Goal: Check status: Check status

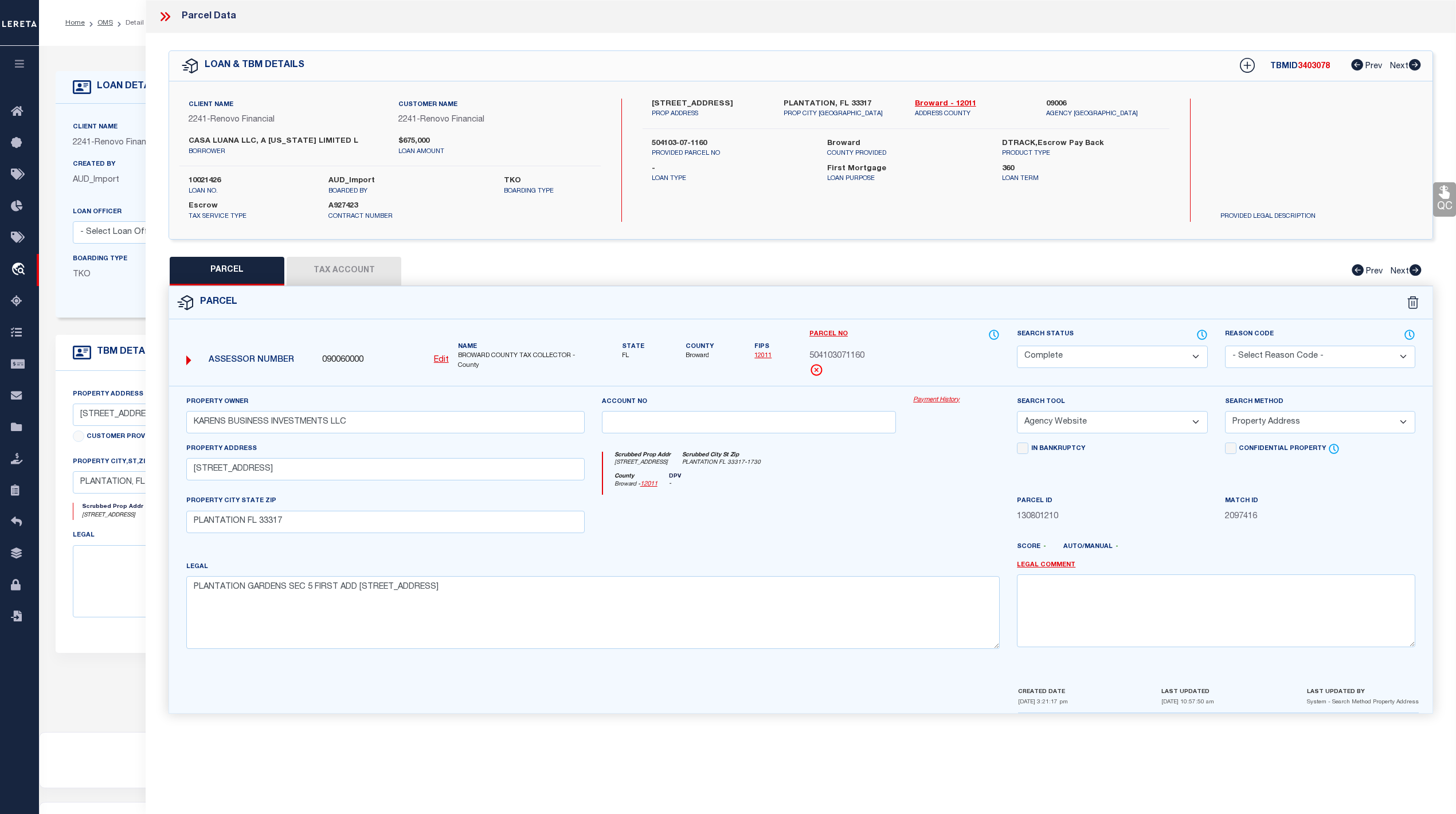
select select "CP"
select select "AGW"
select select "ADD"
select select "25067"
select select "10"
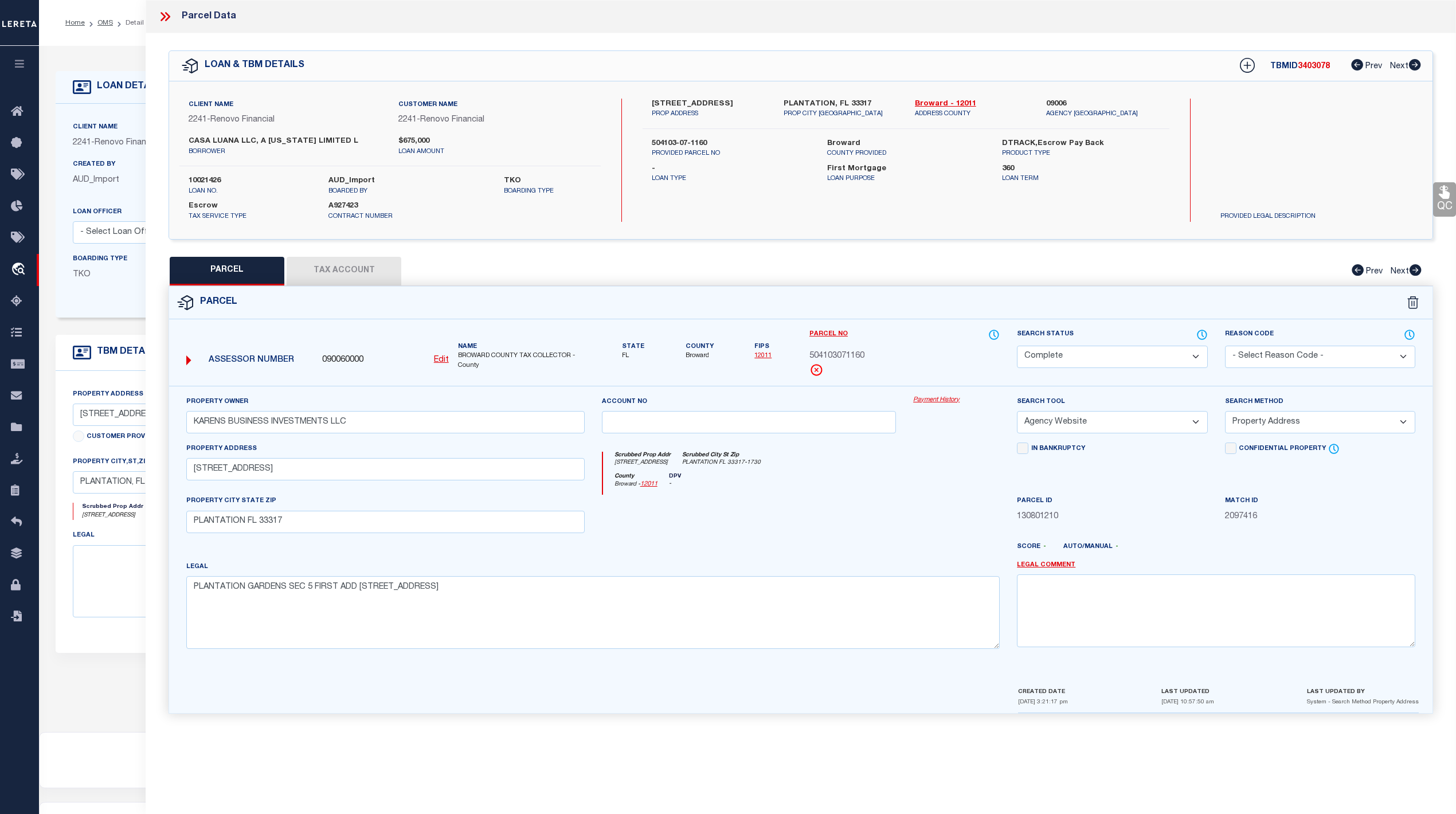
select select "Escrow"
click at [14, 295] on icon at bounding box center [20, 302] width 18 height 14
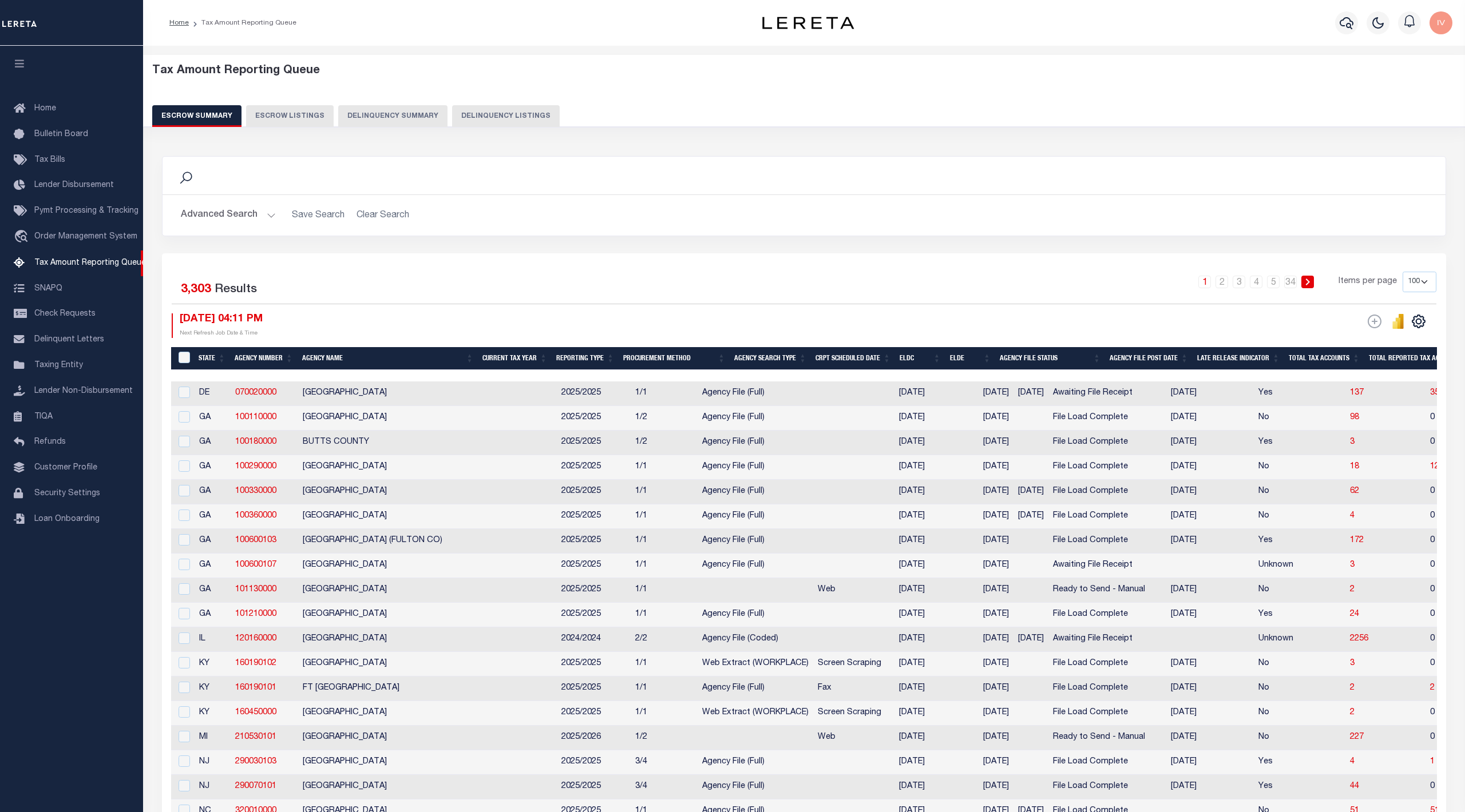
select select "100"
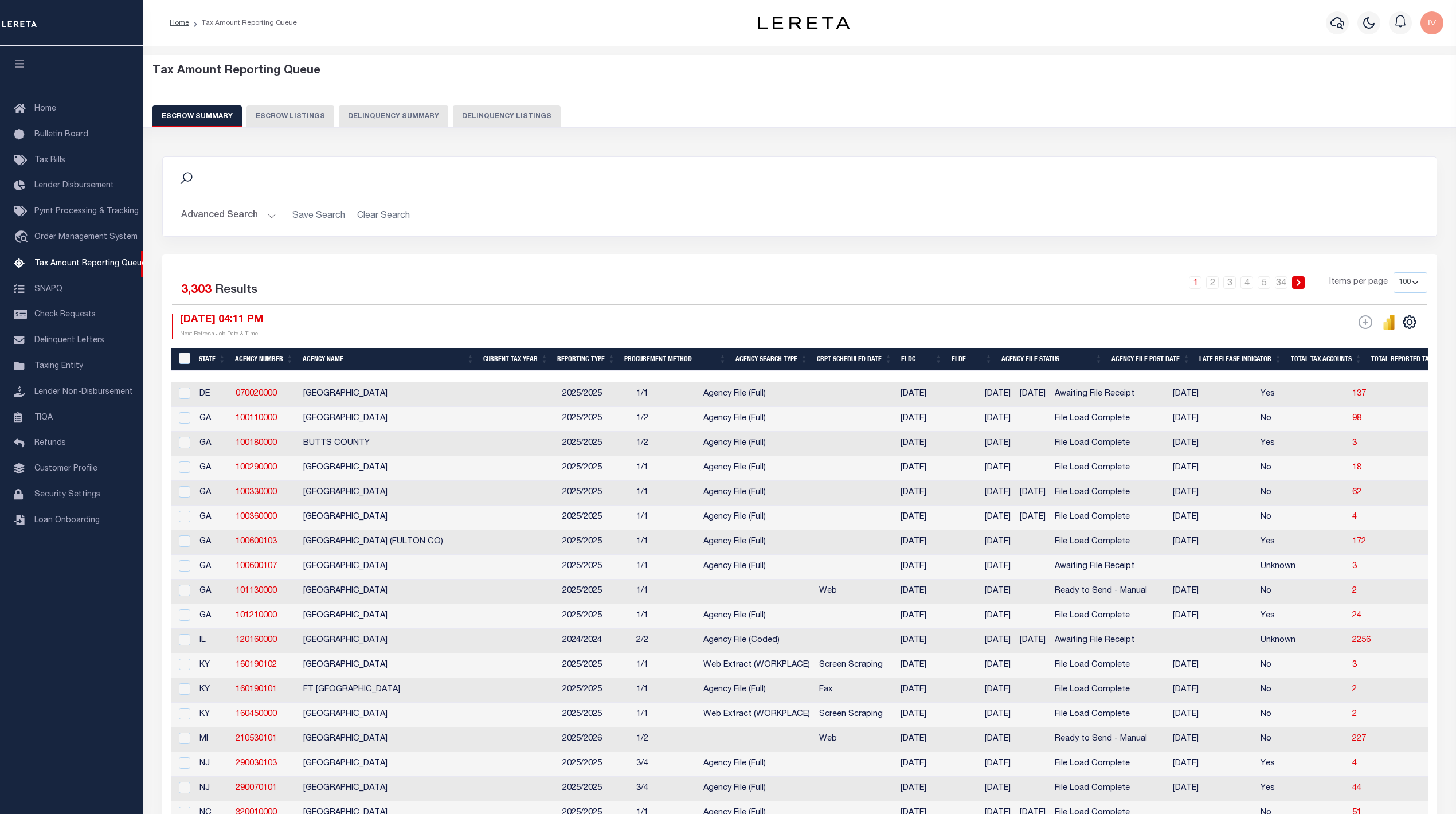
click at [410, 125] on button "Delinquency Summary" at bounding box center [393, 116] width 110 height 22
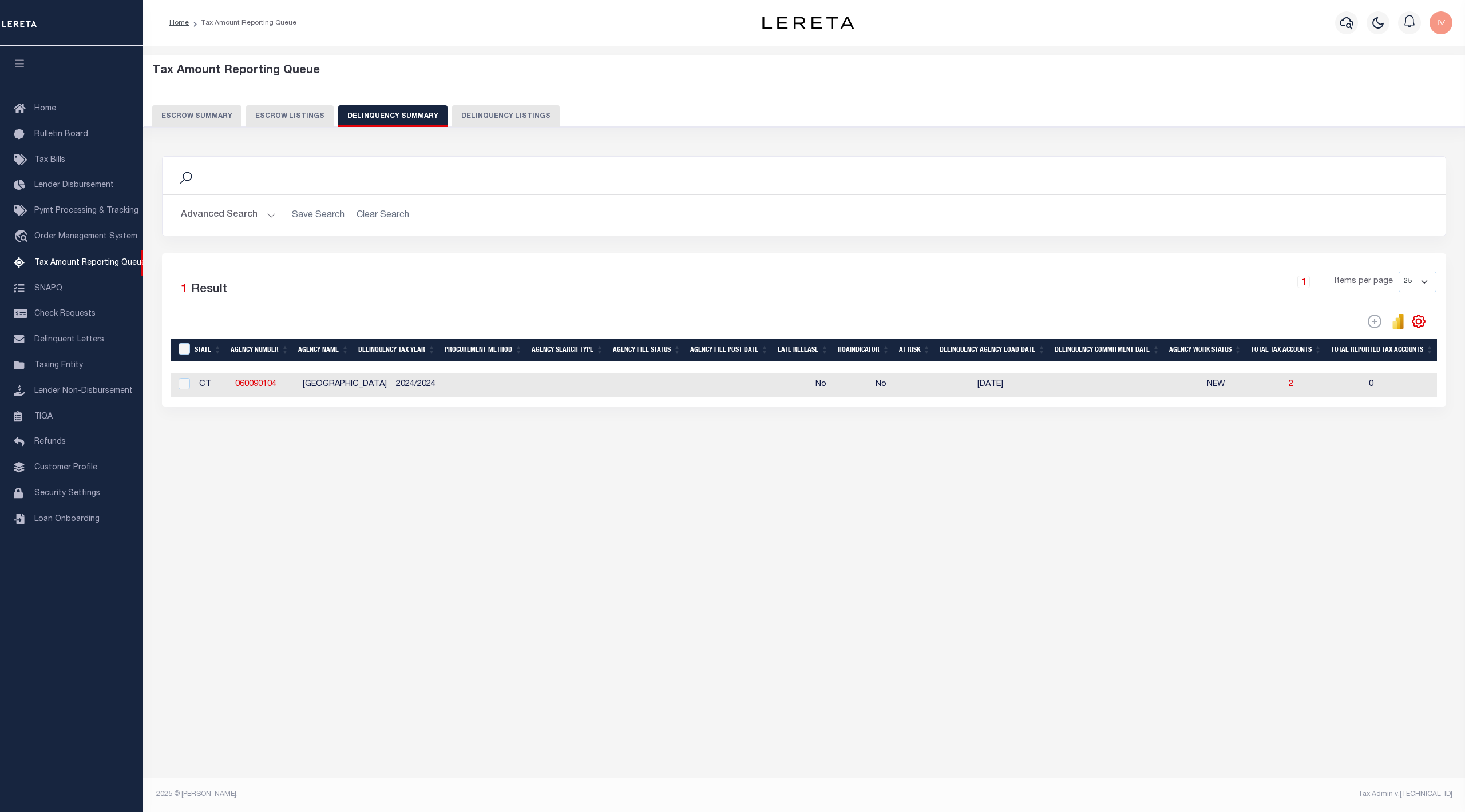
click at [253, 213] on button "Advanced Search" at bounding box center [228, 216] width 95 height 23
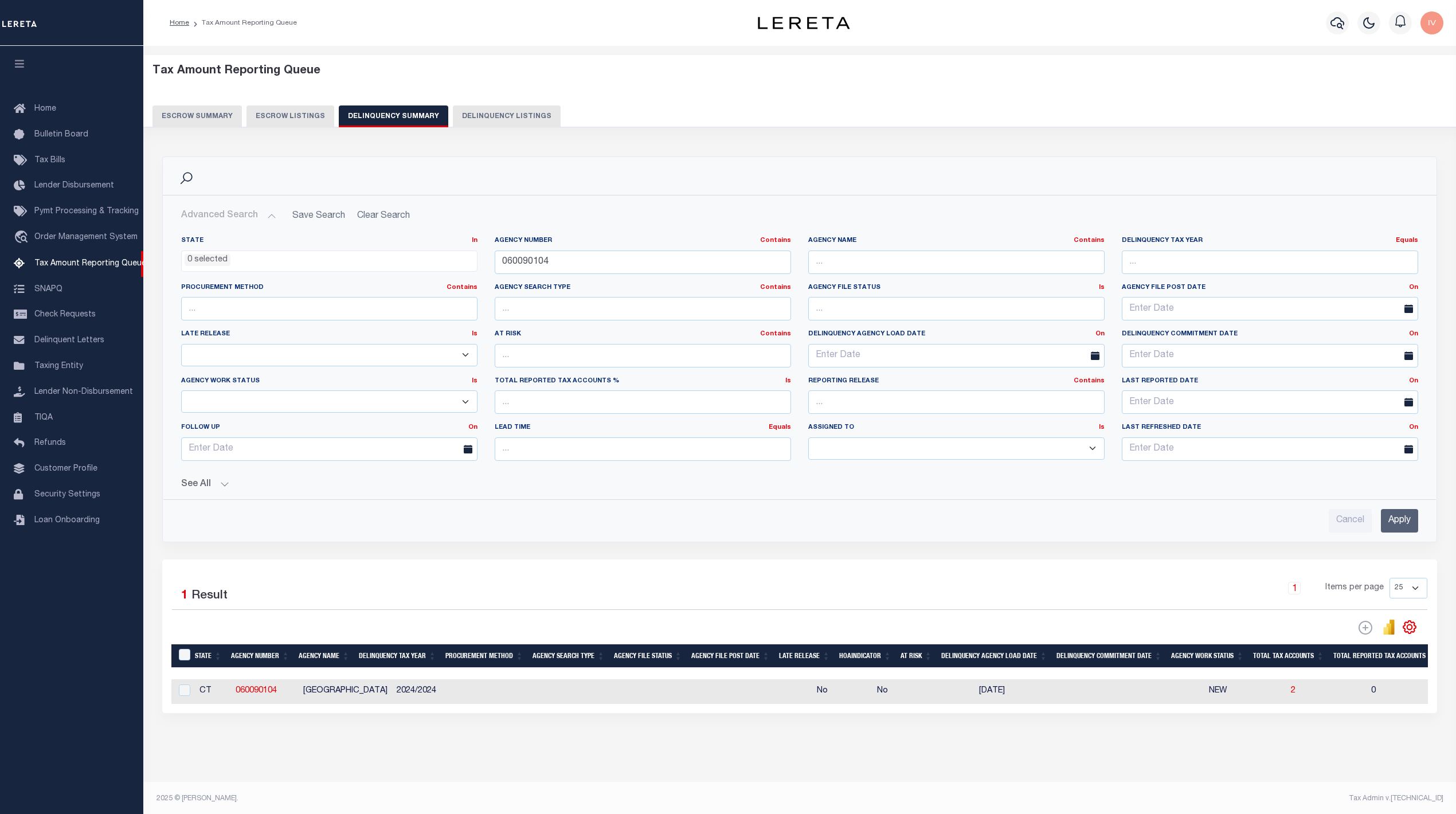
drag, startPoint x: 639, startPoint y: 281, endPoint x: 617, endPoint y: 262, distance: 29.1
click at [638, 280] on div "Agency Number Contains Contains Is 060090104" at bounding box center [642, 260] width 314 height 47
click at [617, 262] on input "060090104" at bounding box center [642, 262] width 297 height 24
click at [1407, 527] on input "Apply" at bounding box center [1398, 521] width 37 height 24
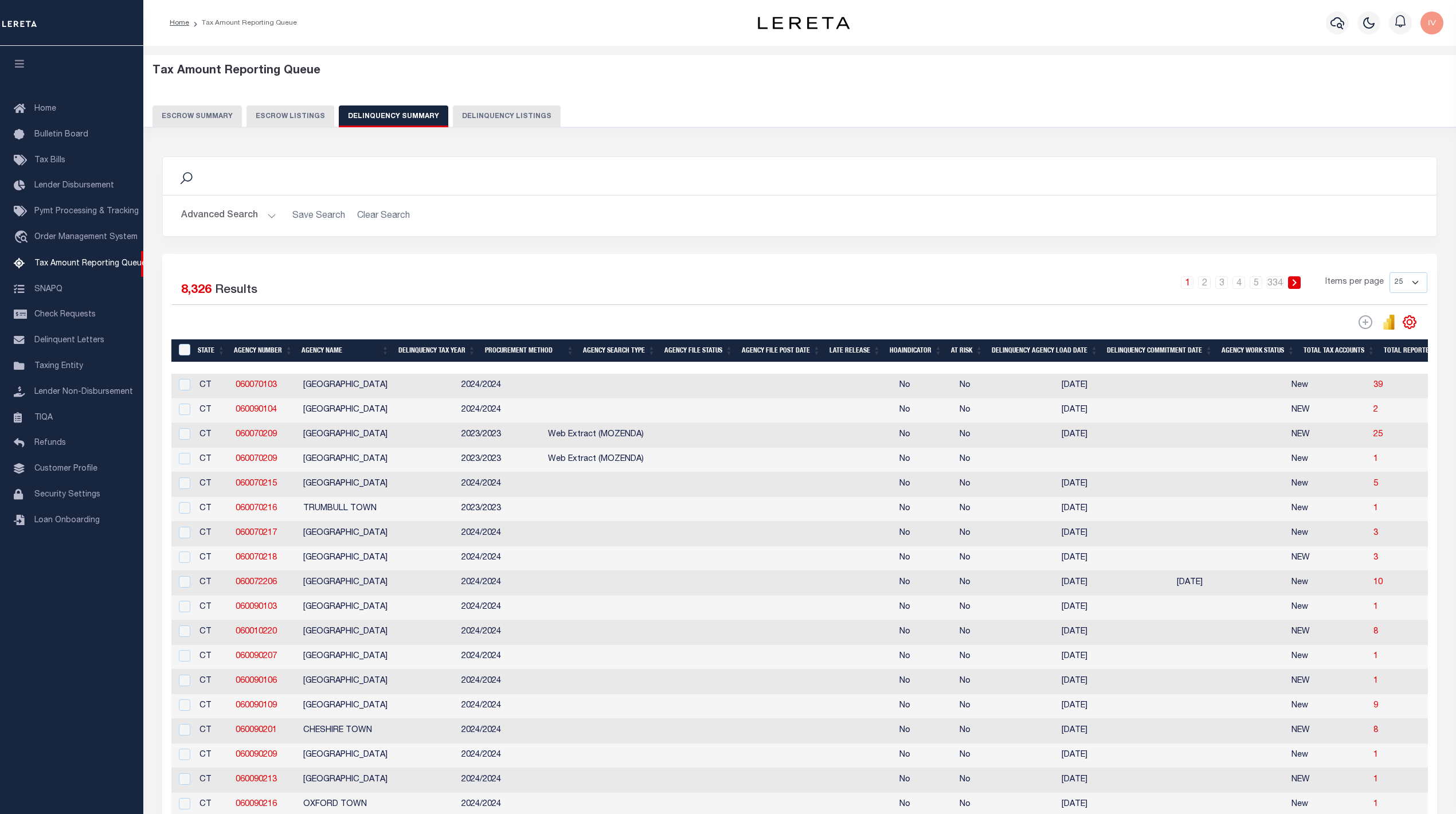
click at [249, 224] on button "Advanced Search" at bounding box center [229, 216] width 95 height 23
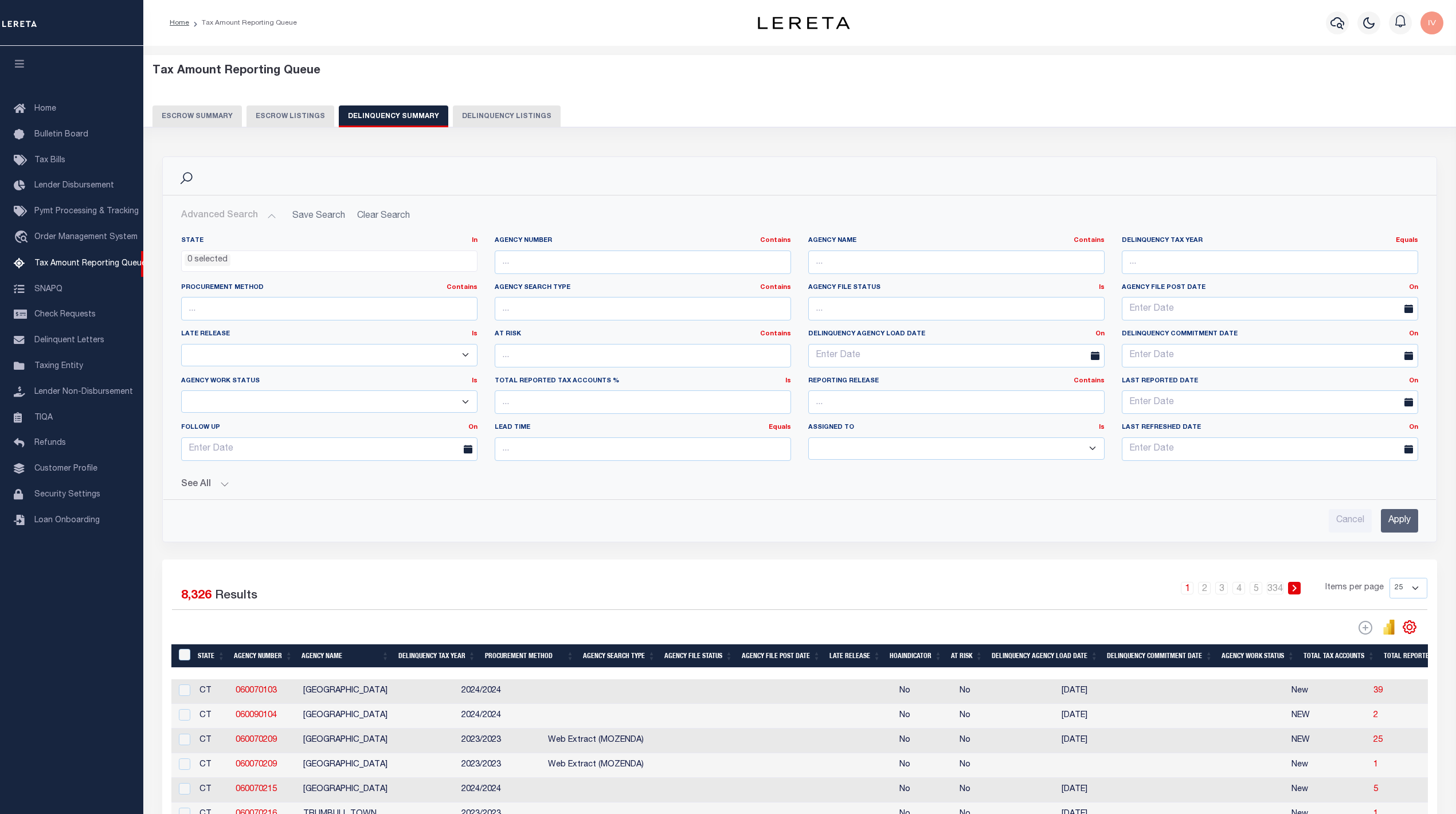
click at [227, 498] on div "State In In AK AL AR AZ CA CO CT DC DE FL GA GU HI IA ID IL IN KS KY LA MA MD M…" at bounding box center [799, 379] width 1255 height 305
click at [222, 488] on button "See All" at bounding box center [799, 485] width 1237 height 11
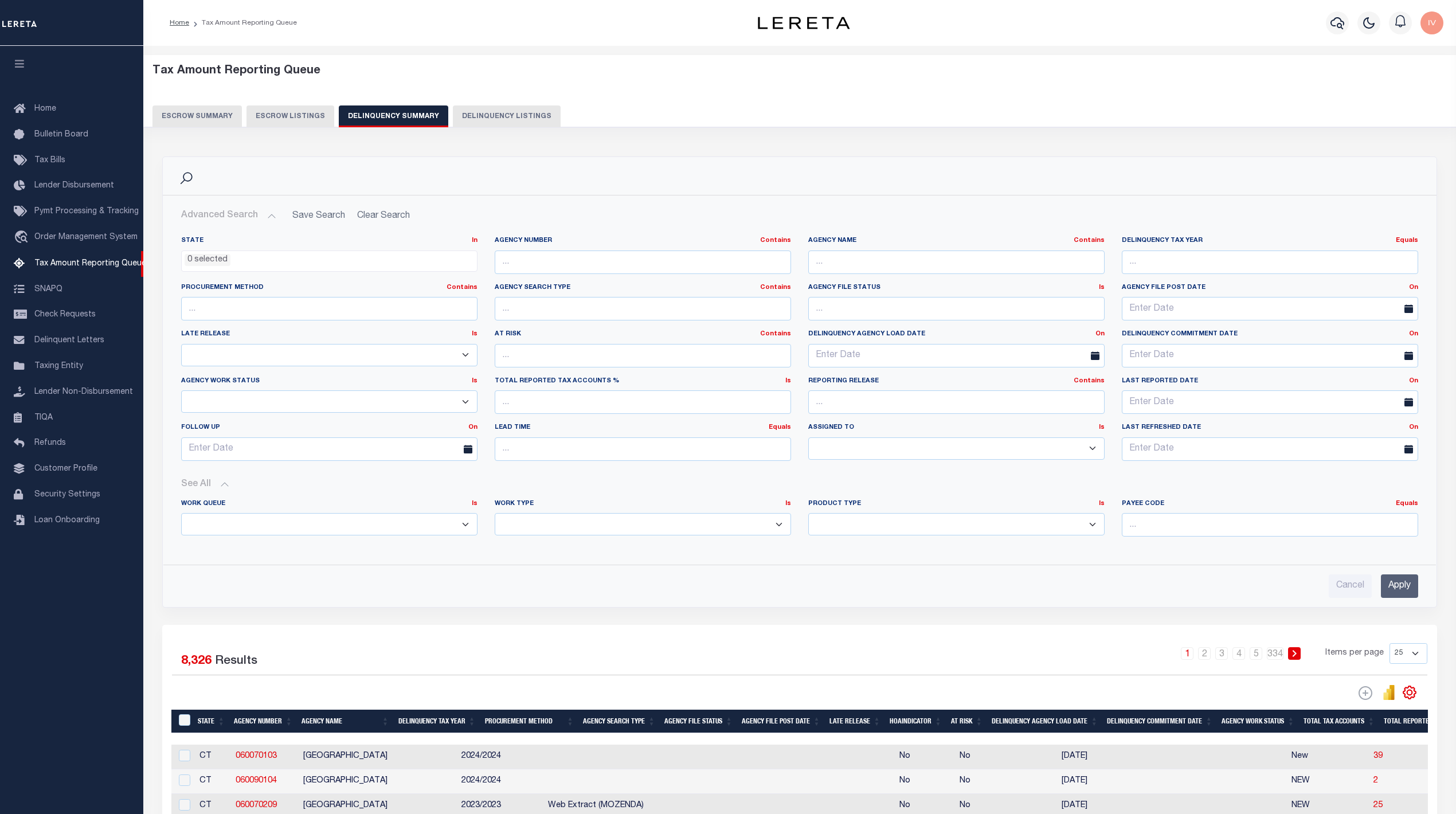
click at [580, 518] on select "Annual Delinquency Back Search Payment Status Check DTRACK" at bounding box center [642, 525] width 297 height 23
select select "AnnualDelinquency"
click at [494, 515] on select "Annual Delinquency Back Search Payment Status Check DTRACK" at bounding box center [642, 525] width 297 height 23
click at [1395, 582] on input "Apply" at bounding box center [1398, 585] width 37 height 24
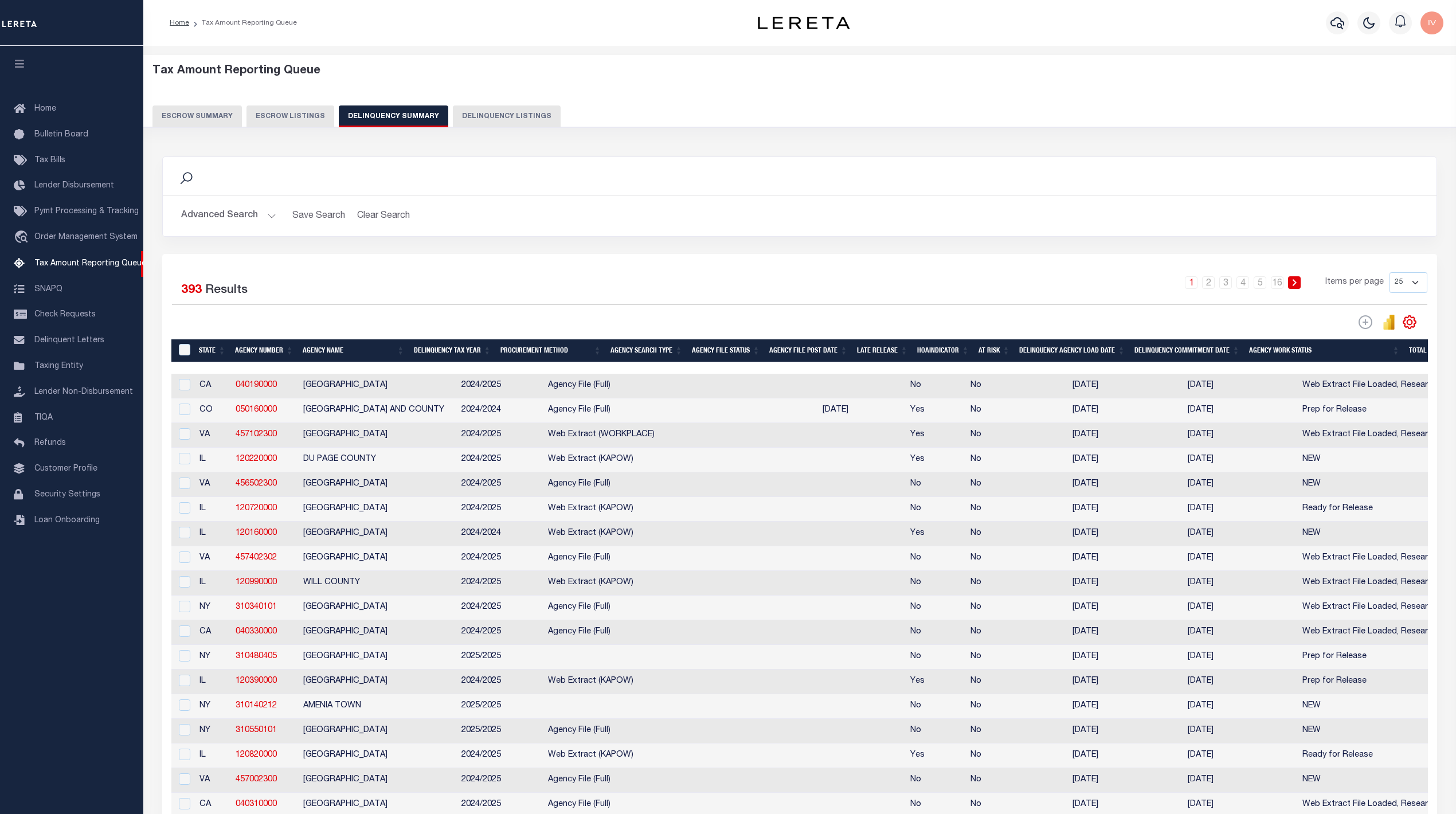
scroll to position [0, 611]
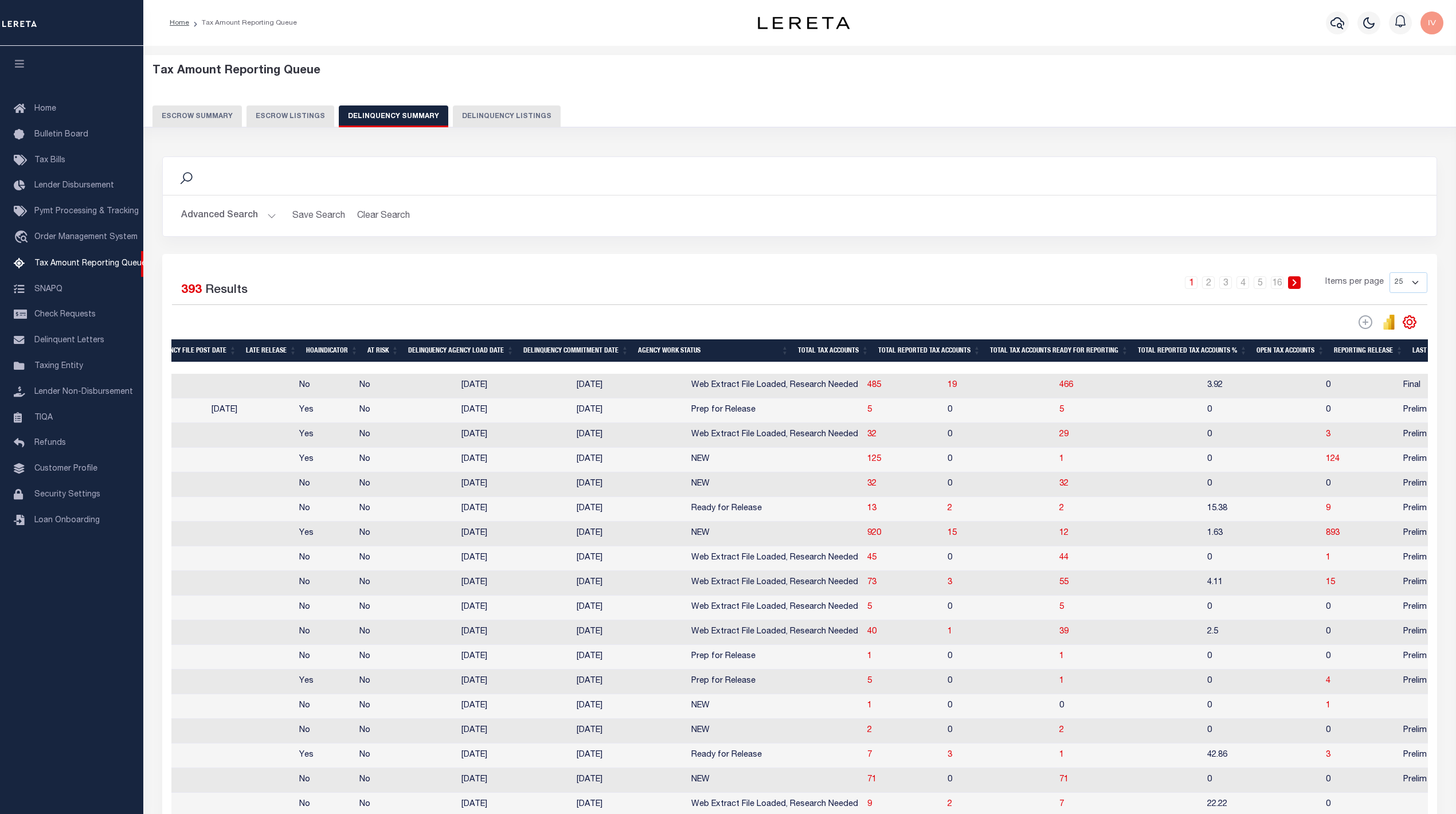
click at [729, 437] on span "Web Extract File Loaded, Research Needed" at bounding box center [775, 435] width 167 height 8
checkbox input "true"
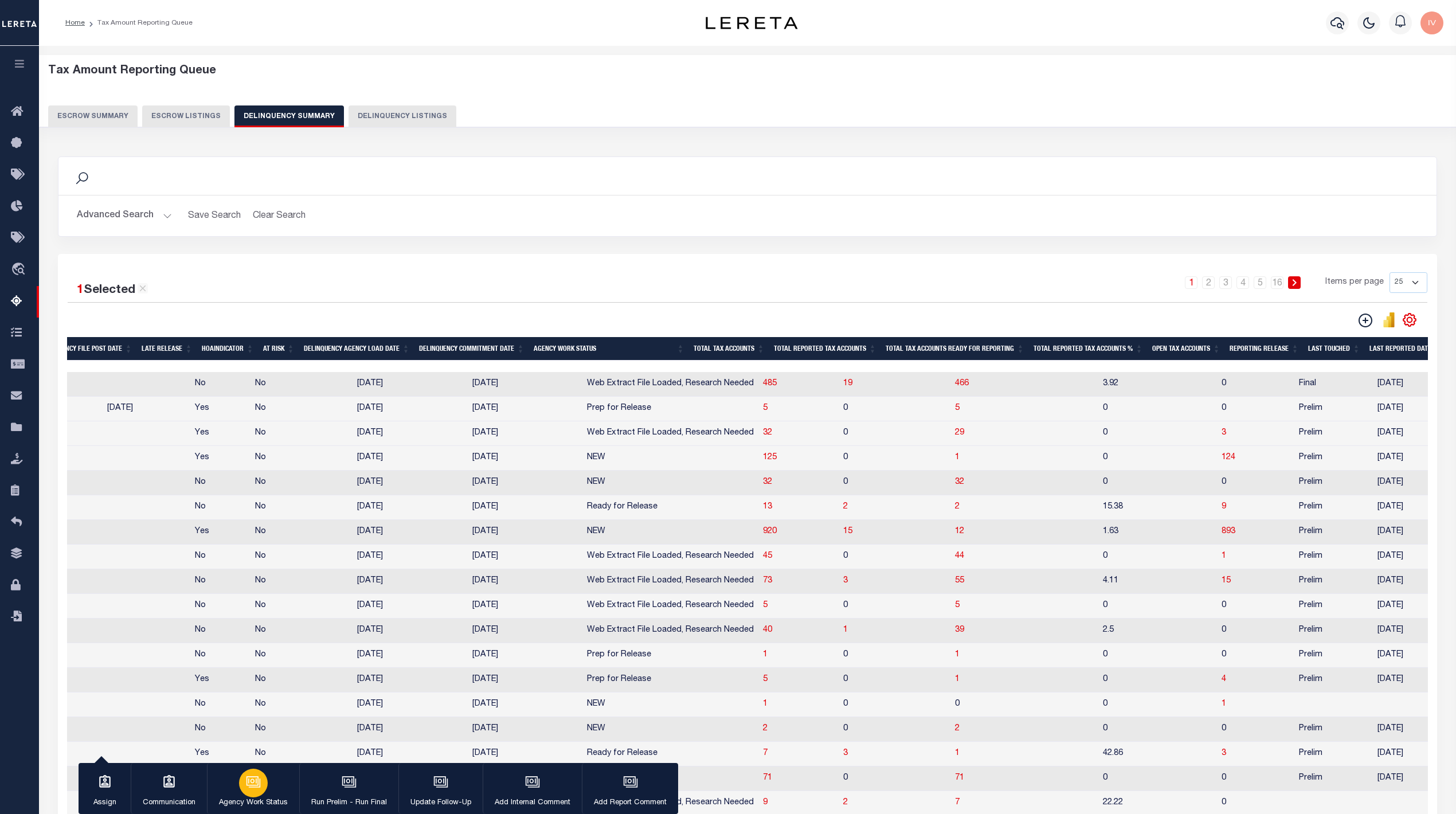
click at [257, 782] on icon "button" at bounding box center [253, 783] width 15 height 15
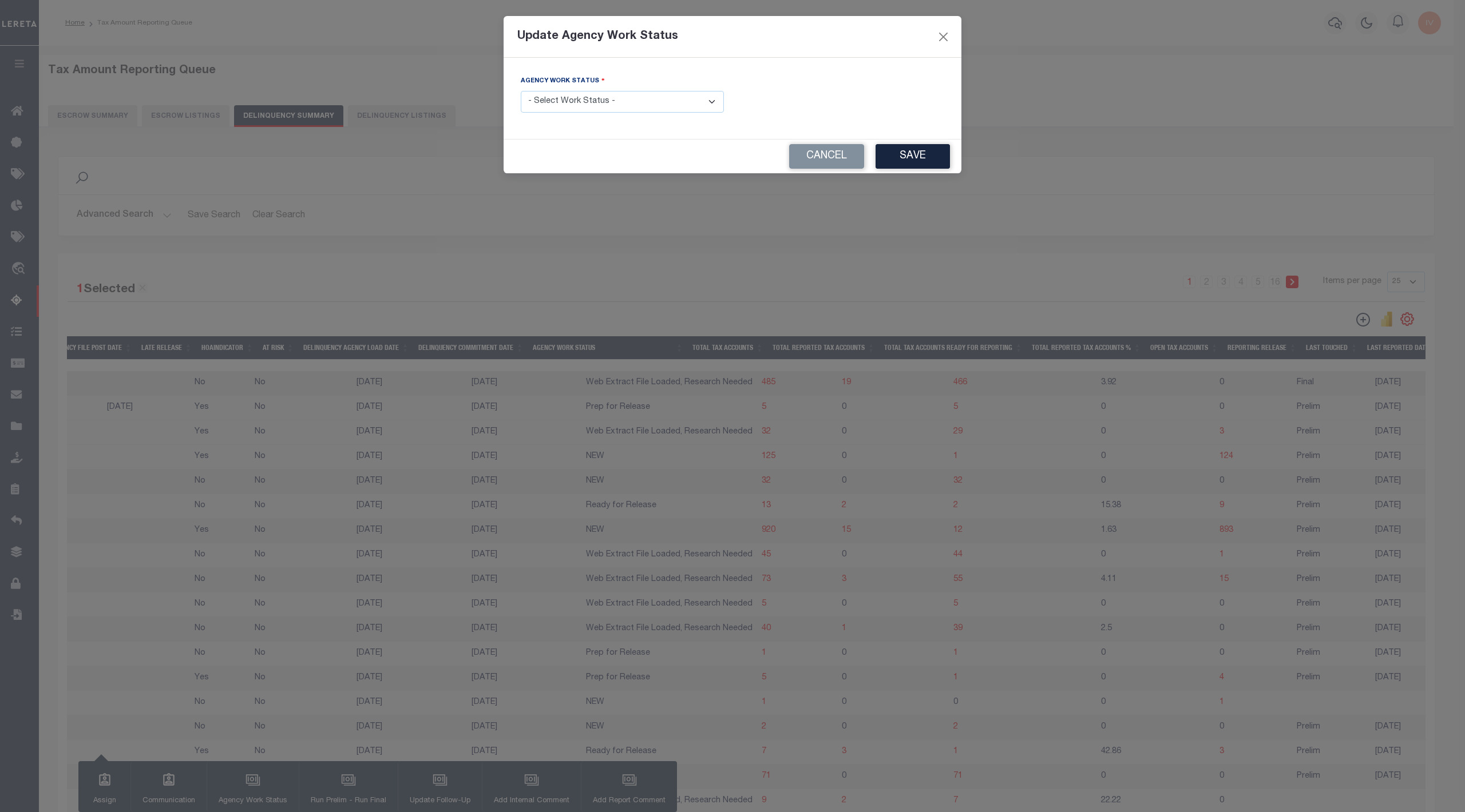
click at [646, 92] on select "- Select Work Status - In Progress Pending Agency Follow-up Pending QC Ready fo…" at bounding box center [622, 102] width 203 height 23
select select "7"
click at [521, 92] on select "- Select Work Status - In Progress Pending Agency Follow-up Pending QC Ready fo…" at bounding box center [622, 102] width 203 height 23
click at [888, 165] on button "Save" at bounding box center [912, 157] width 75 height 25
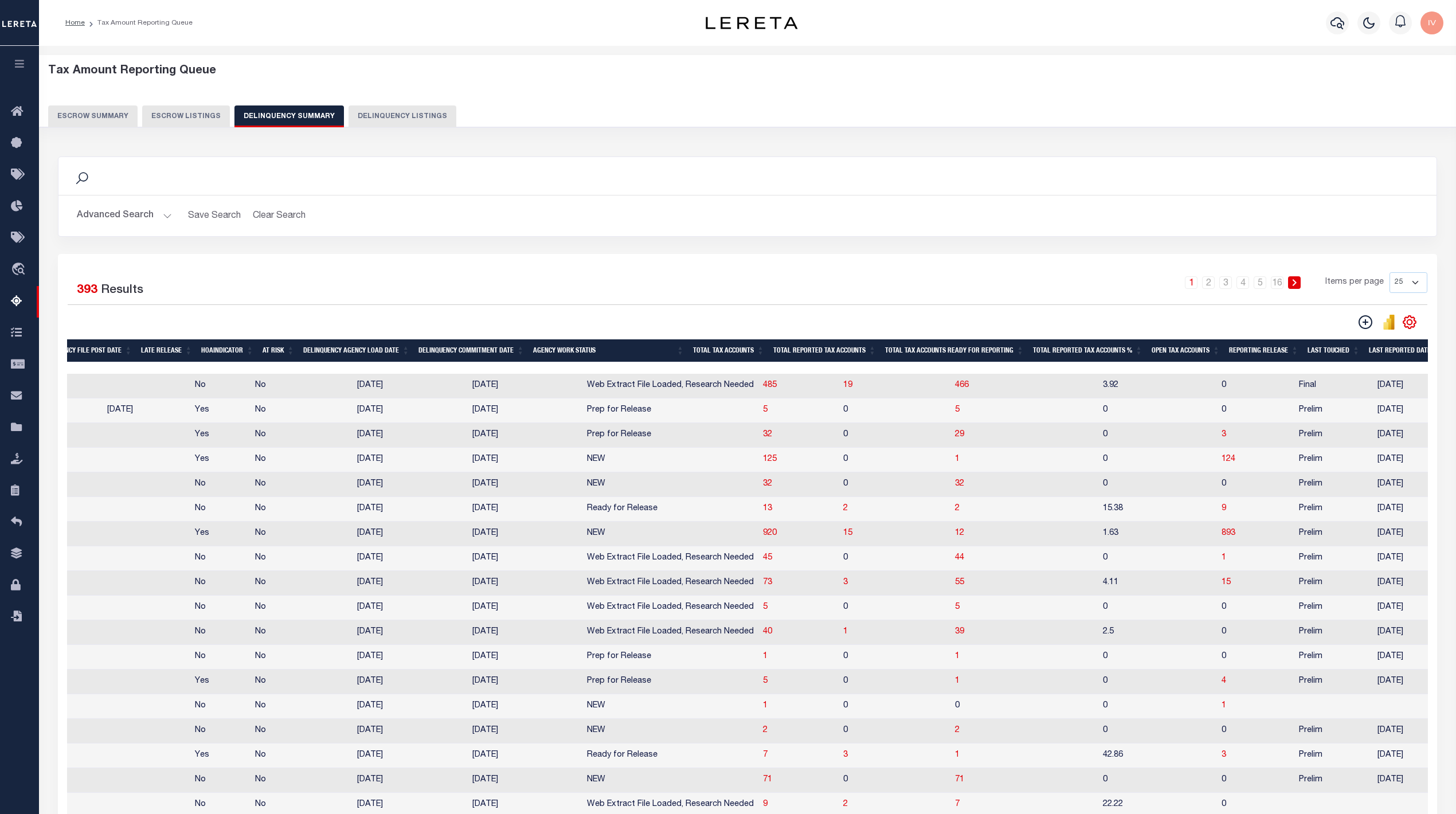
click at [587, 439] on span "Prep for Release" at bounding box center [619, 435] width 64 height 8
checkbox input "true"
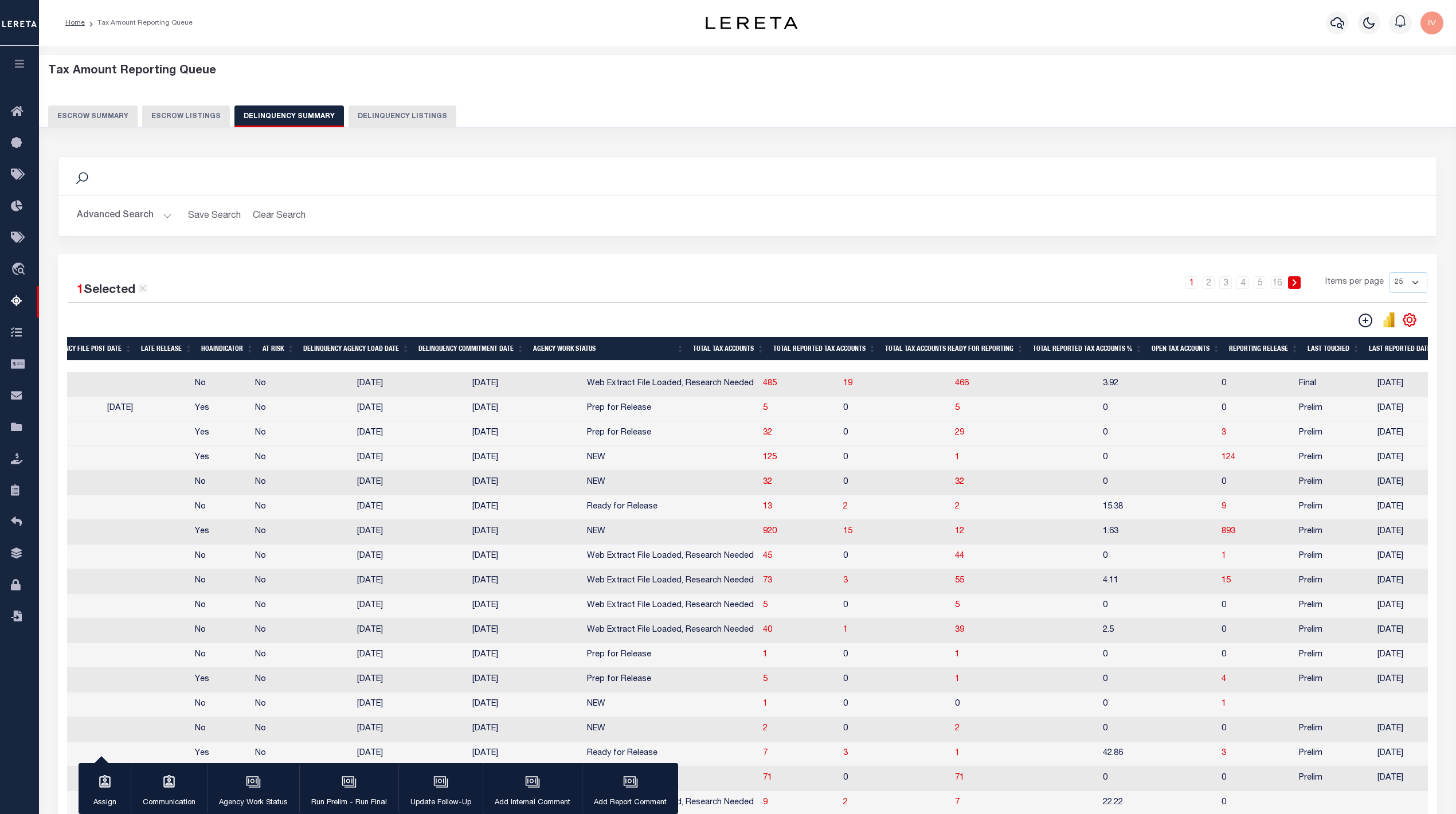
click at [587, 410] on span "Prep for Release" at bounding box center [619, 408] width 64 height 8
checkbox input "true"
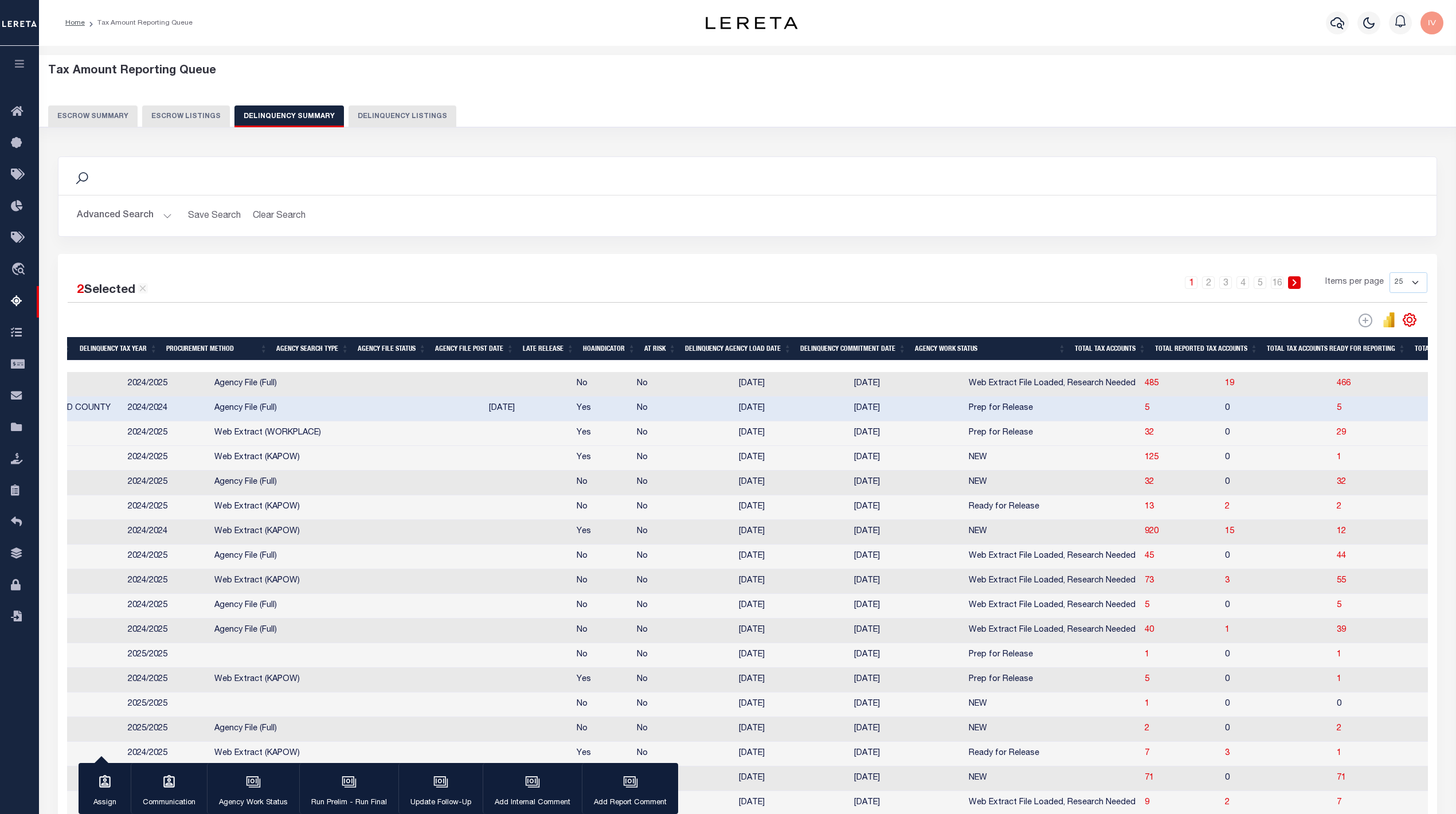
scroll to position [0, 0]
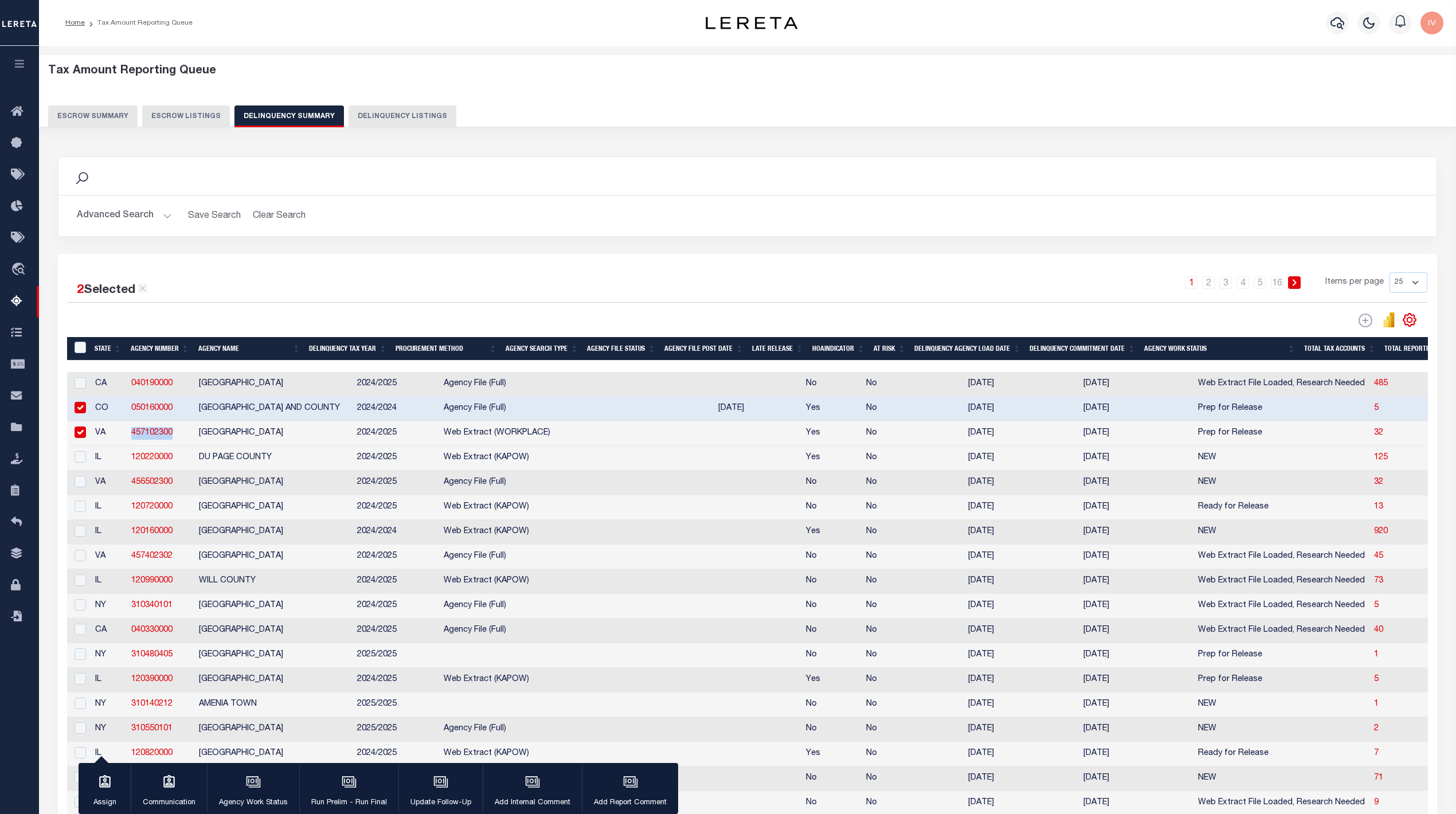
drag, startPoint x: 178, startPoint y: 439, endPoint x: 130, endPoint y: 435, distance: 48.2
click at [130, 435] on td "457102300" at bounding box center [161, 434] width 68 height 25
checkbox input "false"
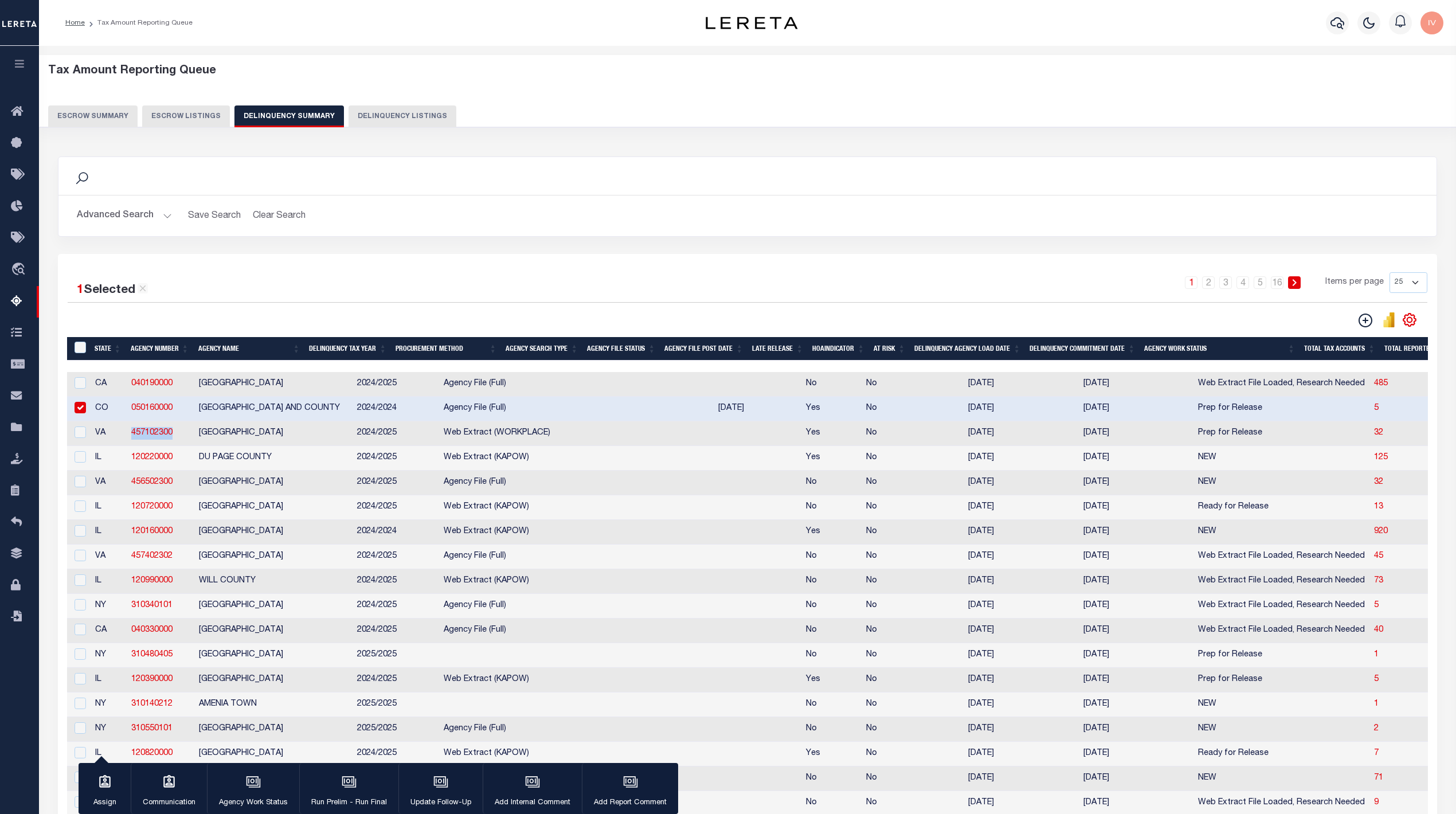
copy link "457102300"
drag, startPoint x: 182, startPoint y: 409, endPoint x: 129, endPoint y: 409, distance: 53.0
click at [129, 409] on td "050160000" at bounding box center [161, 409] width 68 height 25
checkbox input "false"
copy link "050160000"
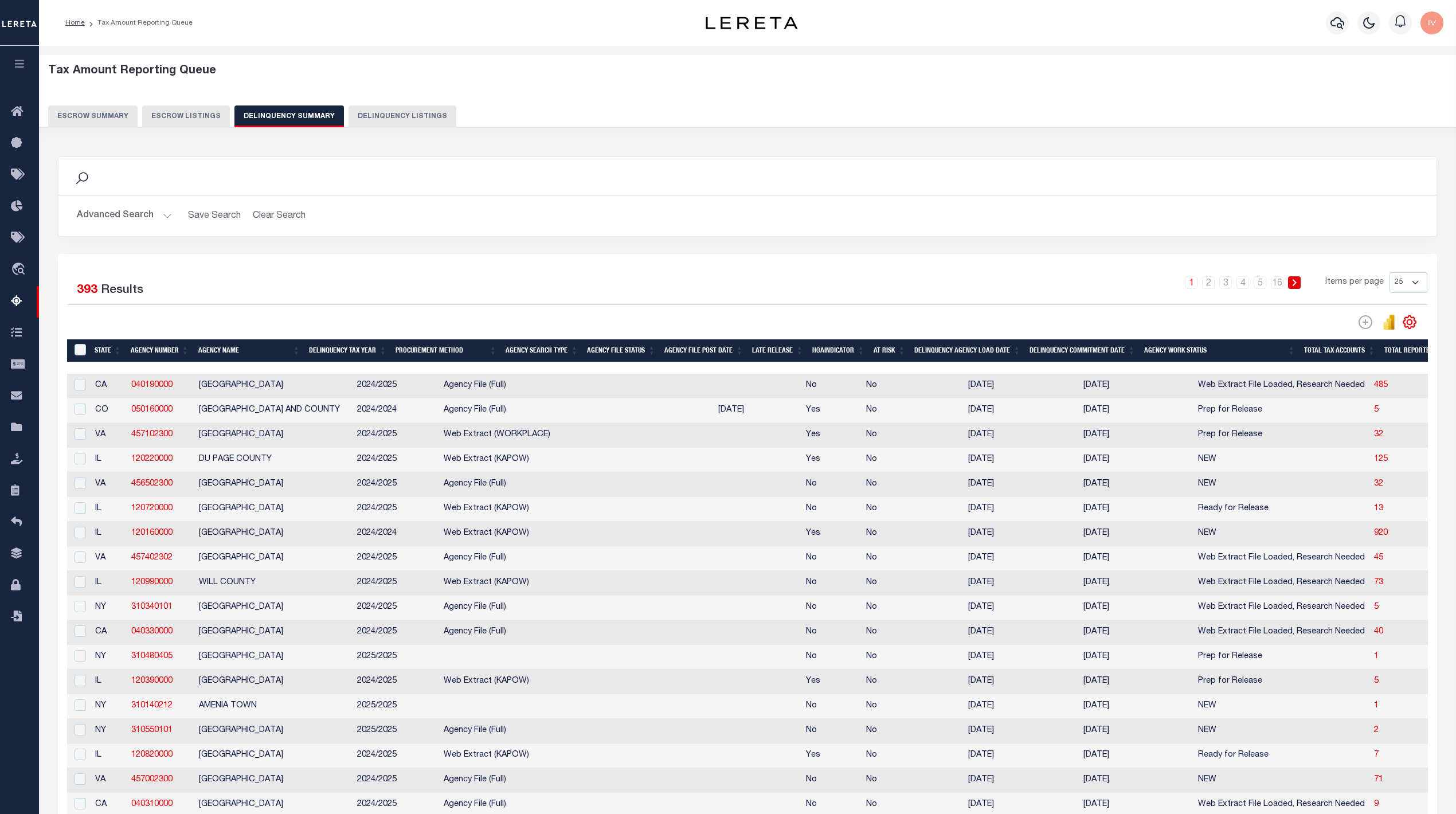
click at [555, 645] on td at bounding box center [595, 632] width 81 height 25
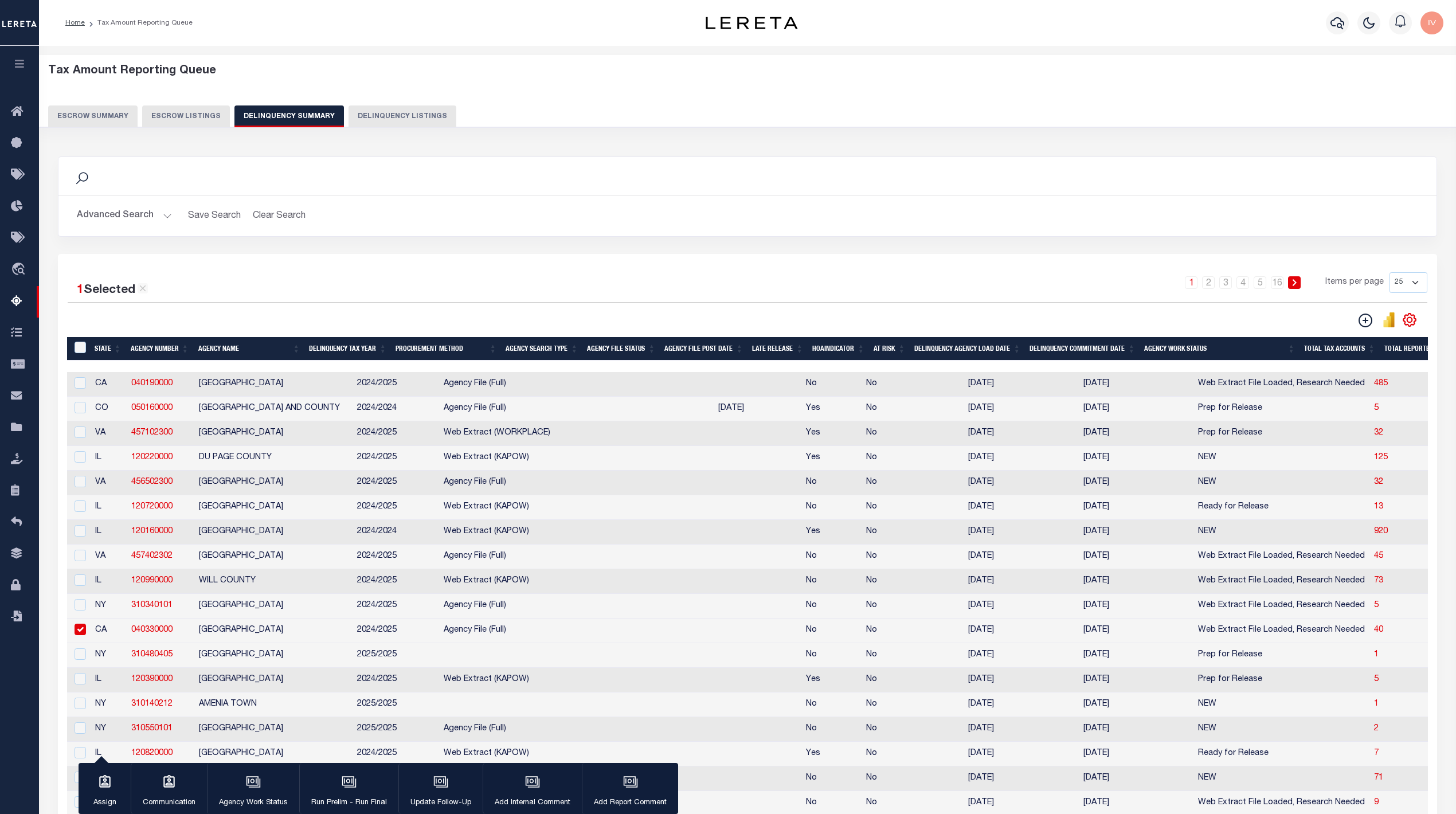
click at [308, 641] on td "RIVERSIDE COUNTY" at bounding box center [273, 632] width 158 height 25
checkbox input "false"
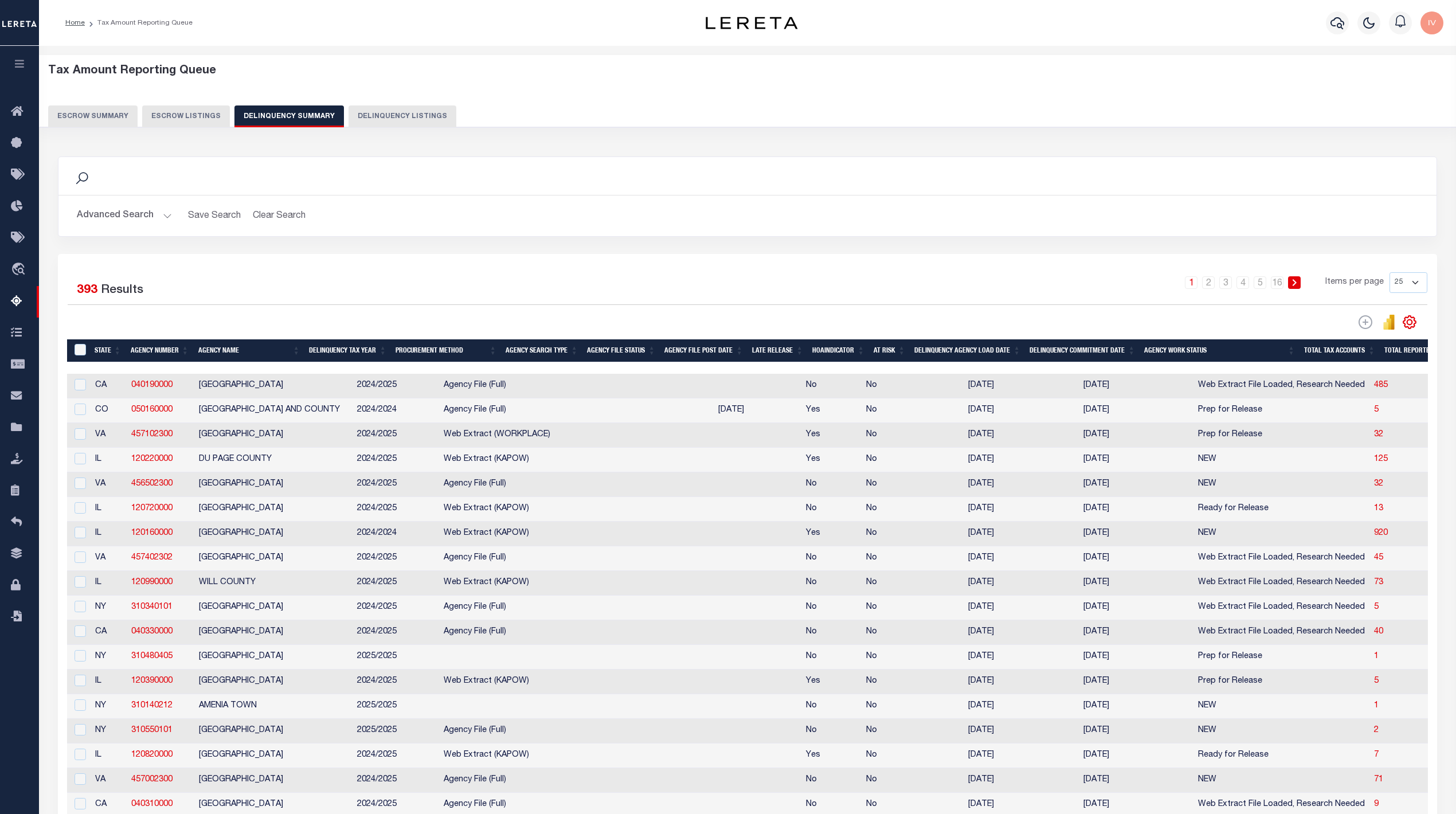
click at [352, 405] on td "2024/2024" at bounding box center [396, 411] width 87 height 25
checkbox input "true"
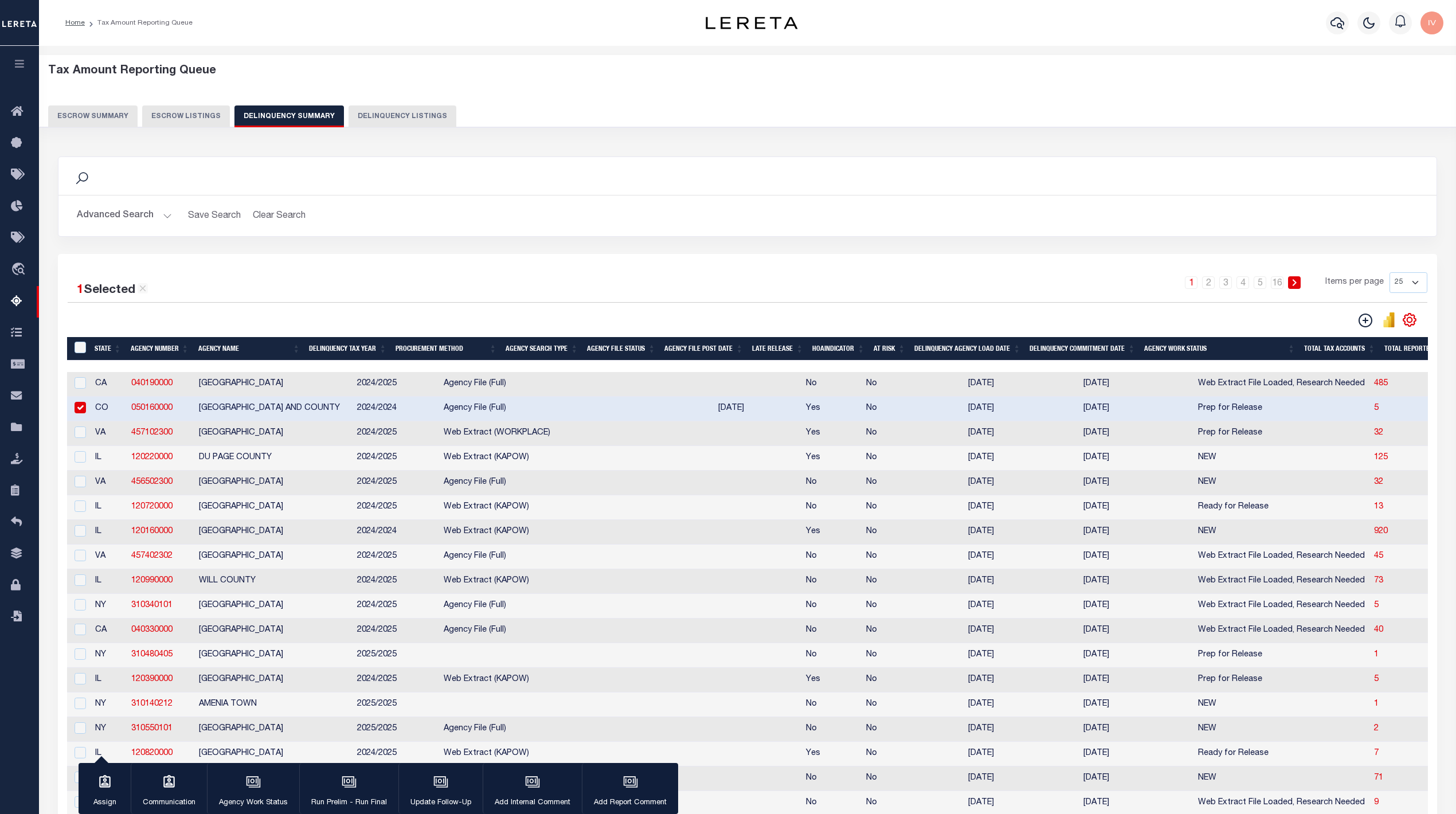
click at [376, 432] on td "2024/2025" at bounding box center [396, 434] width 87 height 25
checkbox input "true"
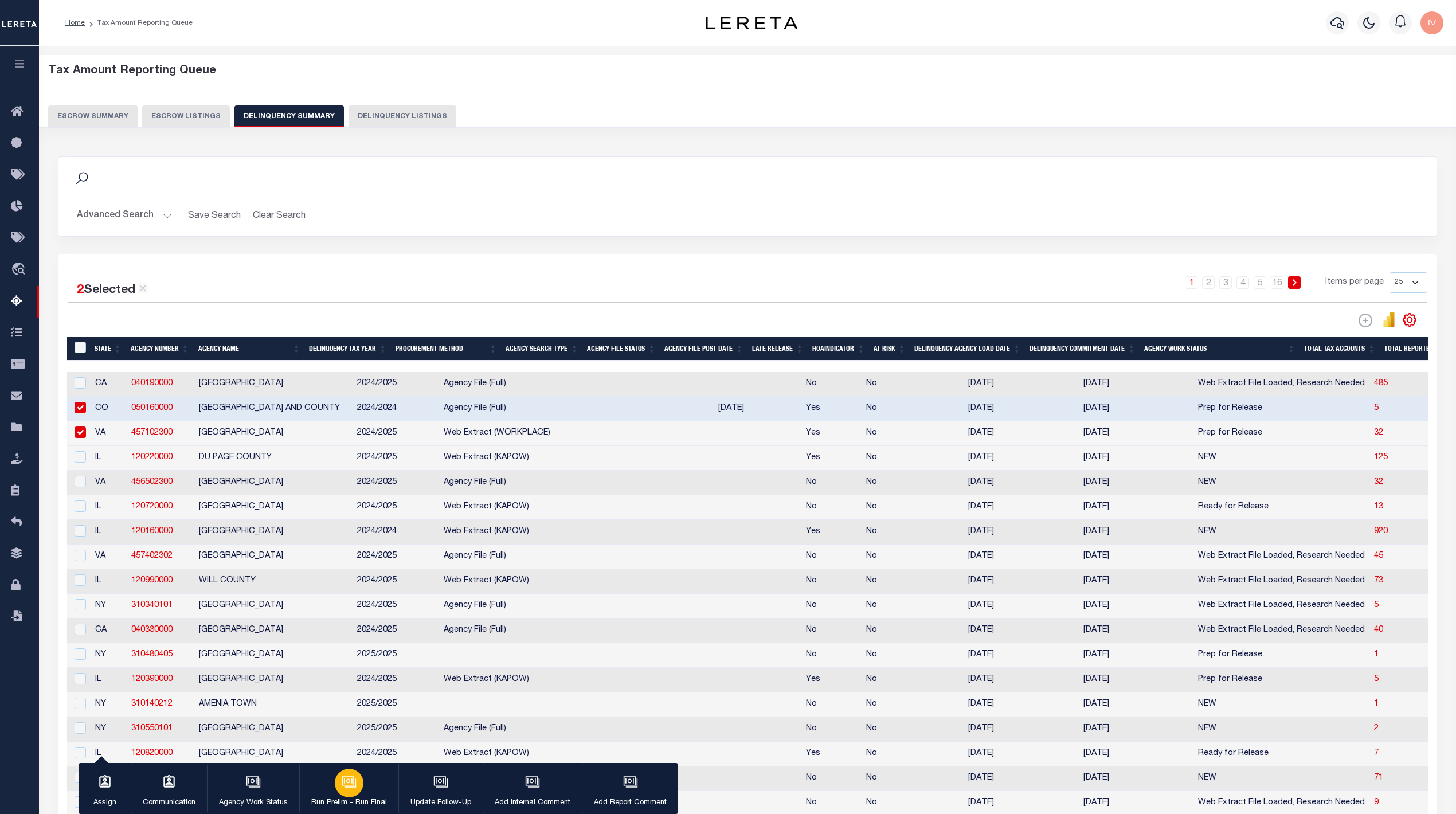
click at [356, 785] on div "button" at bounding box center [349, 783] width 28 height 28
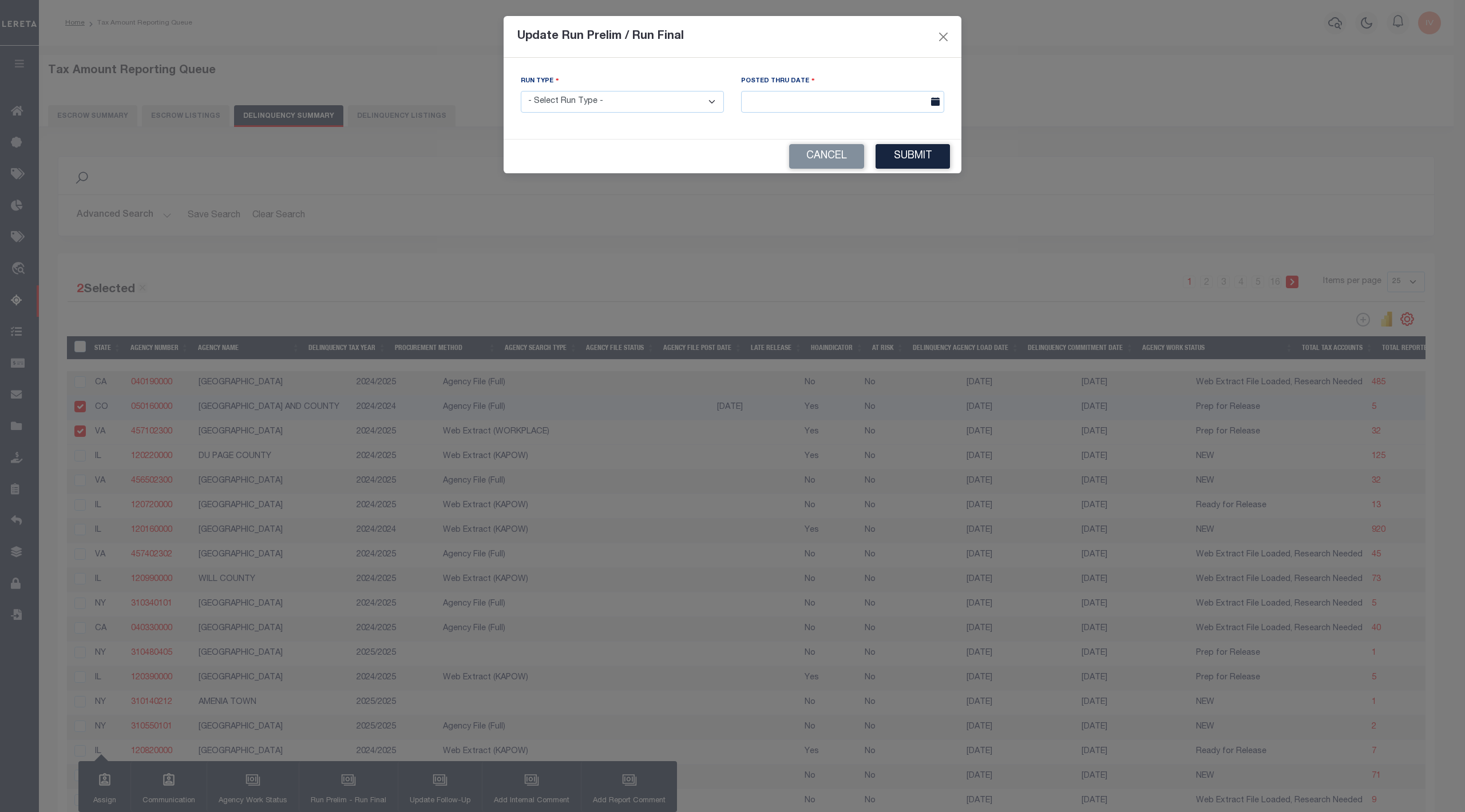
click at [686, 102] on select "- Select Run Type - Prelim Run Final Run" at bounding box center [622, 102] width 203 height 23
select select "P"
click at [521, 92] on select "- Select Run Type - Prelim Run Final Run" at bounding box center [622, 102] width 203 height 23
click at [932, 147] on button "Submit" at bounding box center [912, 157] width 75 height 25
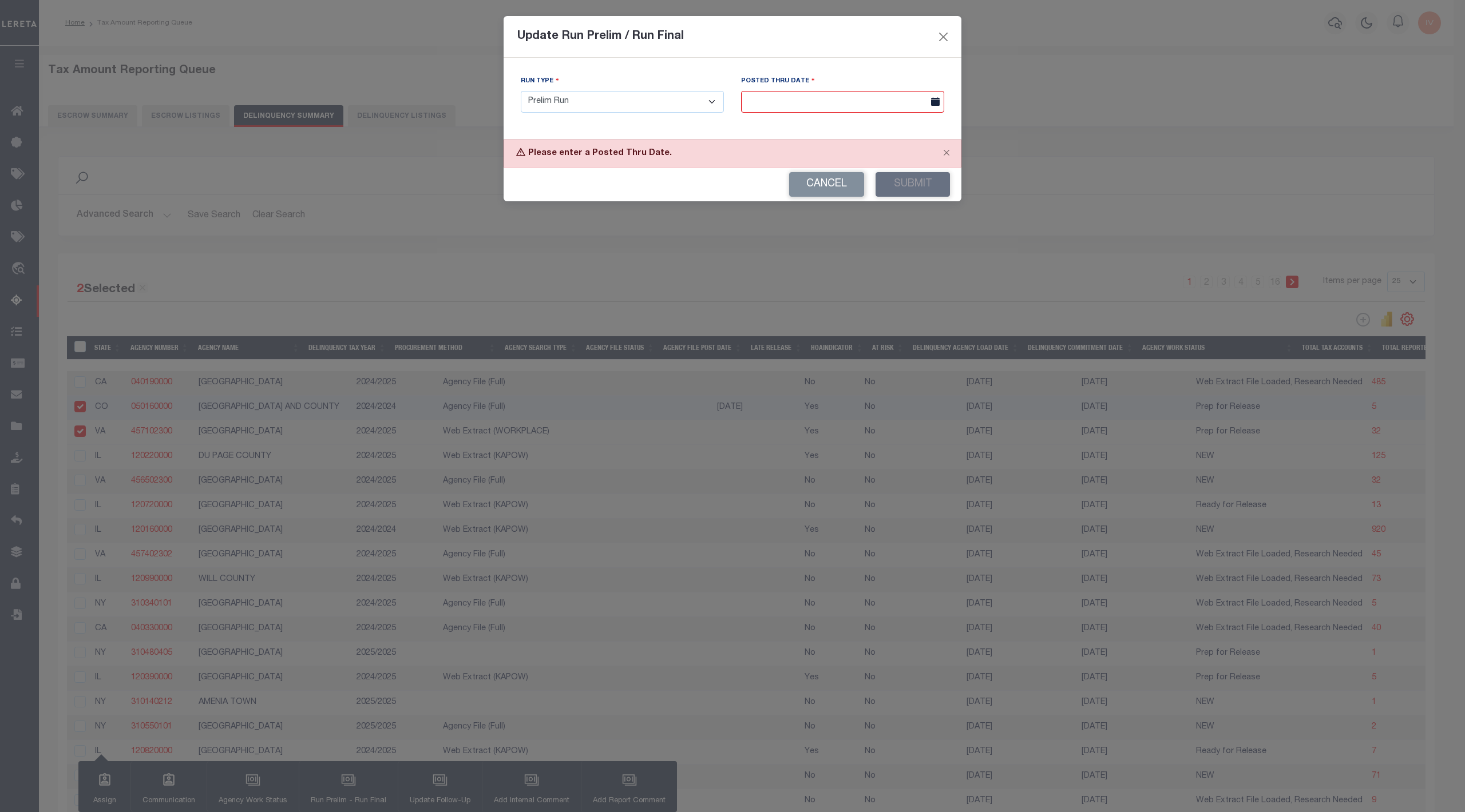
click at [896, 93] on input "text" at bounding box center [842, 102] width 203 height 23
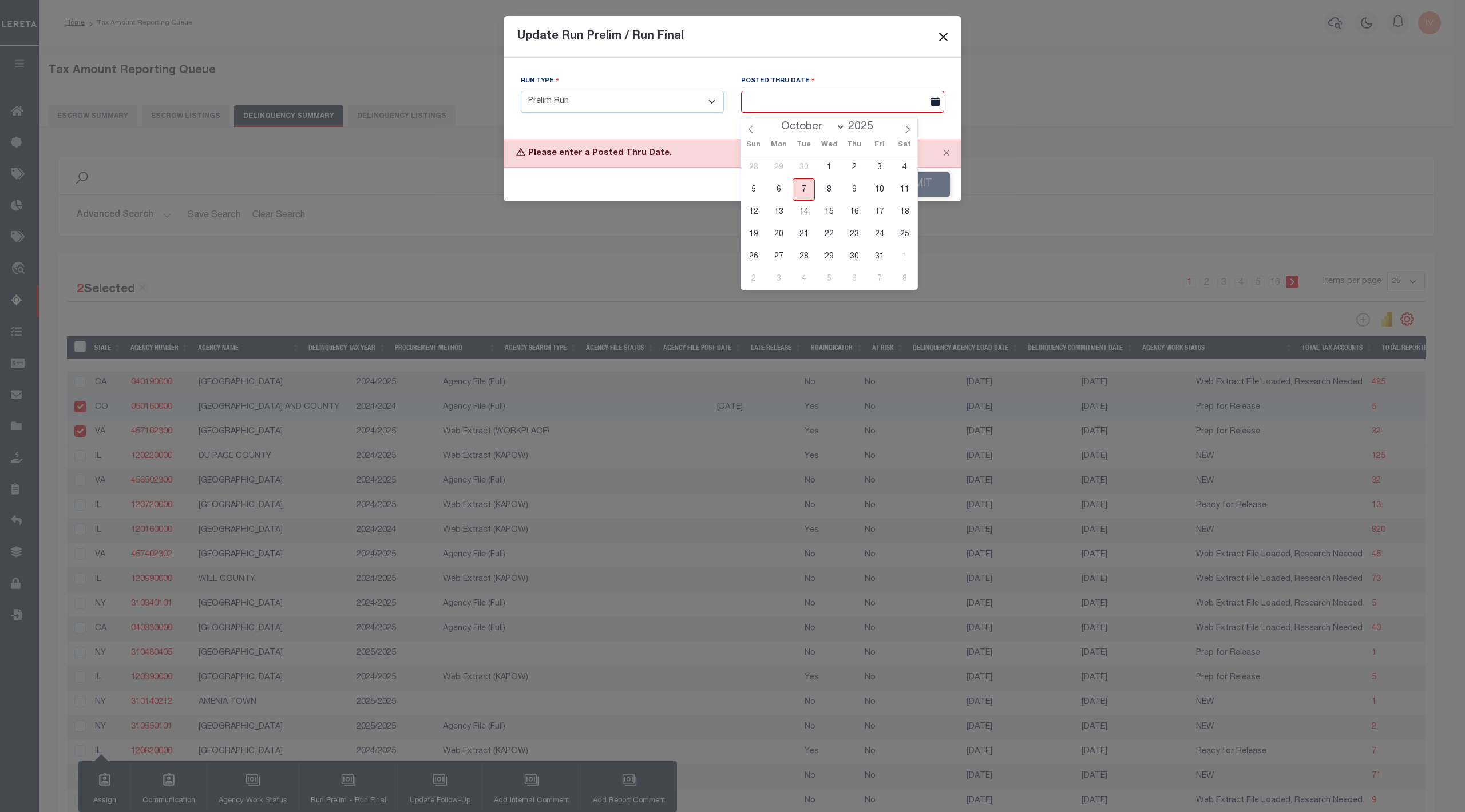
click at [802, 189] on span "7" at bounding box center [804, 190] width 23 height 23
type input "10/07/2025"
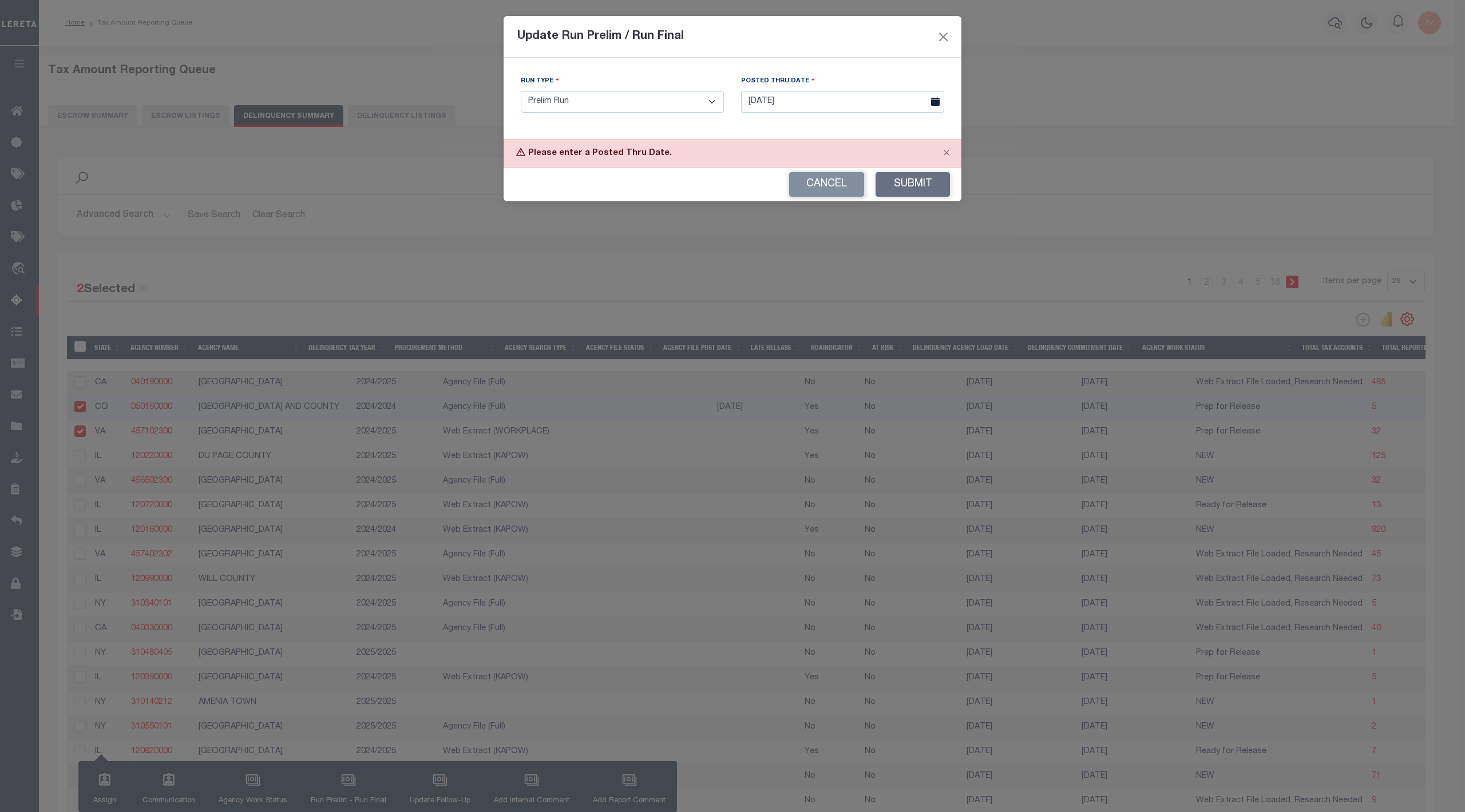
click at [913, 183] on button "Submit" at bounding box center [912, 185] width 75 height 25
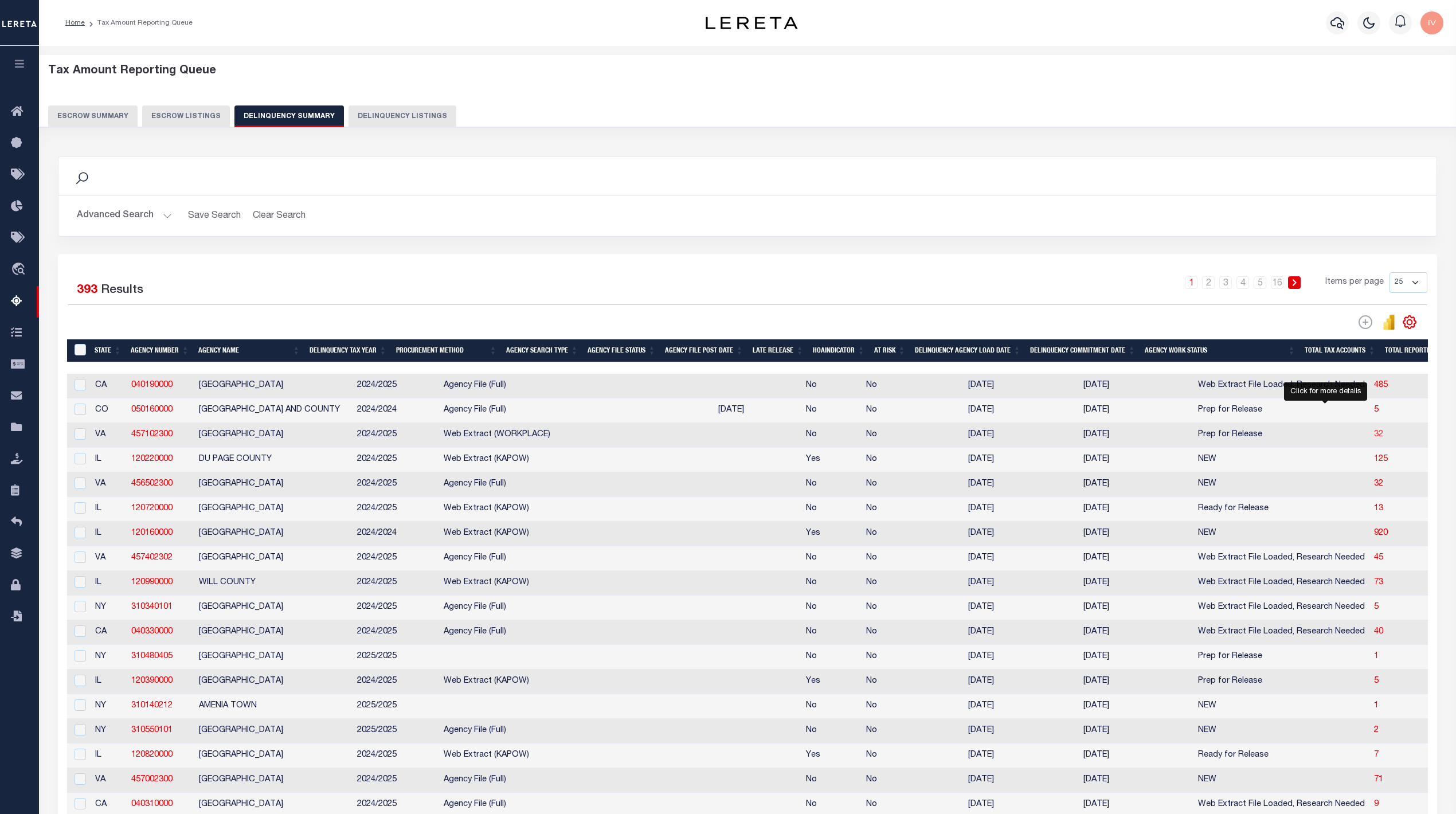
click at [1374, 439] on span "32" at bounding box center [1379, 435] width 9 height 8
select select "100"
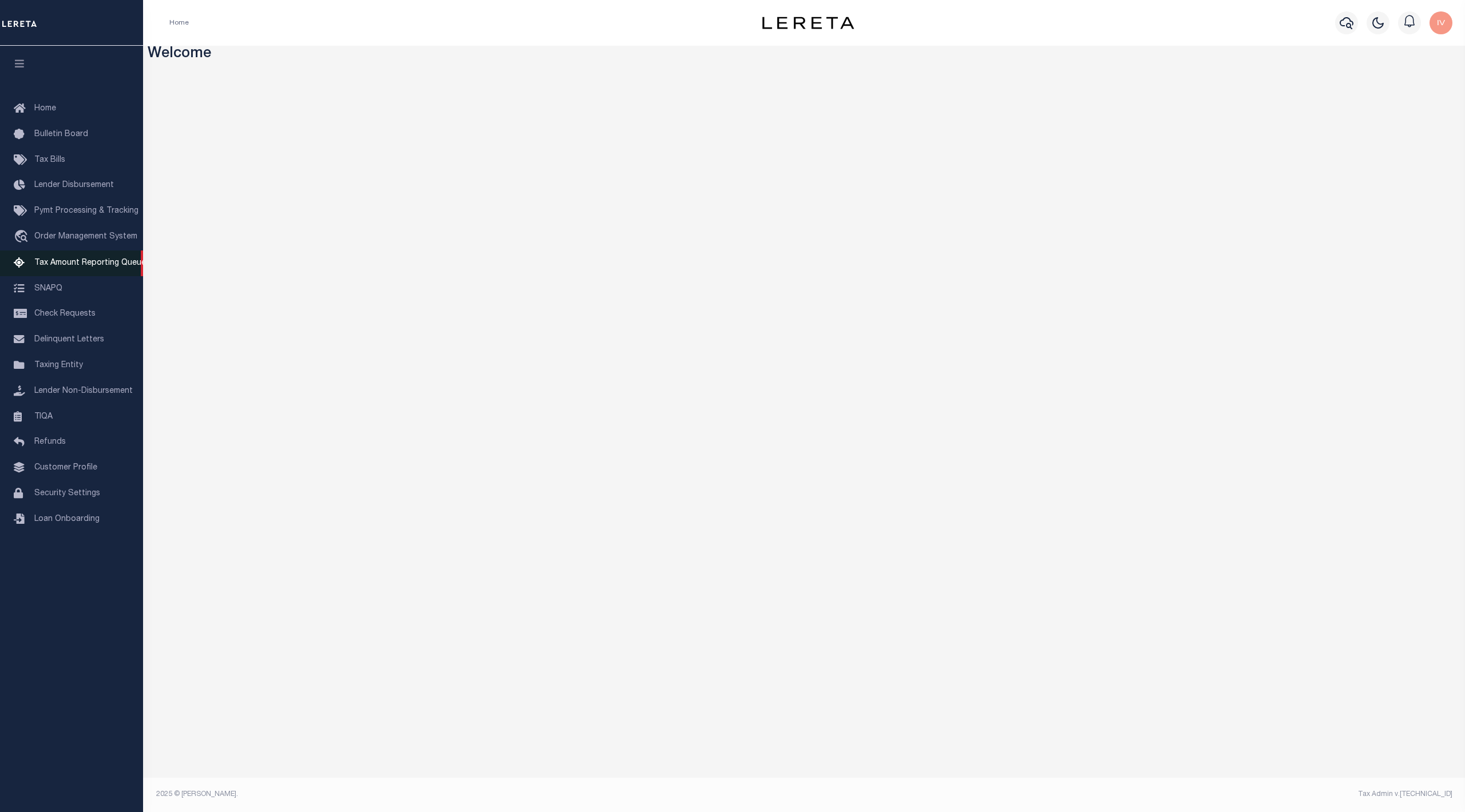
click at [62, 261] on span "Tax Amount Reporting Queue" at bounding box center [90, 263] width 111 height 8
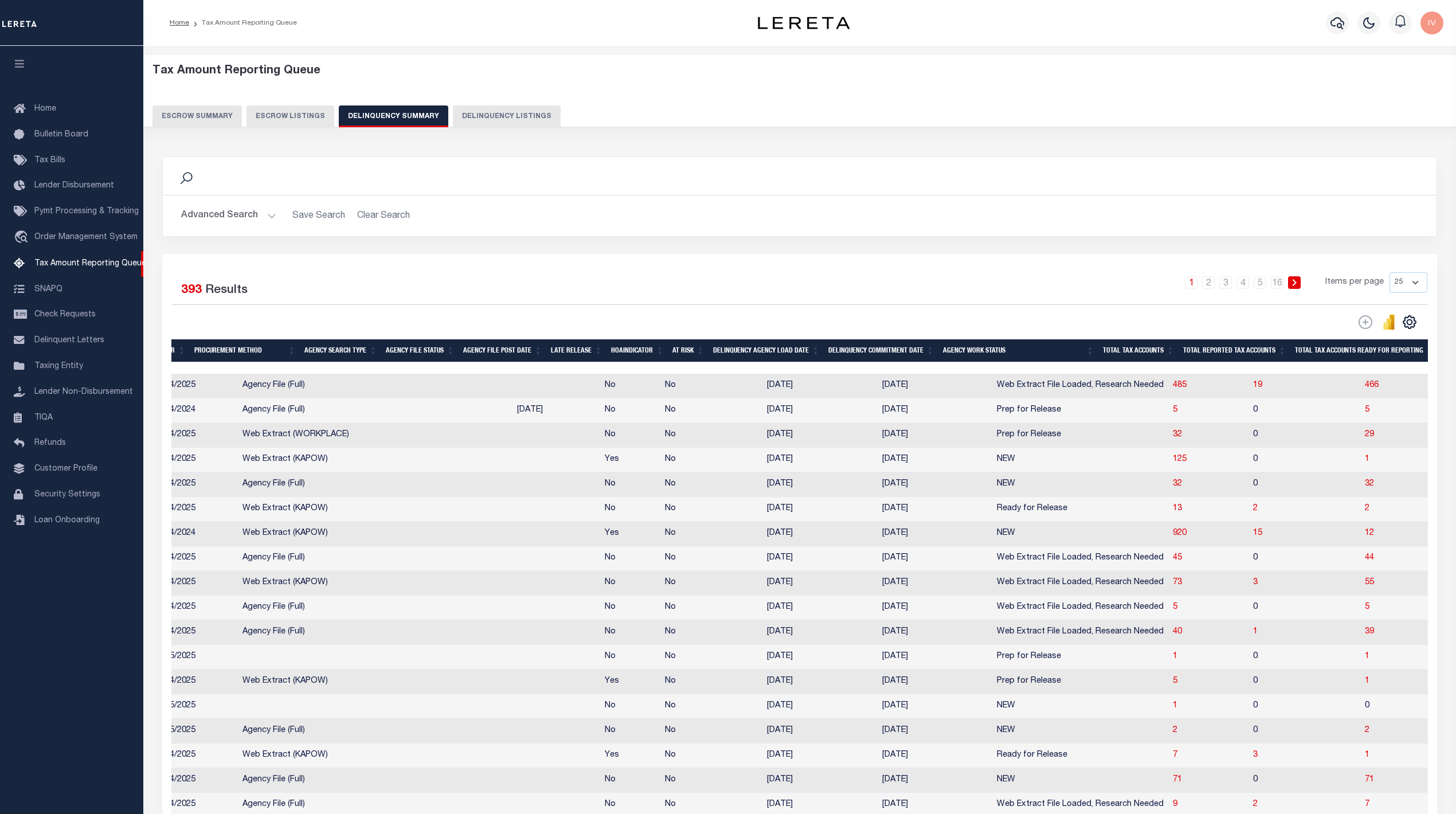
scroll to position [0, 382]
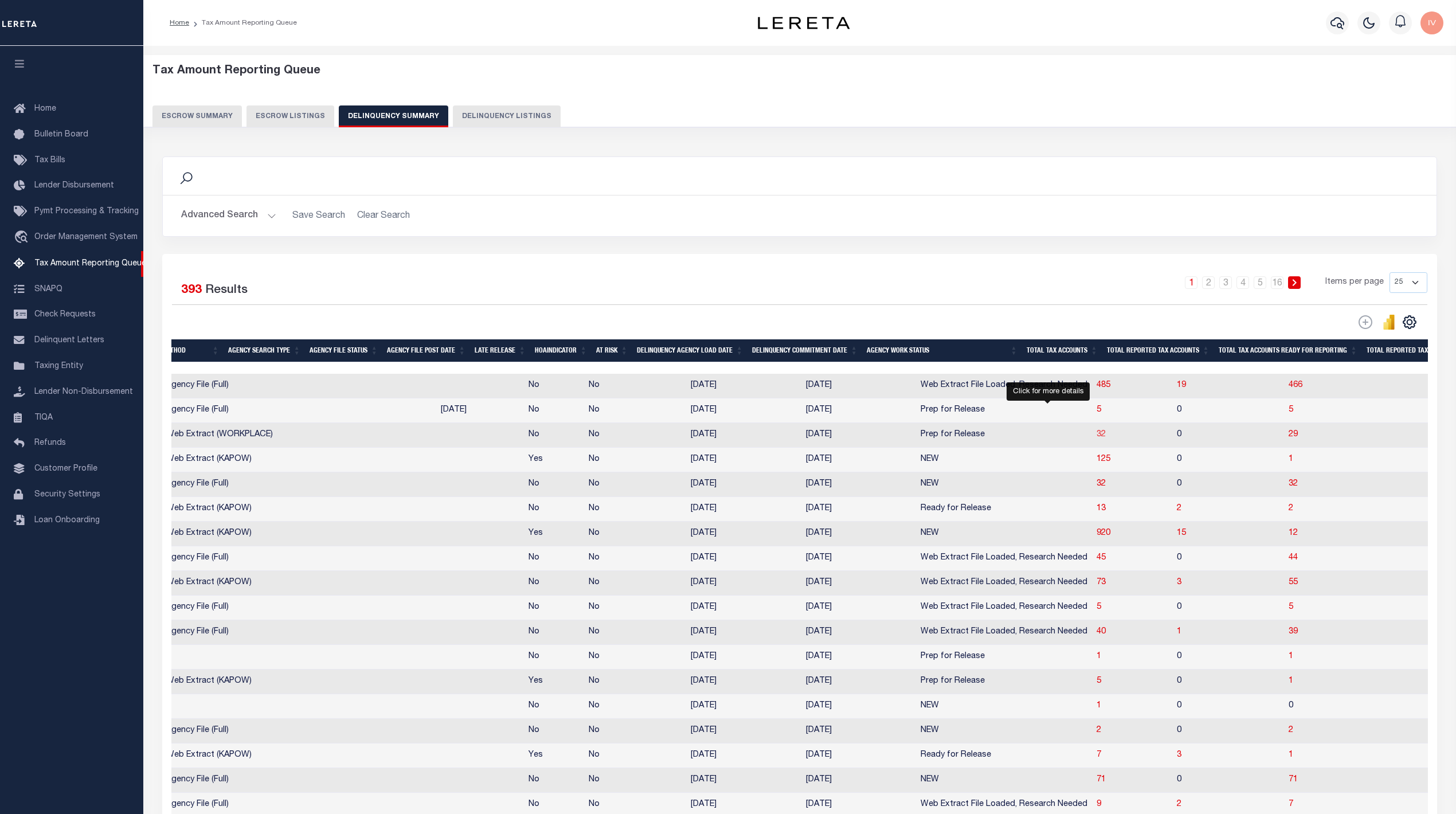
click at [1096, 437] on span "32" at bounding box center [1101, 435] width 9 height 8
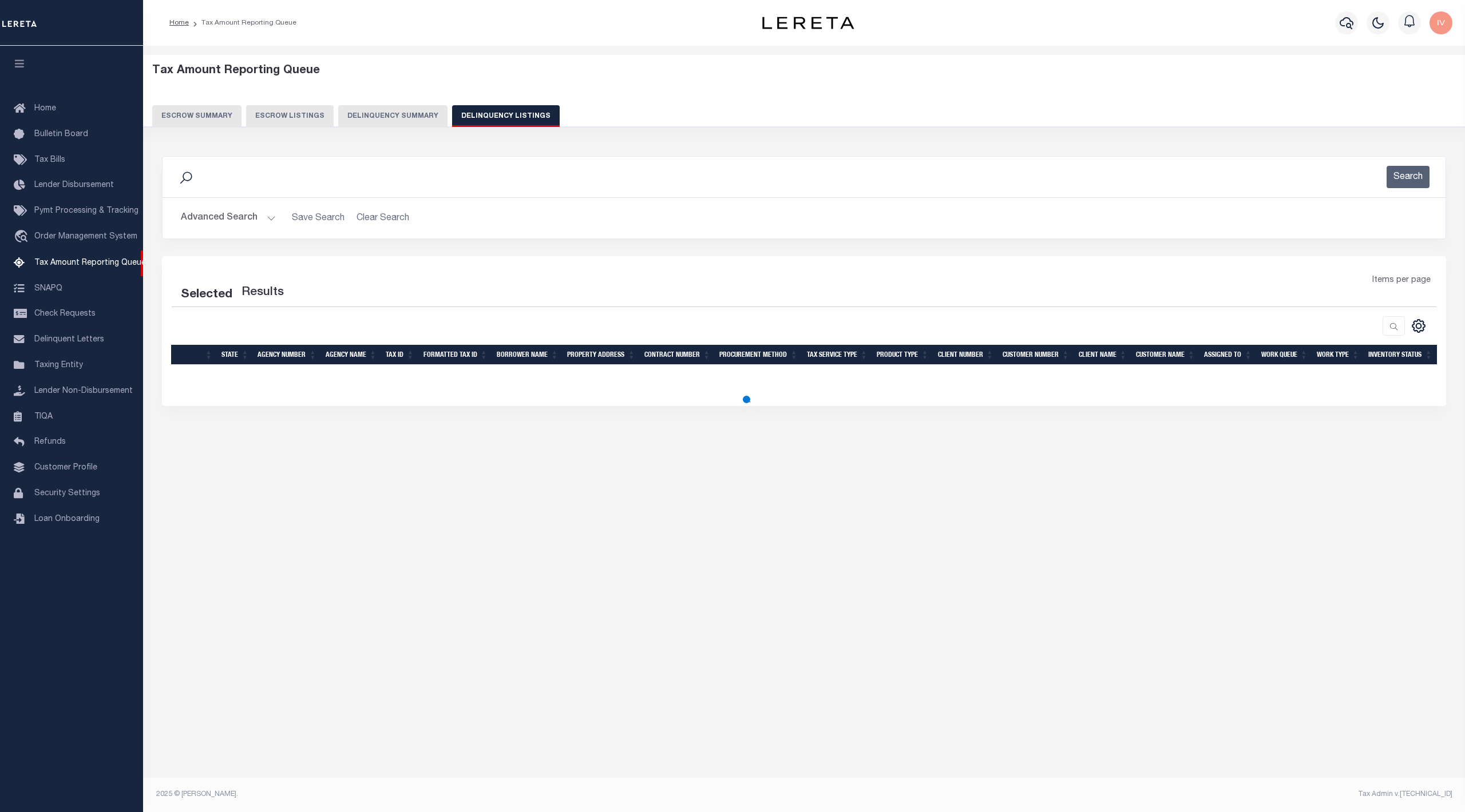
select select "100"
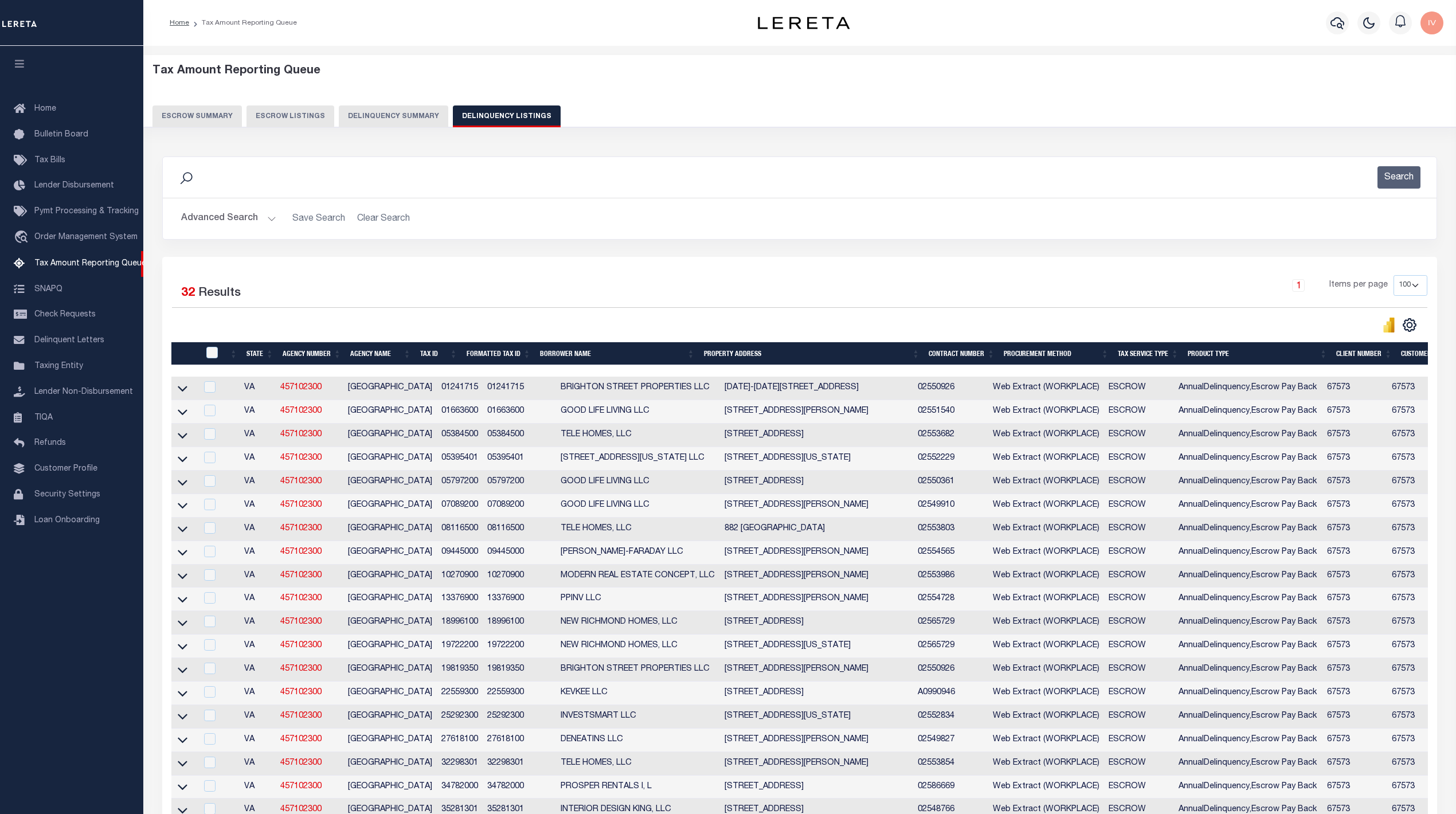
click at [416, 106] on button "Delinquency Summary" at bounding box center [393, 116] width 110 height 22
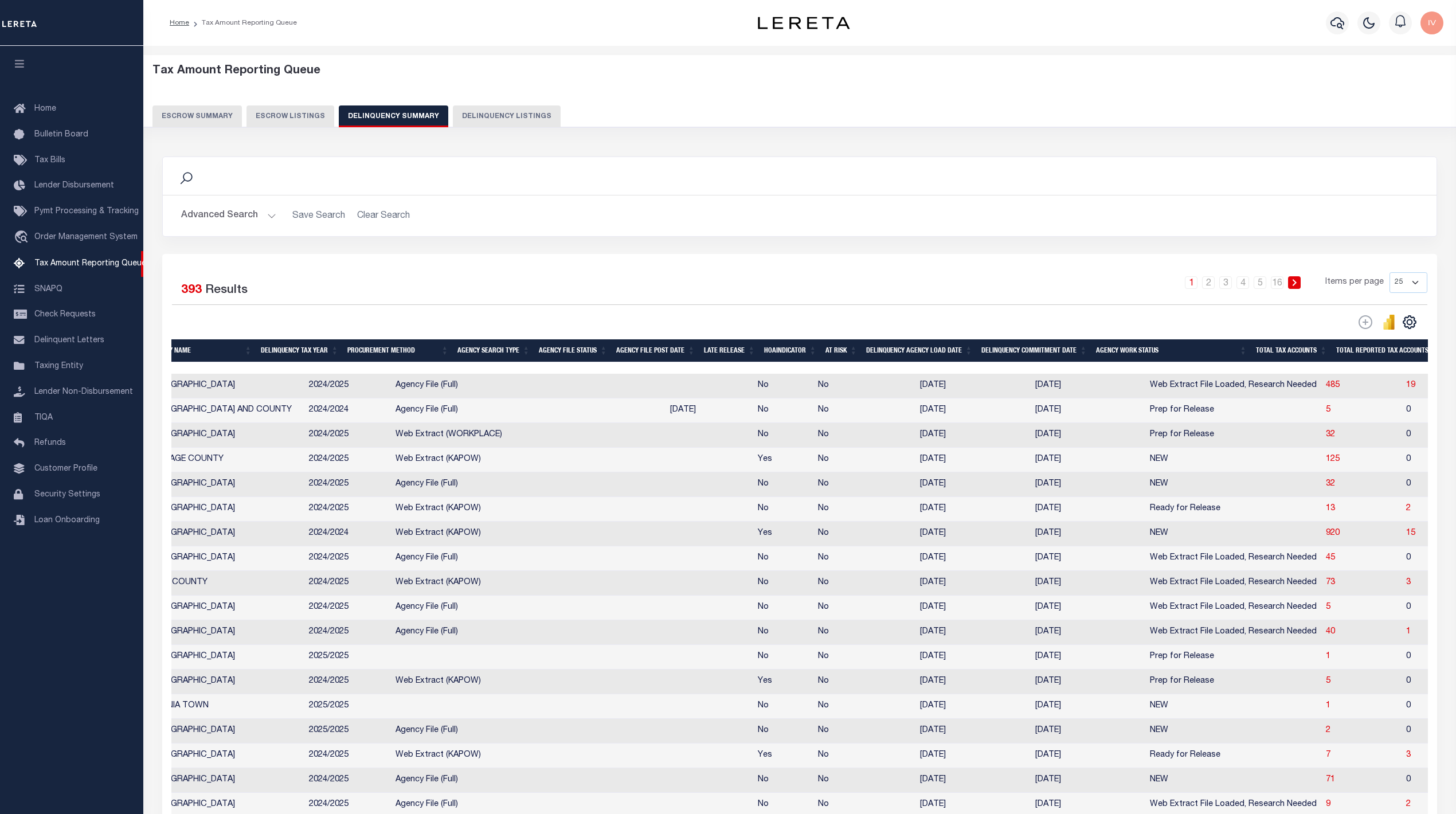
scroll to position [0, 0]
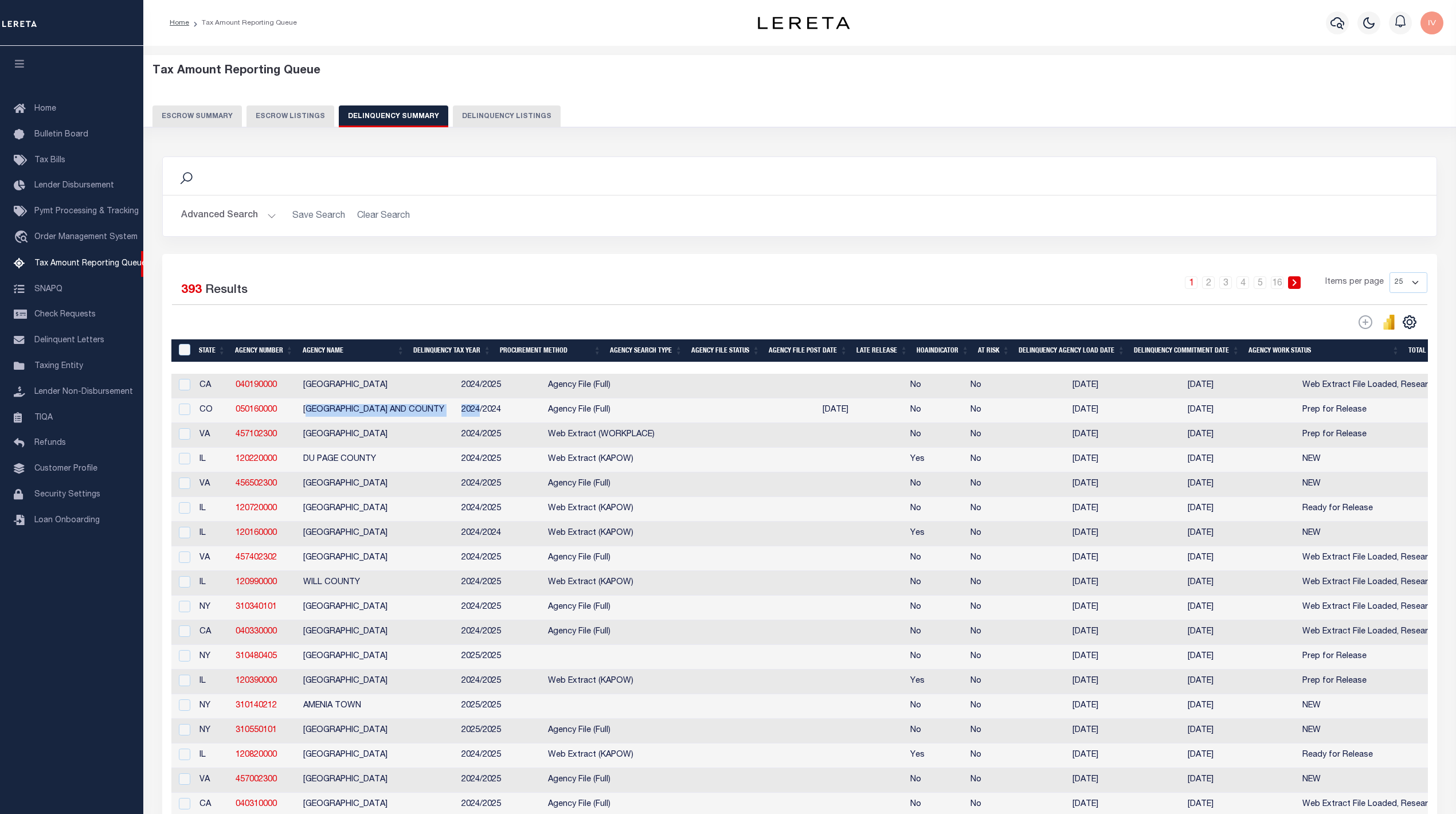
drag, startPoint x: 307, startPoint y: 416, endPoint x: 342, endPoint y: 428, distance: 37.0
click at [440, 420] on tr "CO 050160000 DENVER CITY AND COUNTY 2024/2024 Agency File (Full) 09/15/2025 No …" at bounding box center [1469, 411] width 2597 height 25
drag, startPoint x: 321, startPoint y: 437, endPoint x: 356, endPoint y: 441, distance: 35.2
click at [356, 441] on td "[GEOGRAPHIC_DATA]" at bounding box center [377, 436] width 158 height 25
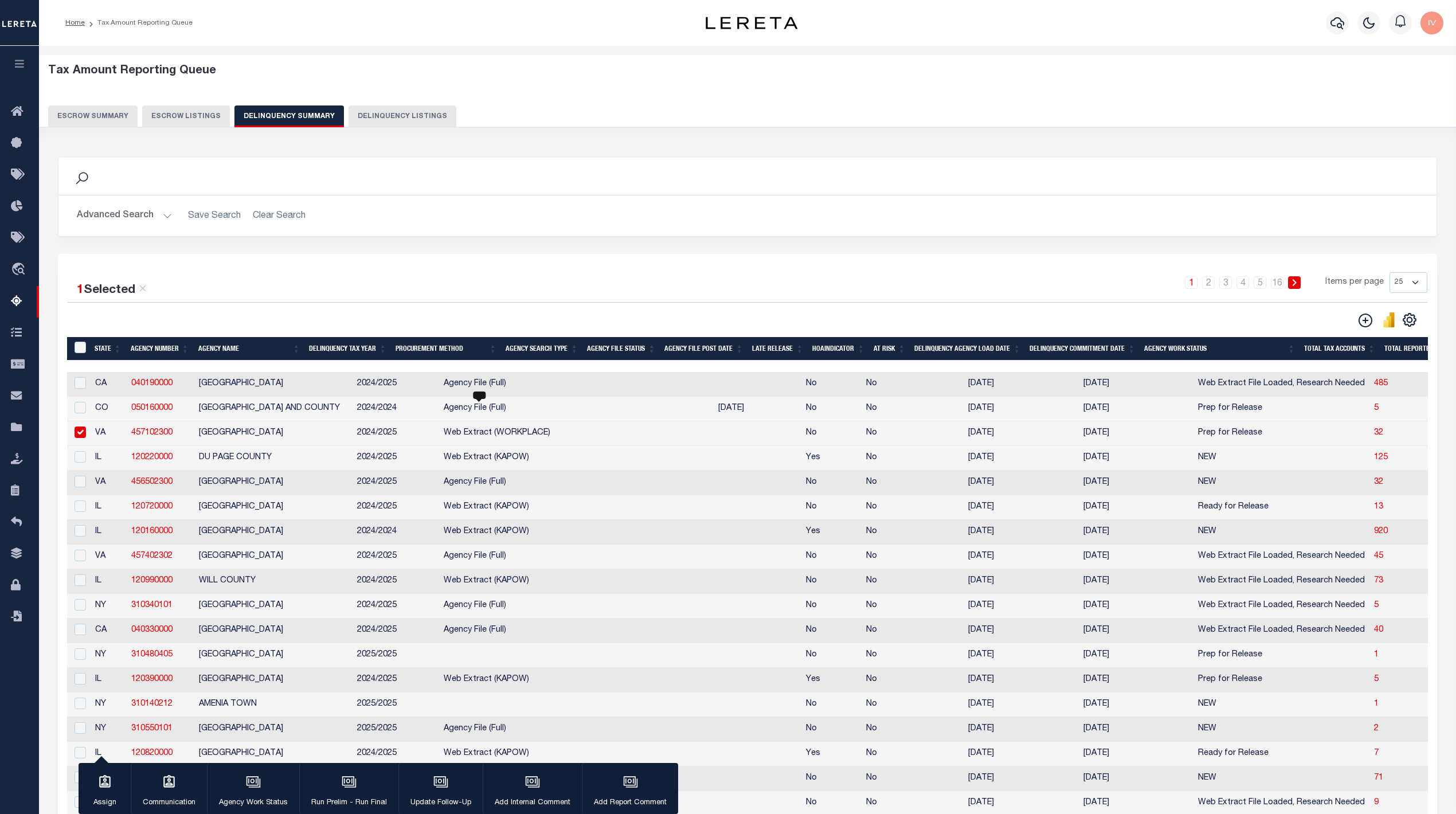
click at [455, 437] on span "Web Extract (WORKPLACE)" at bounding box center [497, 433] width 107 height 8
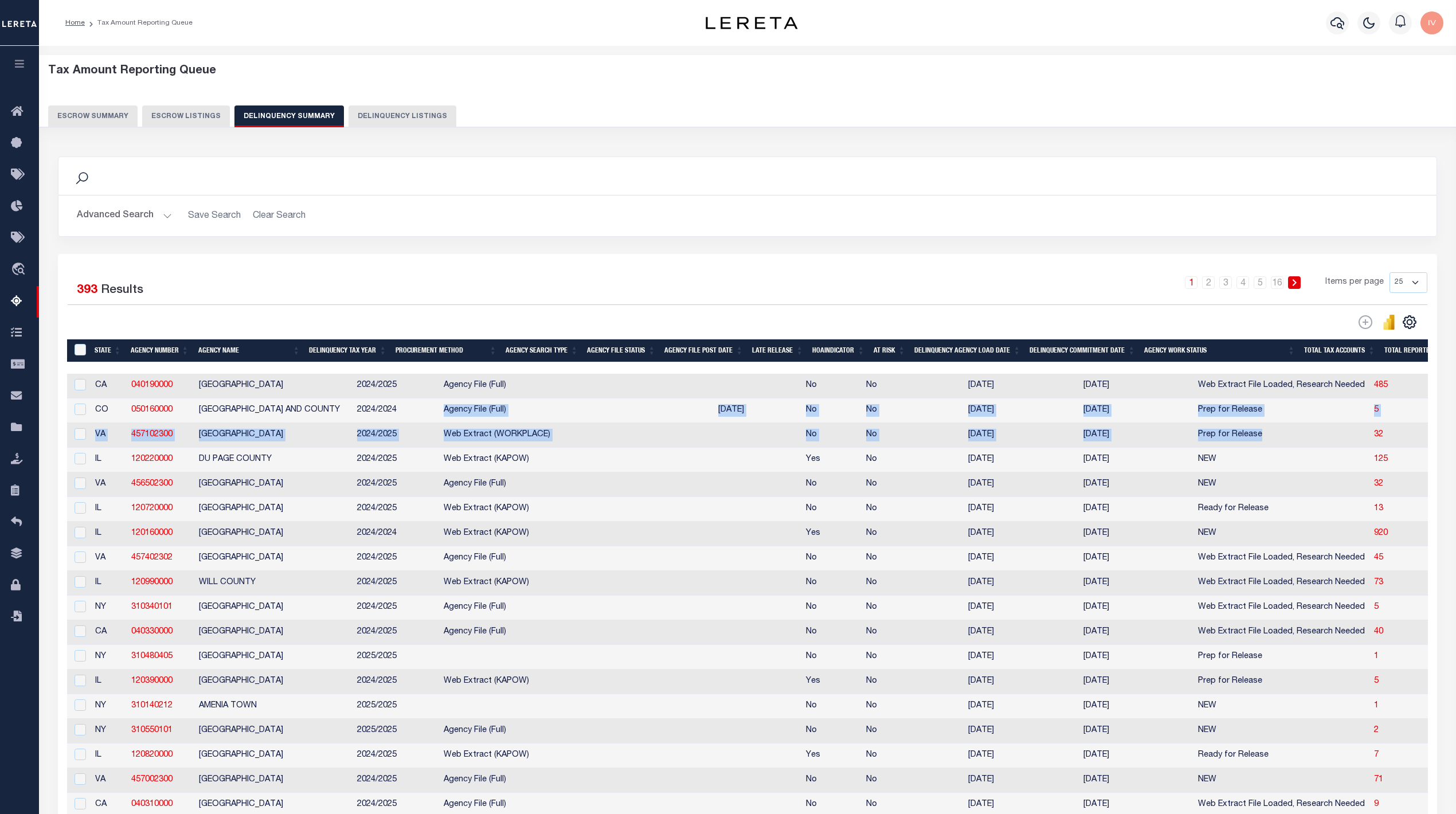
drag, startPoint x: 393, startPoint y: 414, endPoint x: 1211, endPoint y: 443, distance: 818.5
click at [1211, 443] on tbody "CA 040190000 LOS ANGELES COUNTY 2024/2025 Agency File (Full) No No 07/10/2025 0…" at bounding box center [1365, 682] width 2597 height 616
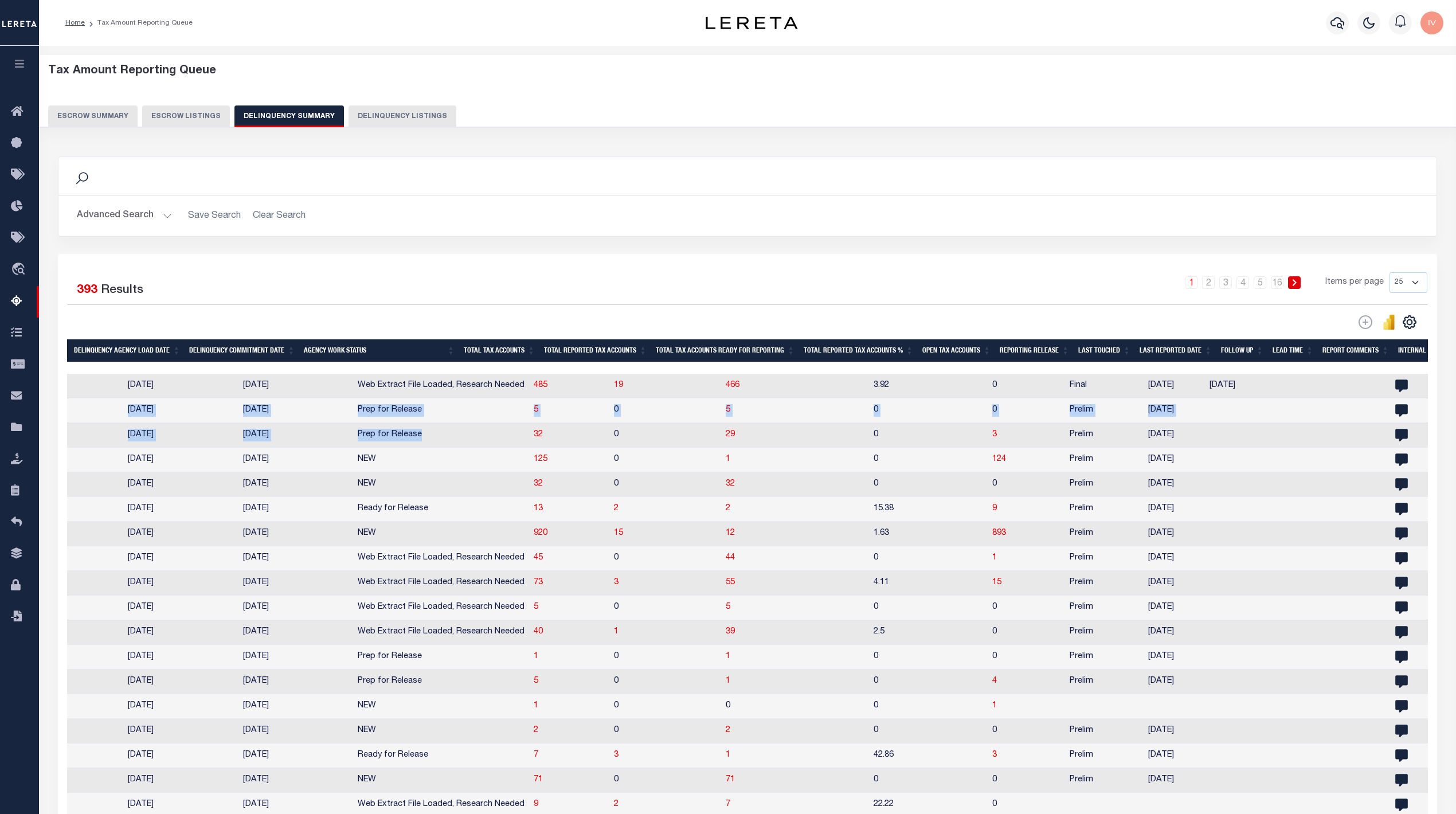
click at [1205, 445] on td at bounding box center [1245, 436] width 81 height 25
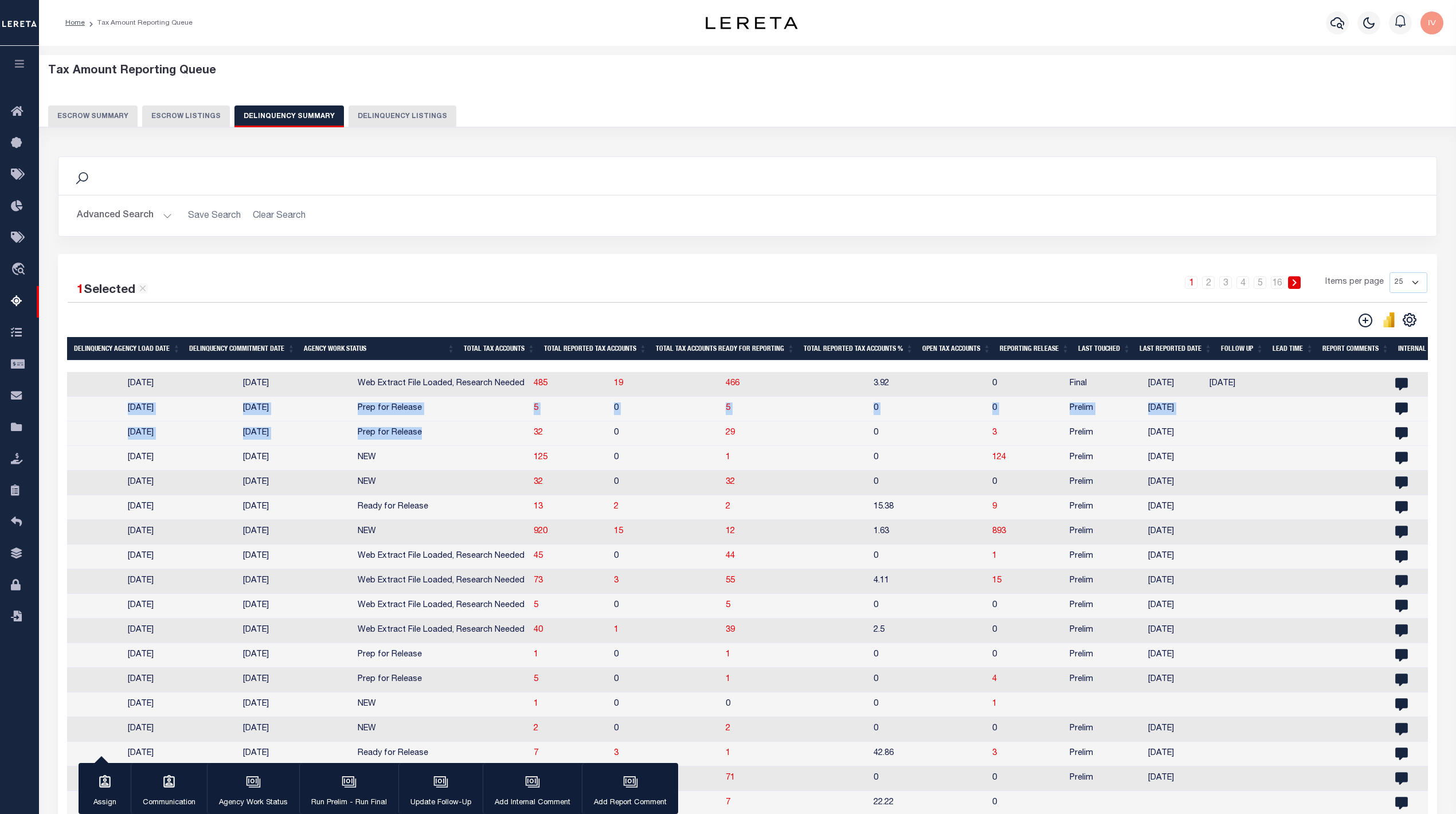
click at [1143, 434] on td "10/07/2025" at bounding box center [1173, 434] width 61 height 25
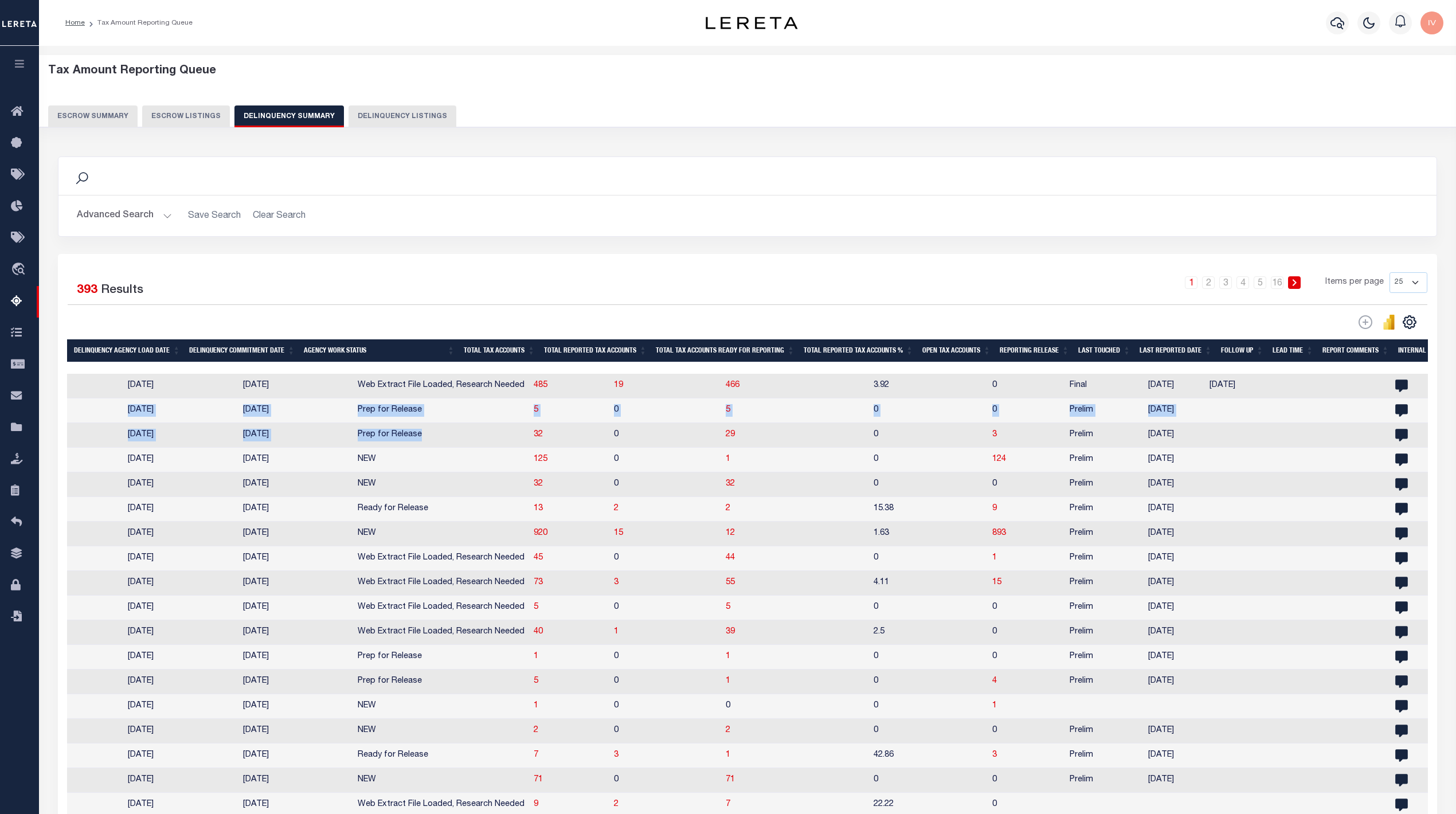
drag, startPoint x: 1117, startPoint y: 429, endPoint x: 1145, endPoint y: 444, distance: 31.8
click at [1145, 444] on tr "VA 457102300 NORFOLK CITY 2024/2025 Web Extract (WORKPLACE) No No 05/19/2025 08…" at bounding box center [525, 436] width 2597 height 25
click at [1205, 444] on td at bounding box center [1245, 436] width 81 height 25
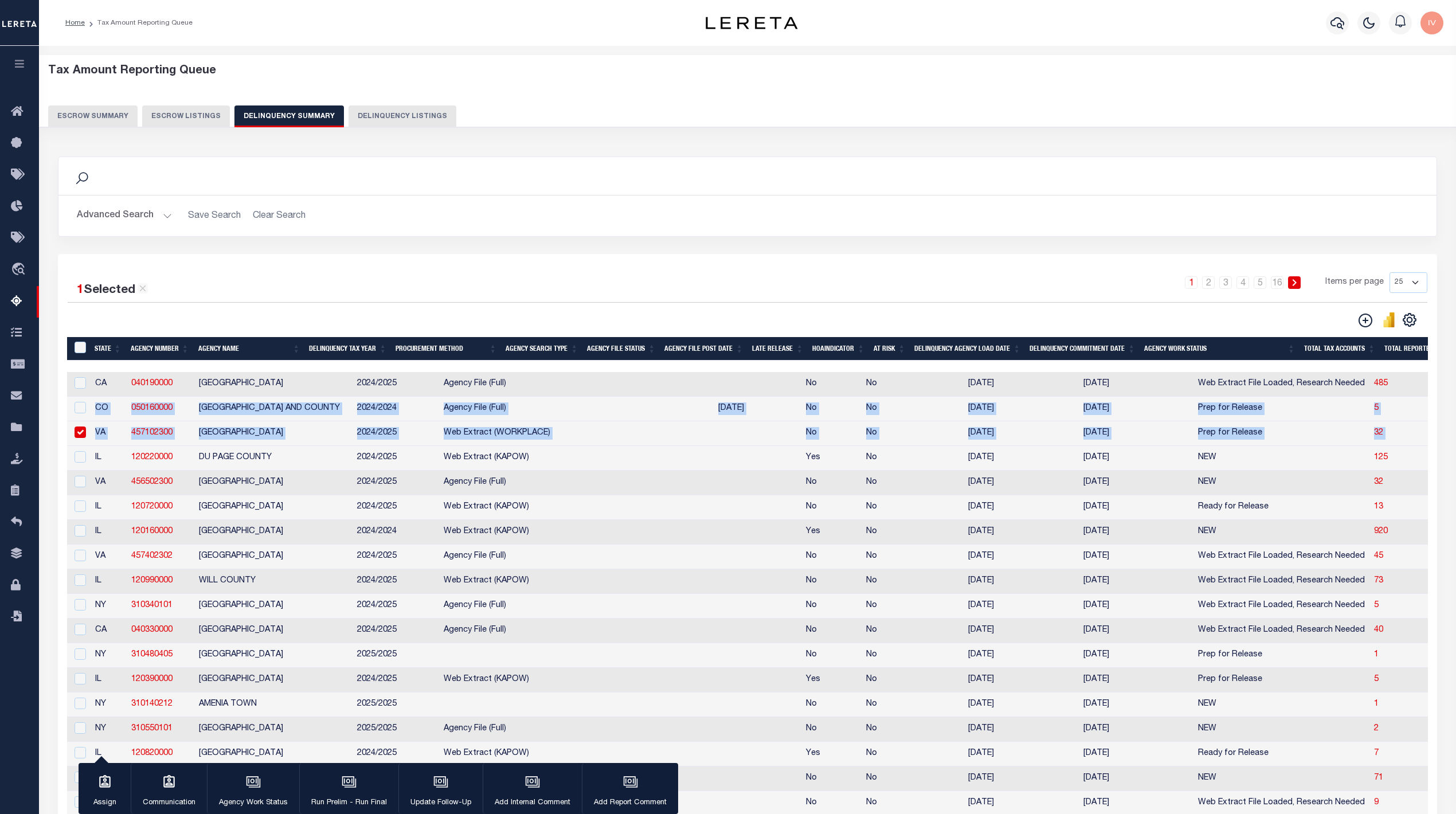
drag, startPoint x: 1145, startPoint y: 444, endPoint x: 86, endPoint y: 408, distance: 1059.6
click at [86, 408] on tbody "CA 040190000 LOS ANGELES COUNTY 2024/2025 Agency File (Full) No No 07/10/2025 0…" at bounding box center [1365, 681] width 2597 height 616
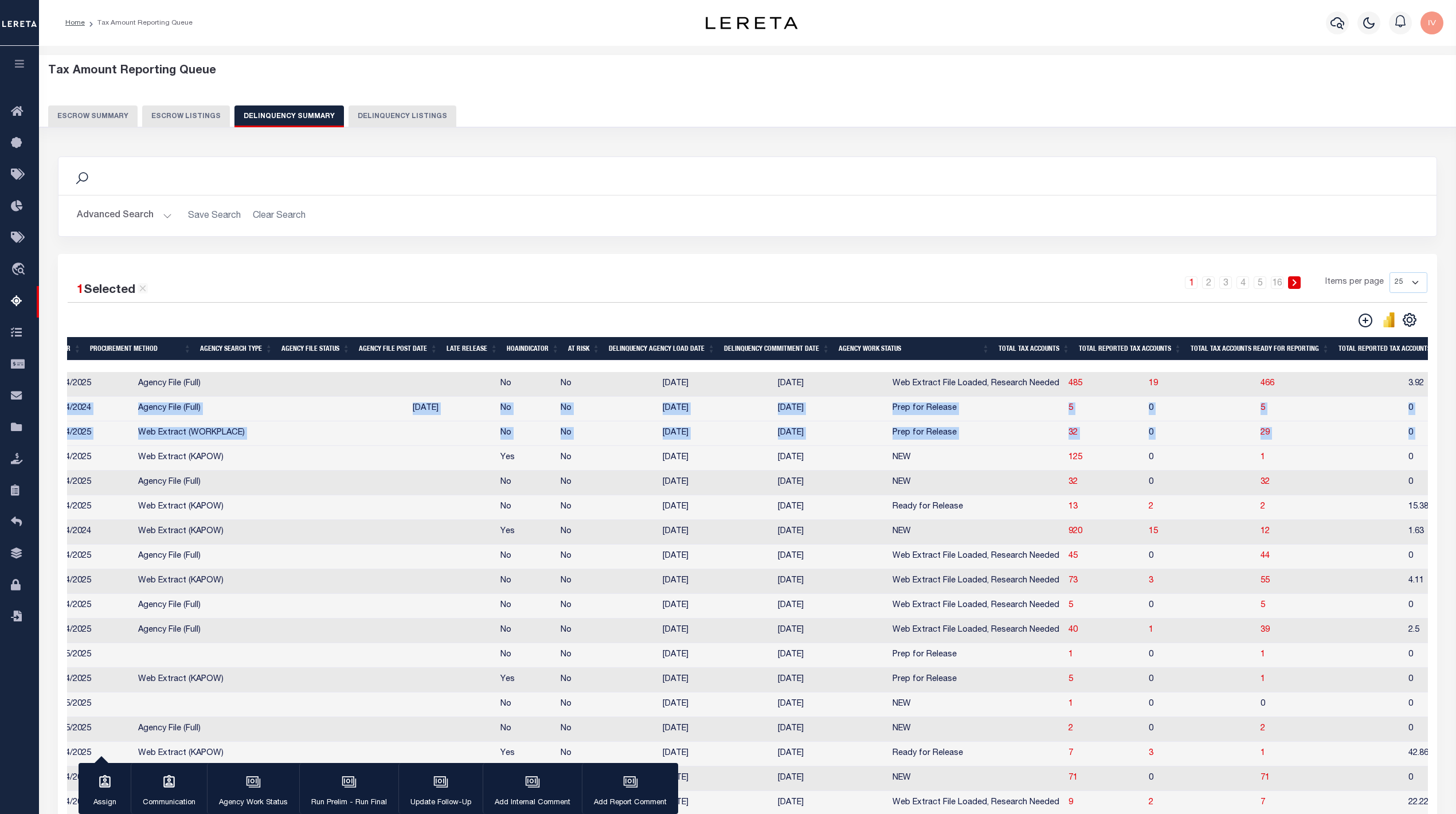
click at [952, 425] on td "Prep for Release" at bounding box center [976, 434] width 176 height 25
checkbox input "false"
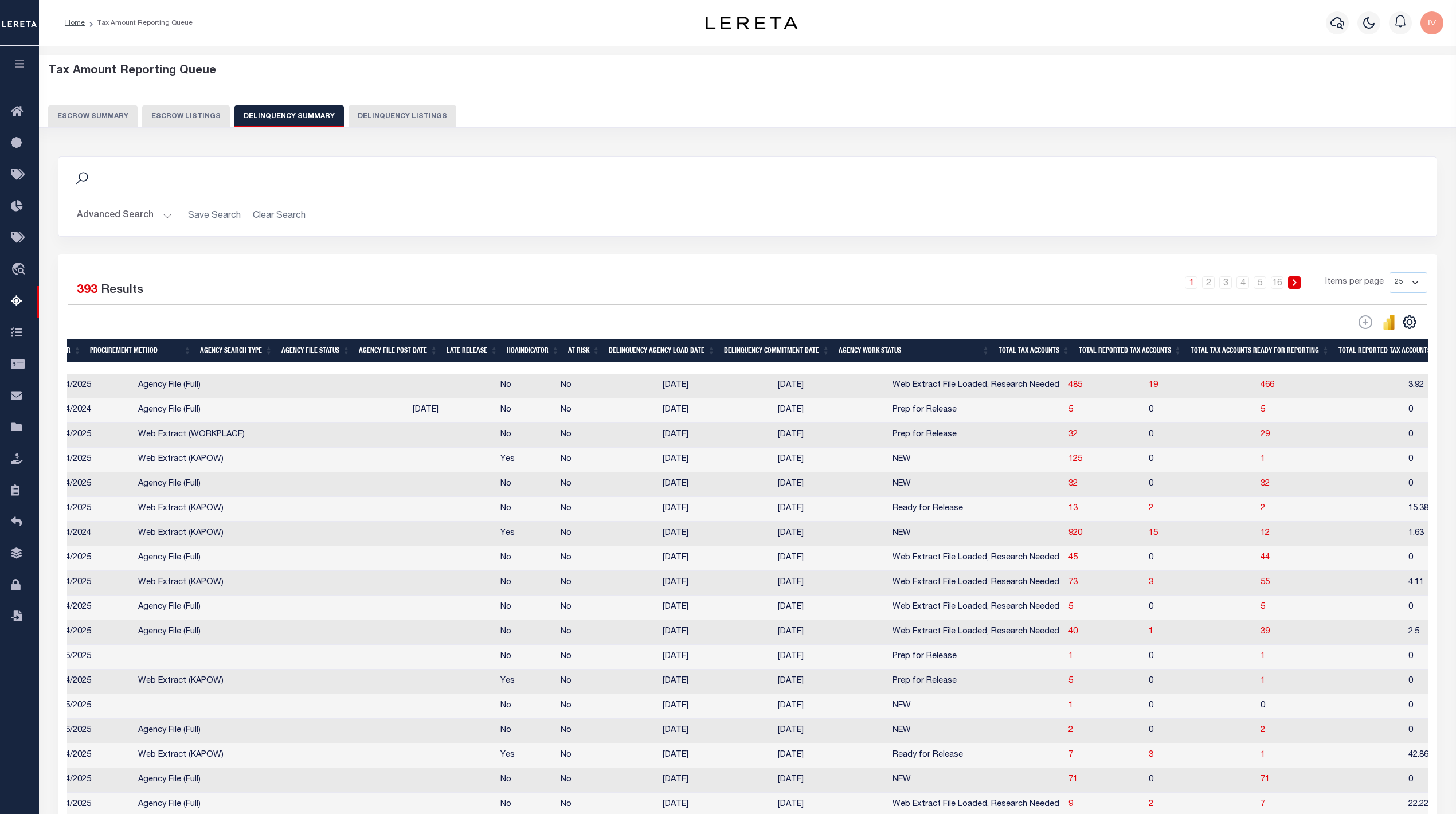
click at [940, 414] on td "Prep for Release" at bounding box center [976, 411] width 176 height 25
checkbox input "true"
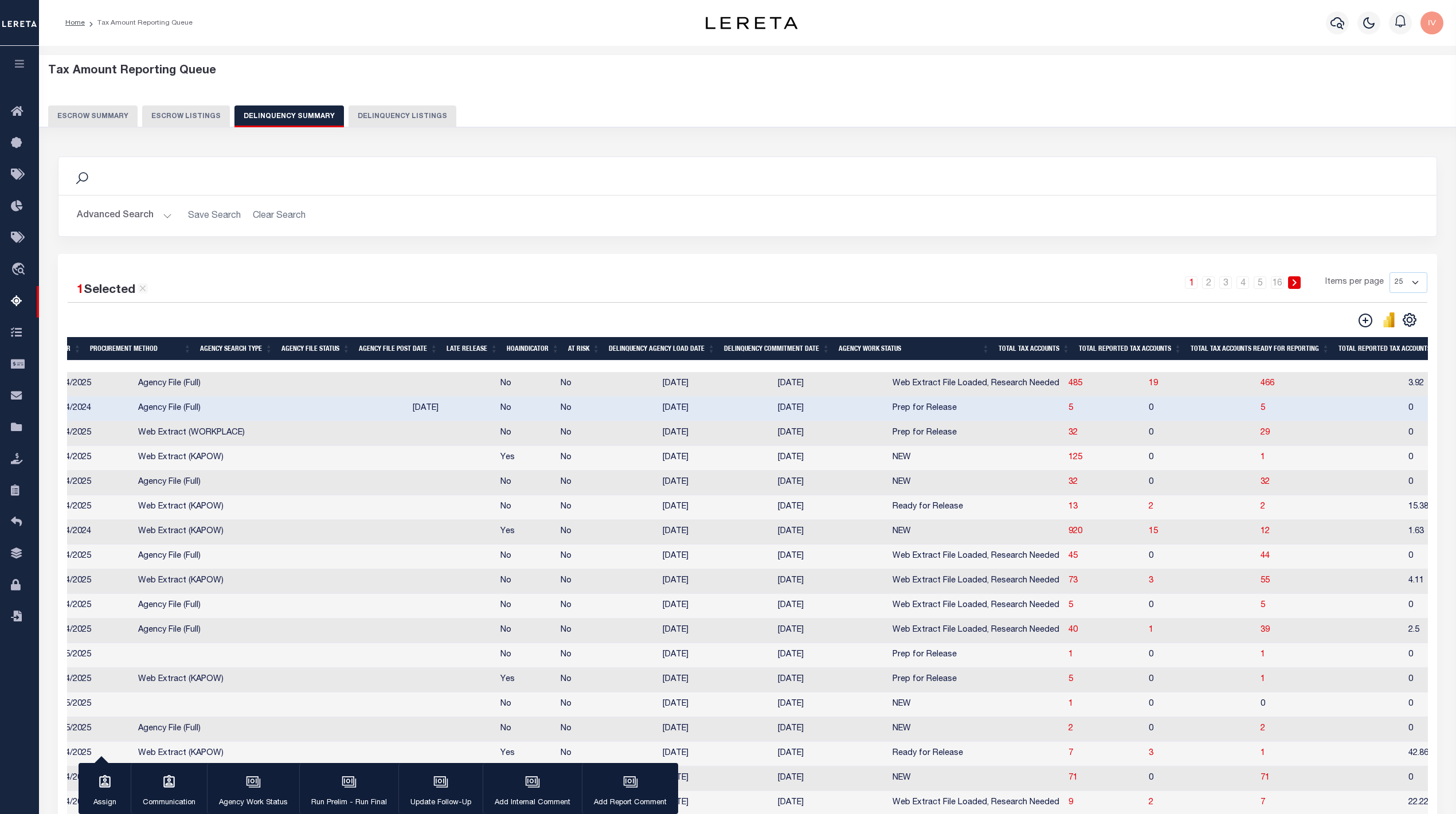
click at [937, 436] on td "Prep for Release" at bounding box center [976, 434] width 176 height 25
checkbox input "true"
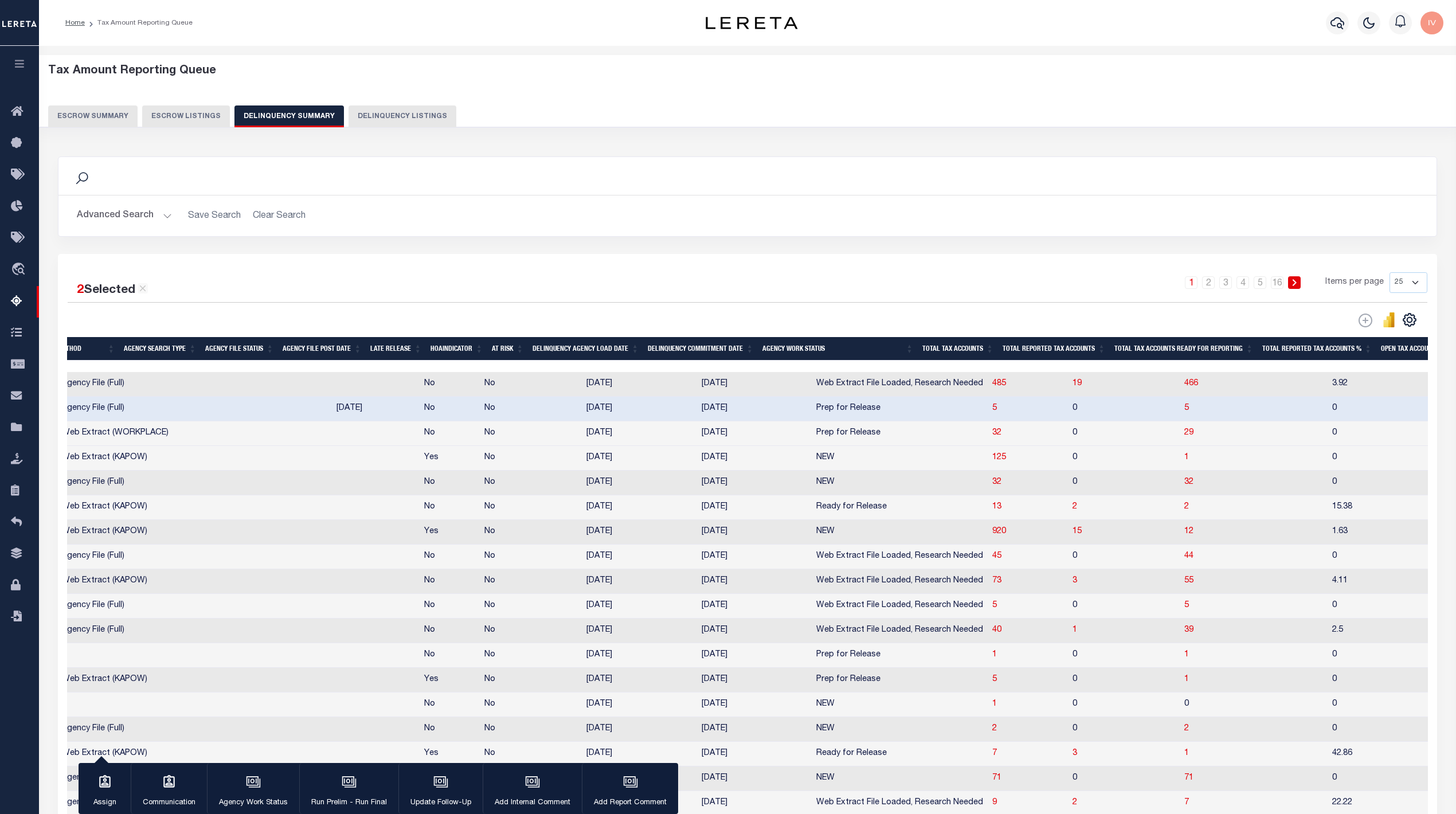
scroll to position [0, 458]
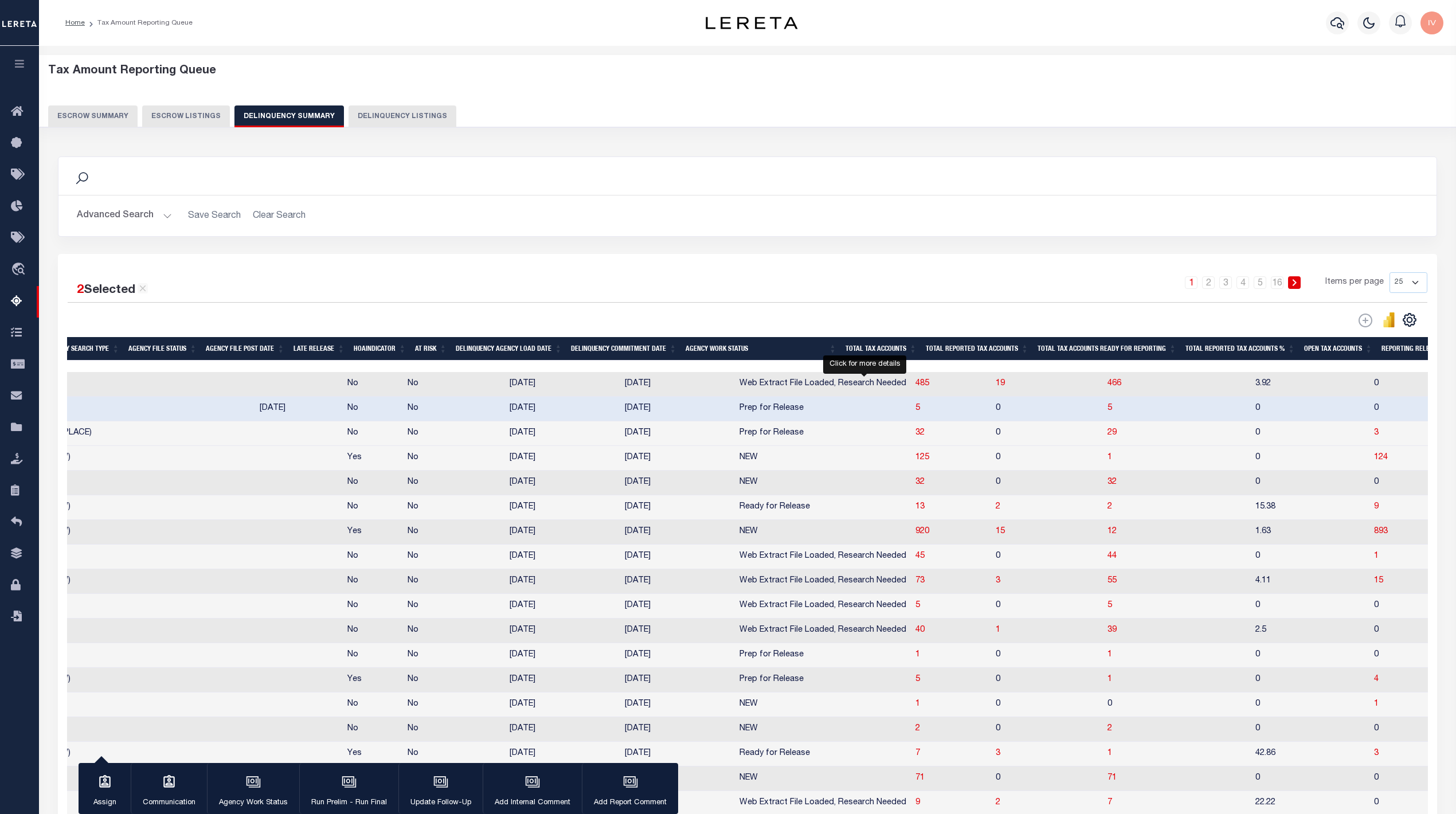
click at [916, 412] on span "5" at bounding box center [917, 408] width 5 height 8
select select "100"
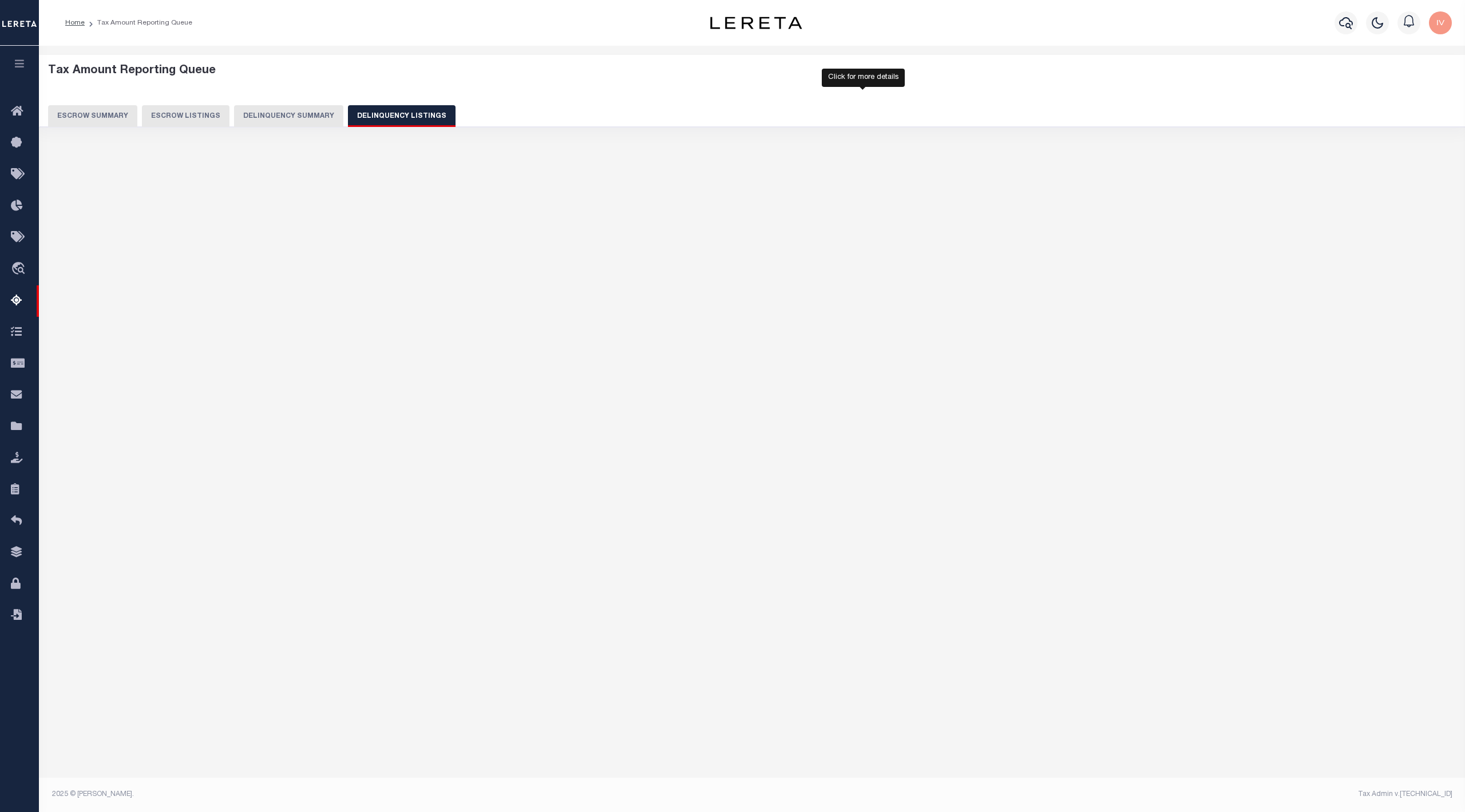
select select "100"
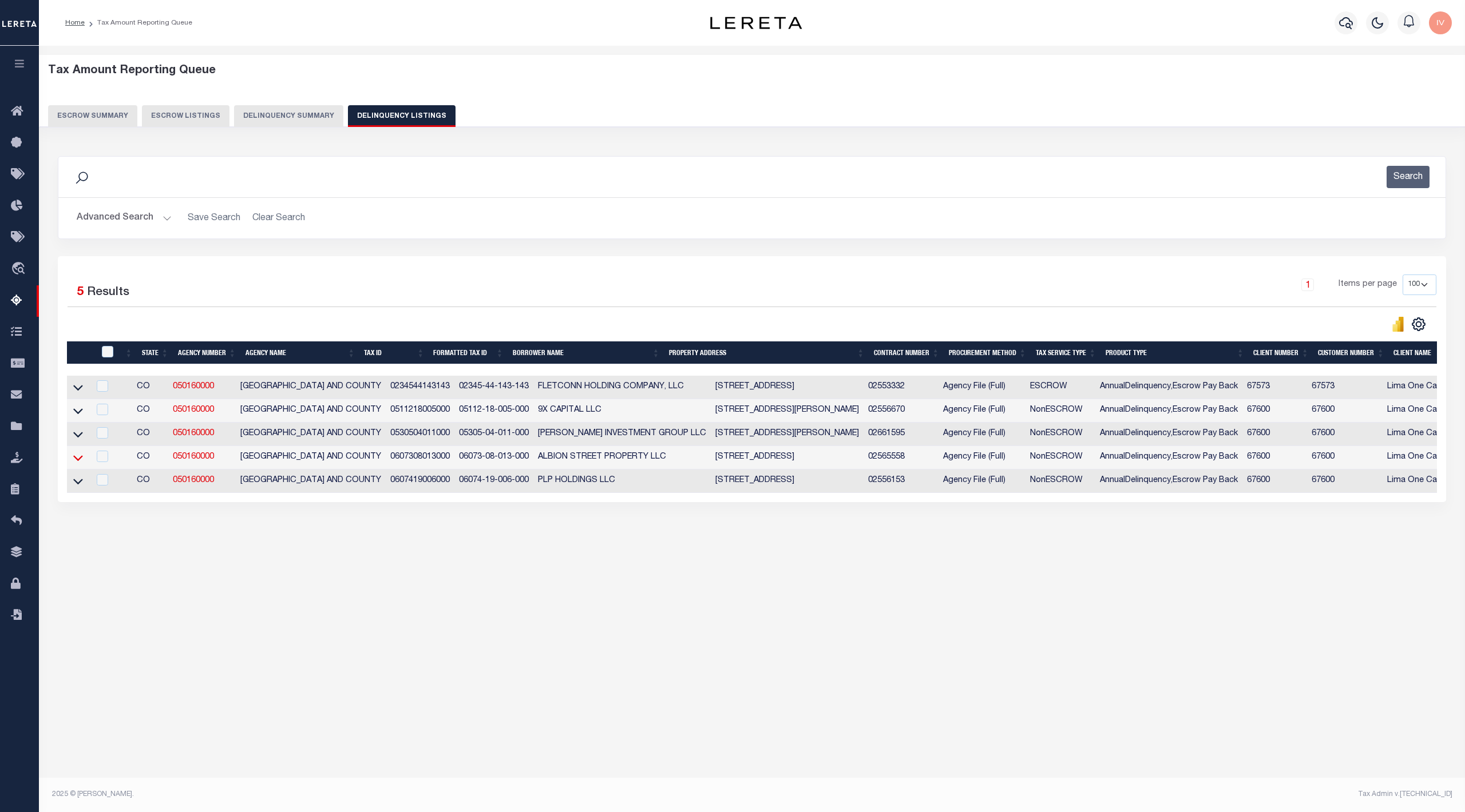
click at [76, 484] on icon at bounding box center [78, 481] width 9 height 12
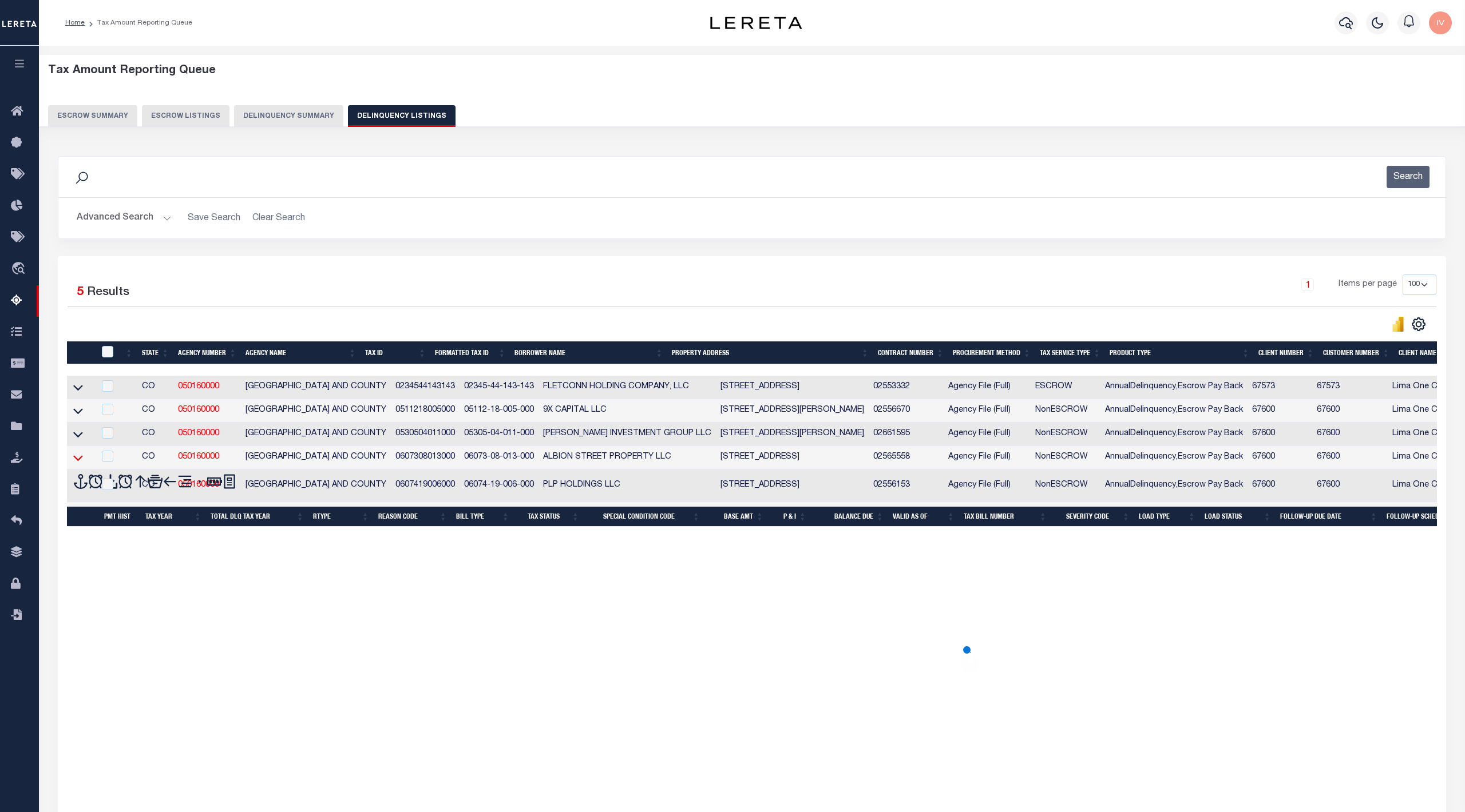
click at [77, 463] on icon at bounding box center [78, 457] width 9 height 12
click at [77, 431] on td at bounding box center [80, 434] width 27 height 24
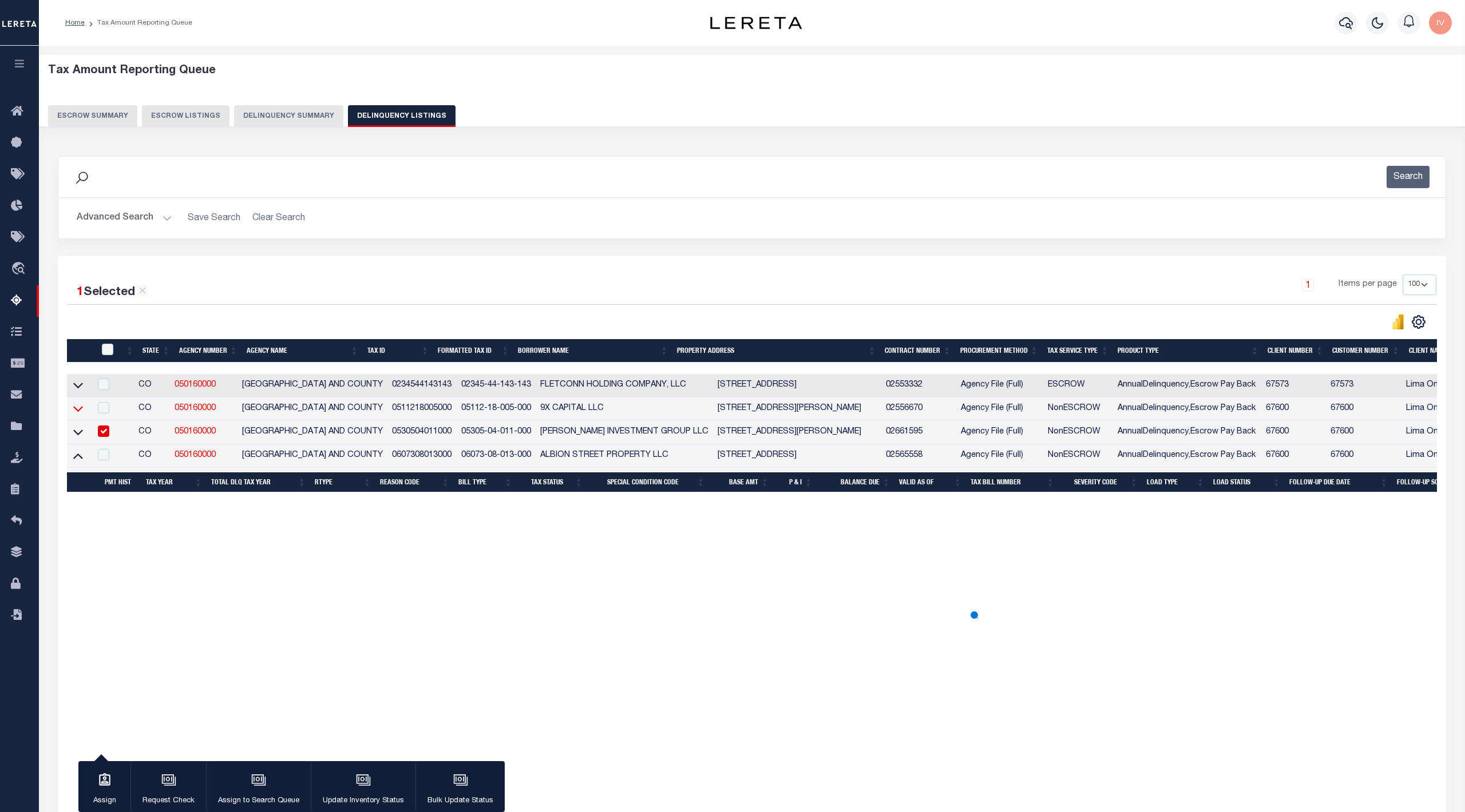
checkbox input "true"
click at [79, 415] on icon at bounding box center [78, 408] width 9 height 12
click at [77, 391] on icon at bounding box center [78, 385] width 9 height 12
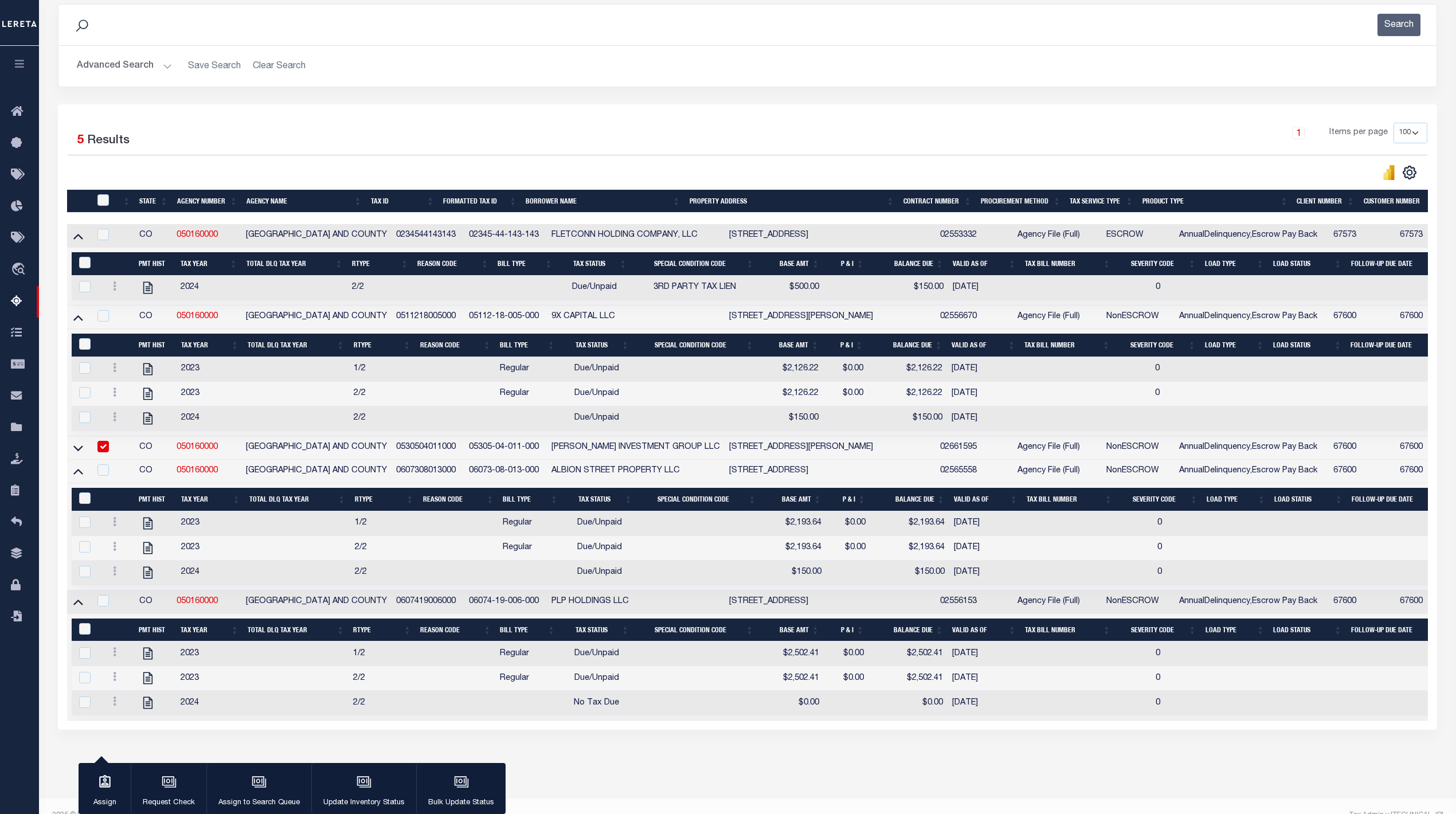
scroll to position [195, 0]
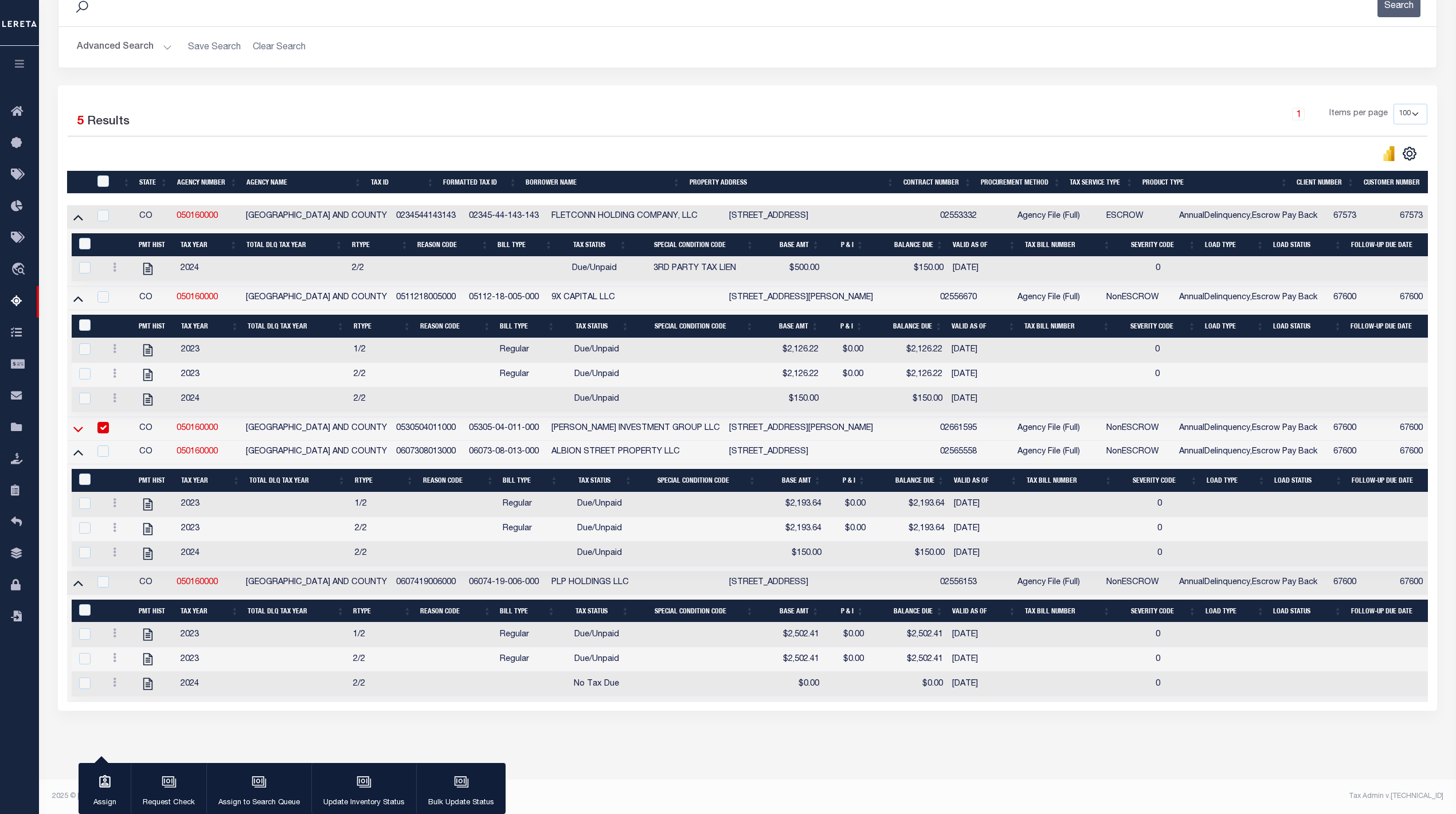
click at [74, 424] on icon at bounding box center [78, 429] width 9 height 12
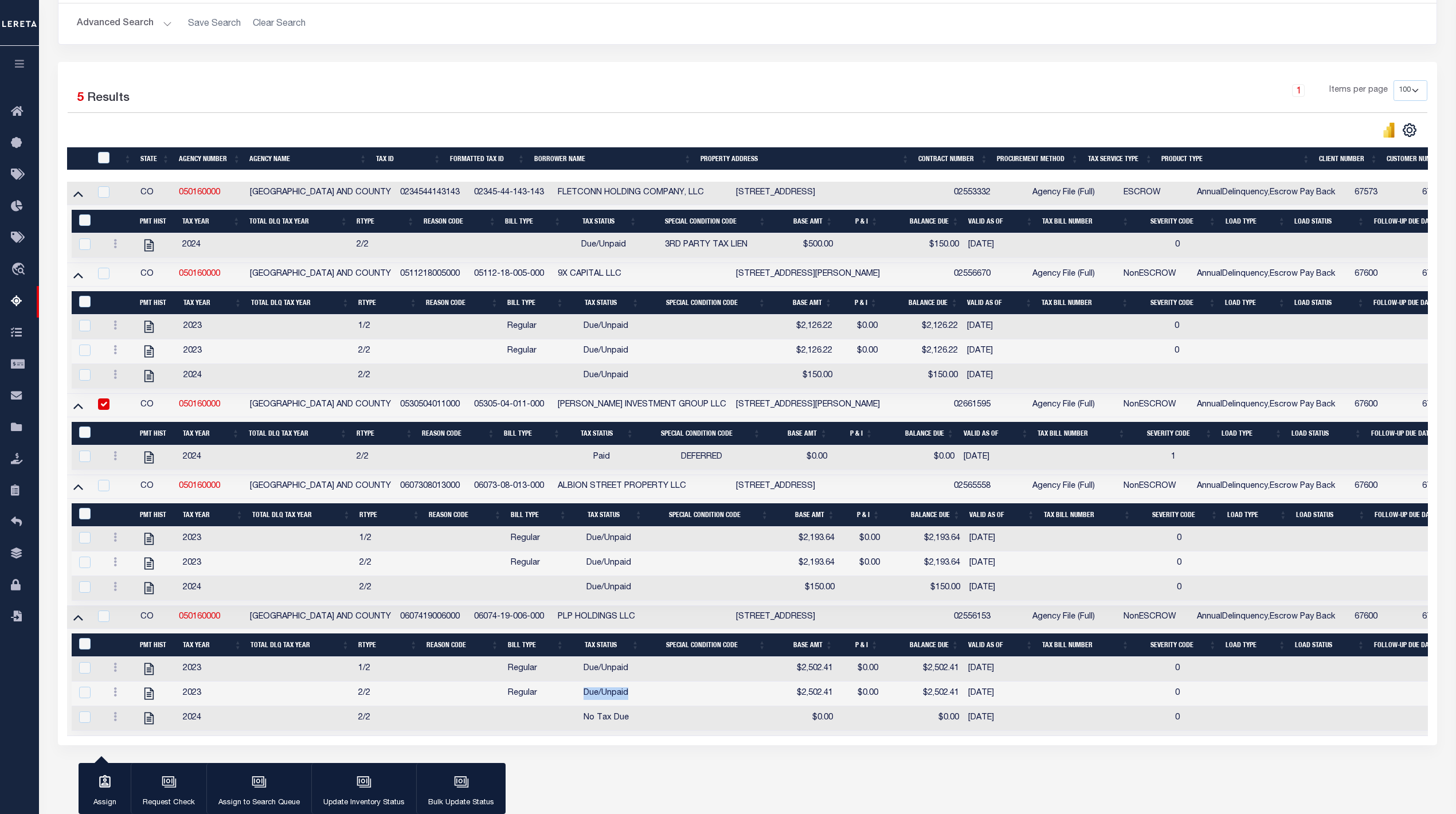
drag, startPoint x: 585, startPoint y: 712, endPoint x: 640, endPoint y: 704, distance: 55.6
click at [640, 706] on td "Due/Unpaid" at bounding box center [605, 694] width 75 height 25
checkbox input "true"
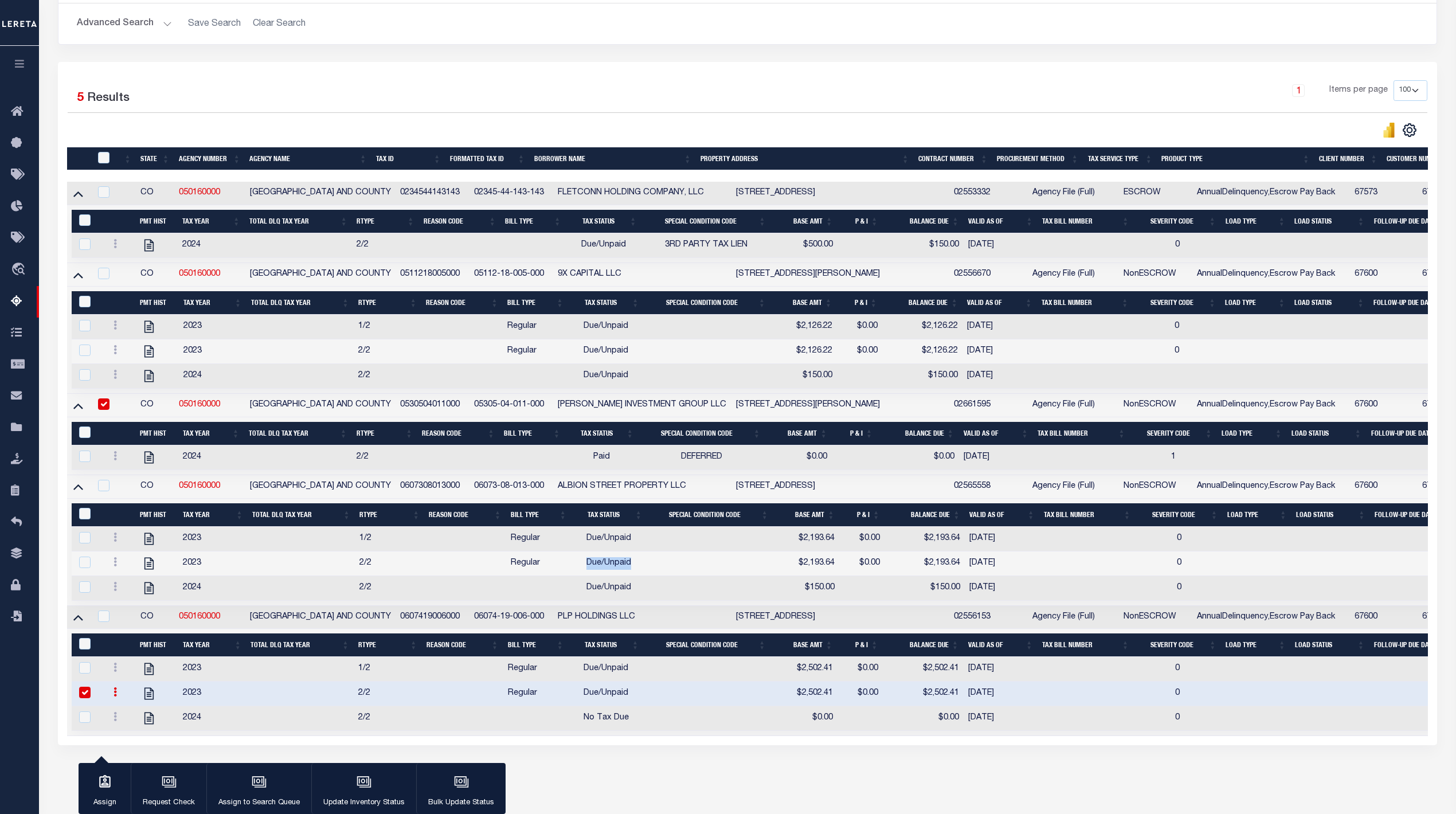
drag, startPoint x: 585, startPoint y: 580, endPoint x: 643, endPoint y: 576, distance: 58.1
click at [643, 576] on td "Due/Unpaid" at bounding box center [609, 564] width 76 height 25
checkbox input "true"
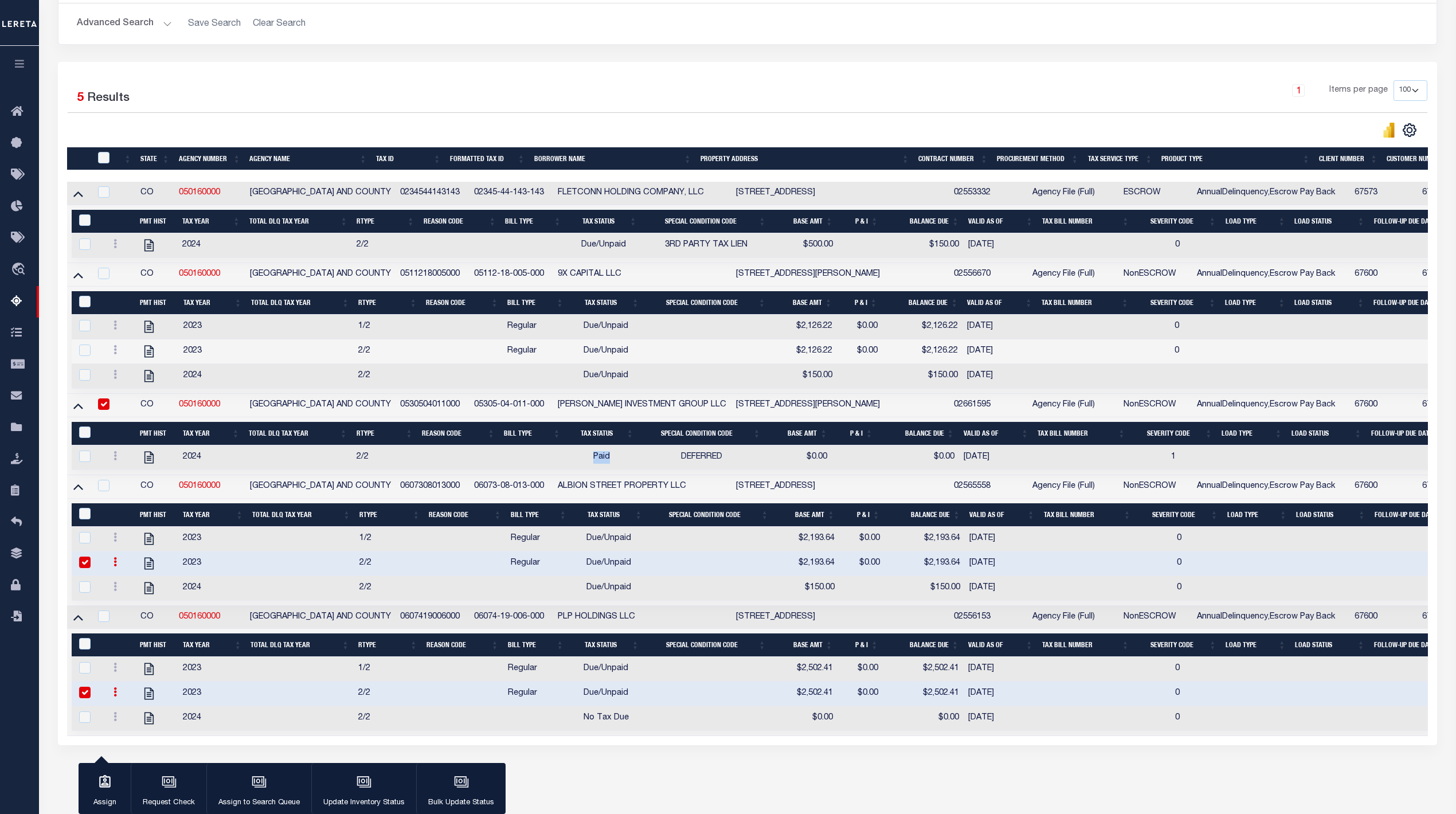
drag, startPoint x: 584, startPoint y: 469, endPoint x: 563, endPoint y: 476, distance: 22.1
click at [631, 467] on td "Paid" at bounding box center [602, 458] width 74 height 25
checkbox input "true"
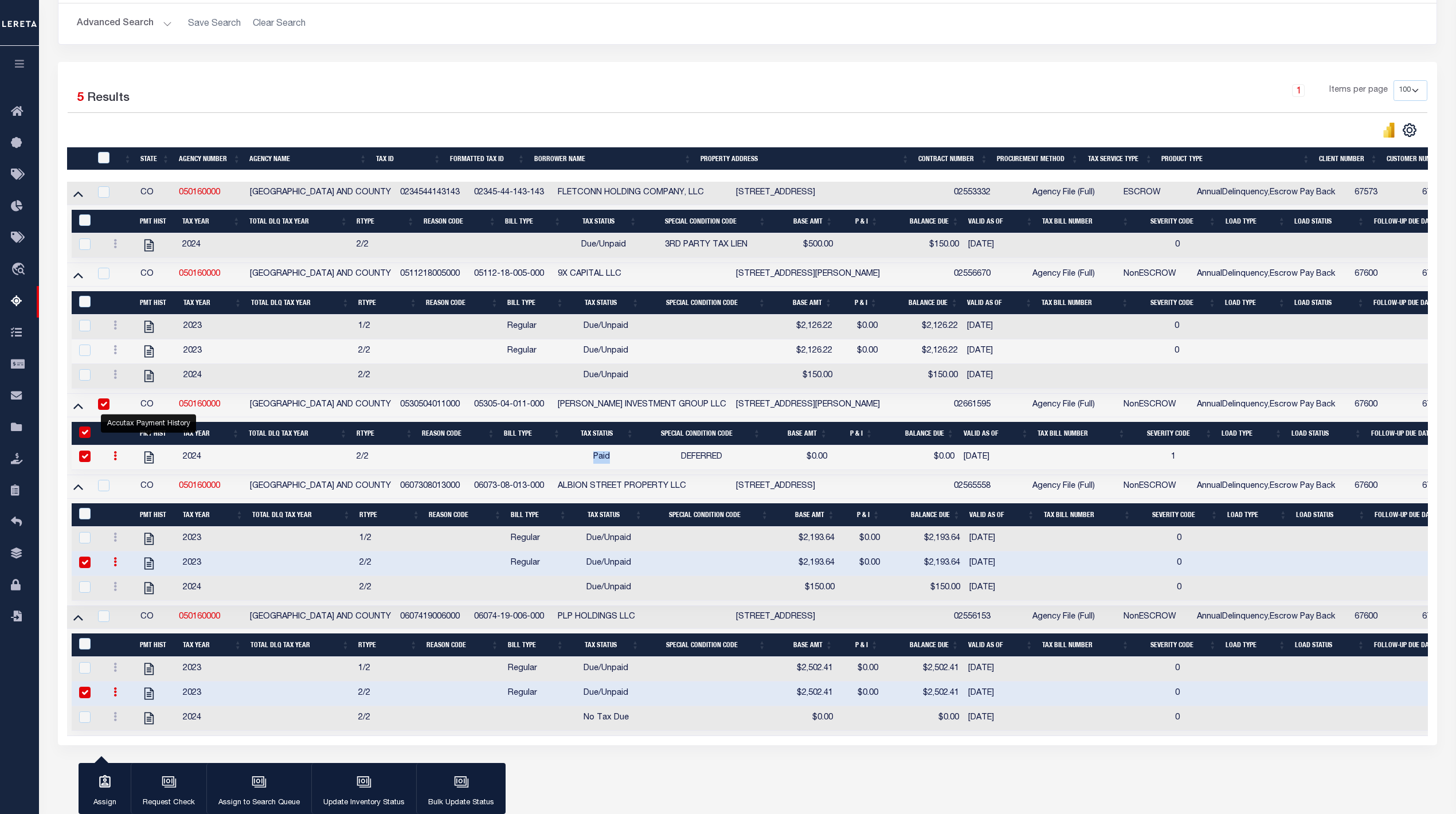
scroll to position [0, 0]
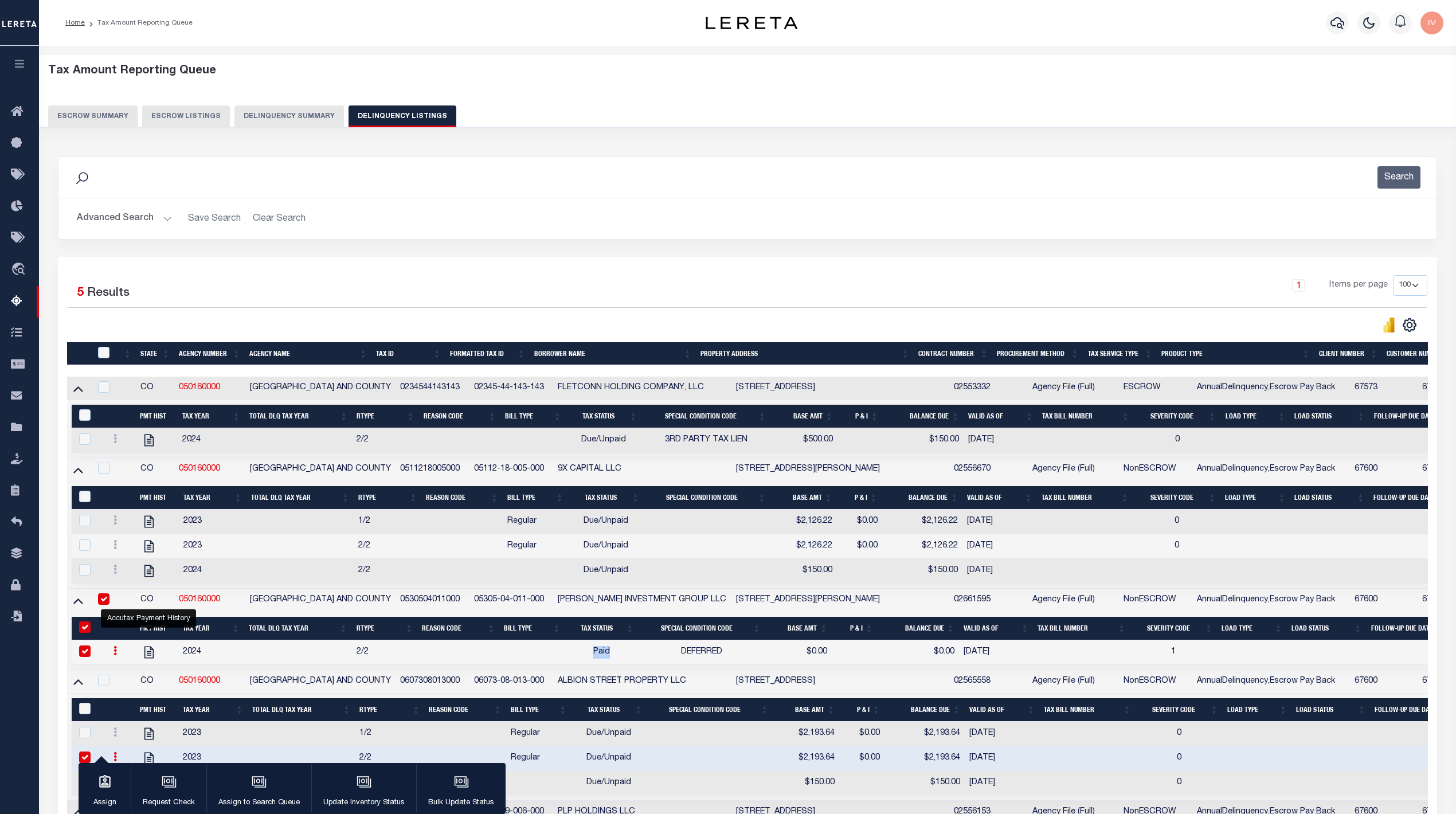
click at [278, 125] on button "Delinquency Summary" at bounding box center [289, 116] width 110 height 22
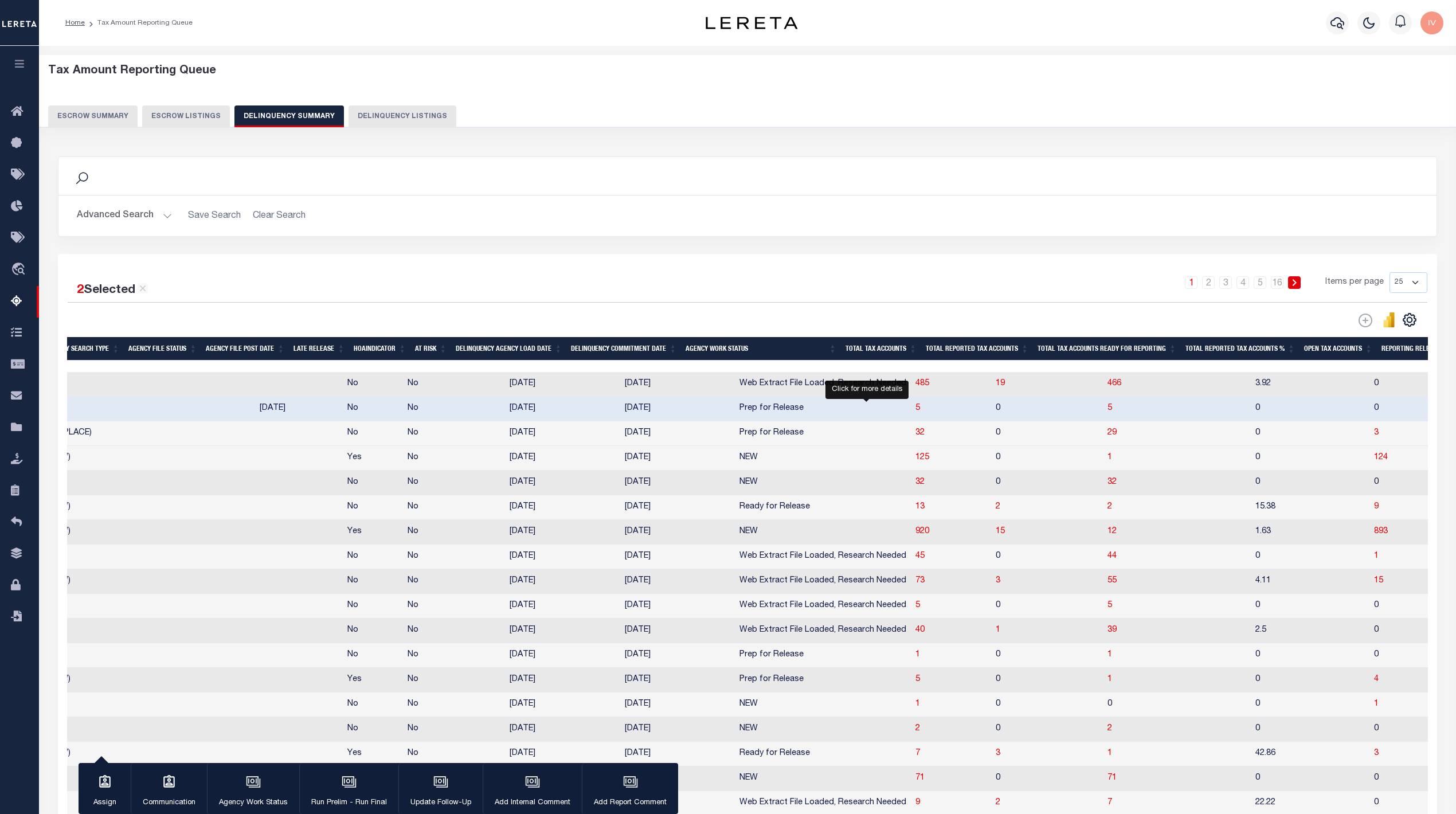
click at [916, 435] on span "32" at bounding box center [920, 433] width 9 height 8
select select "100"
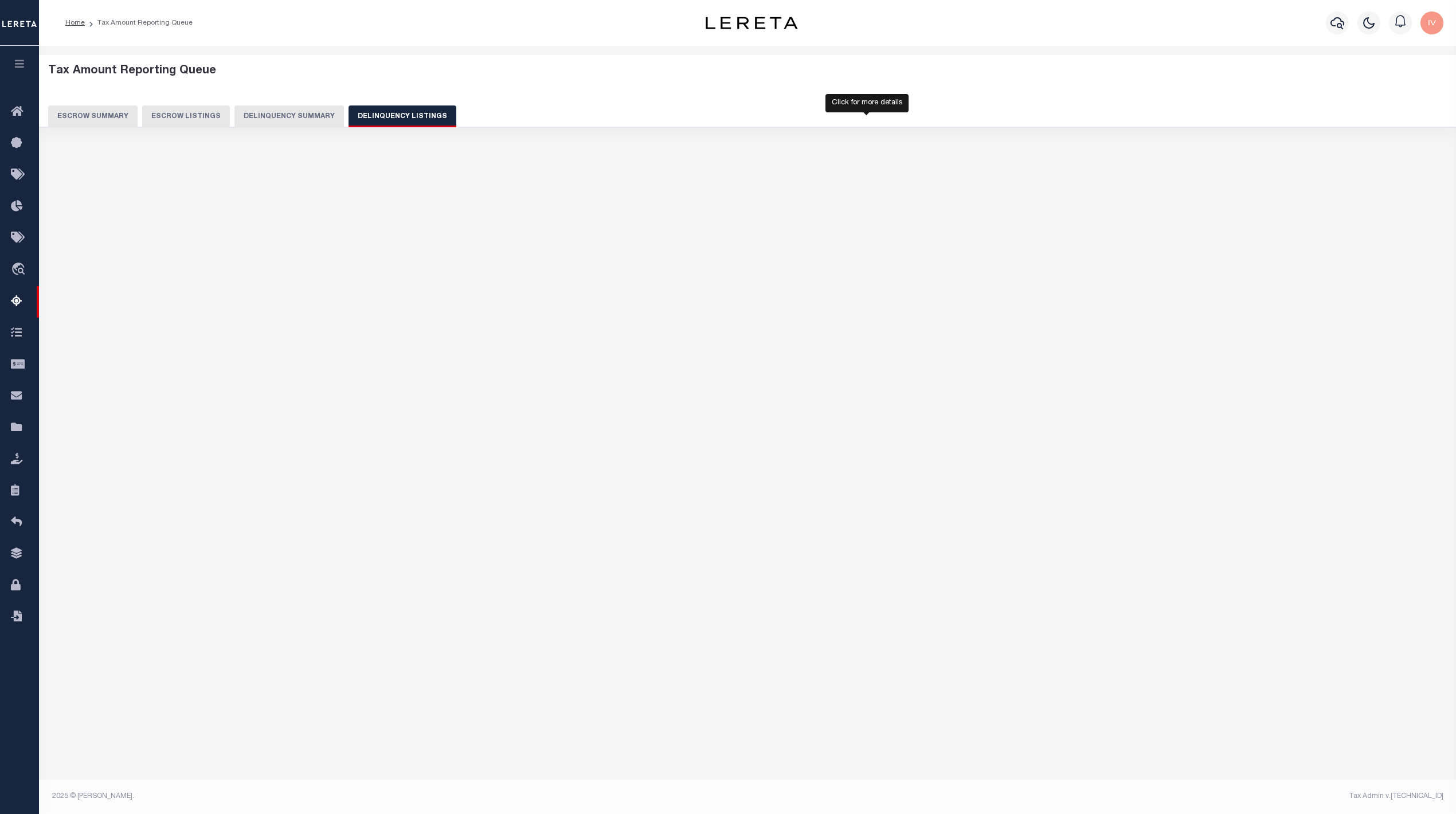
select select "100"
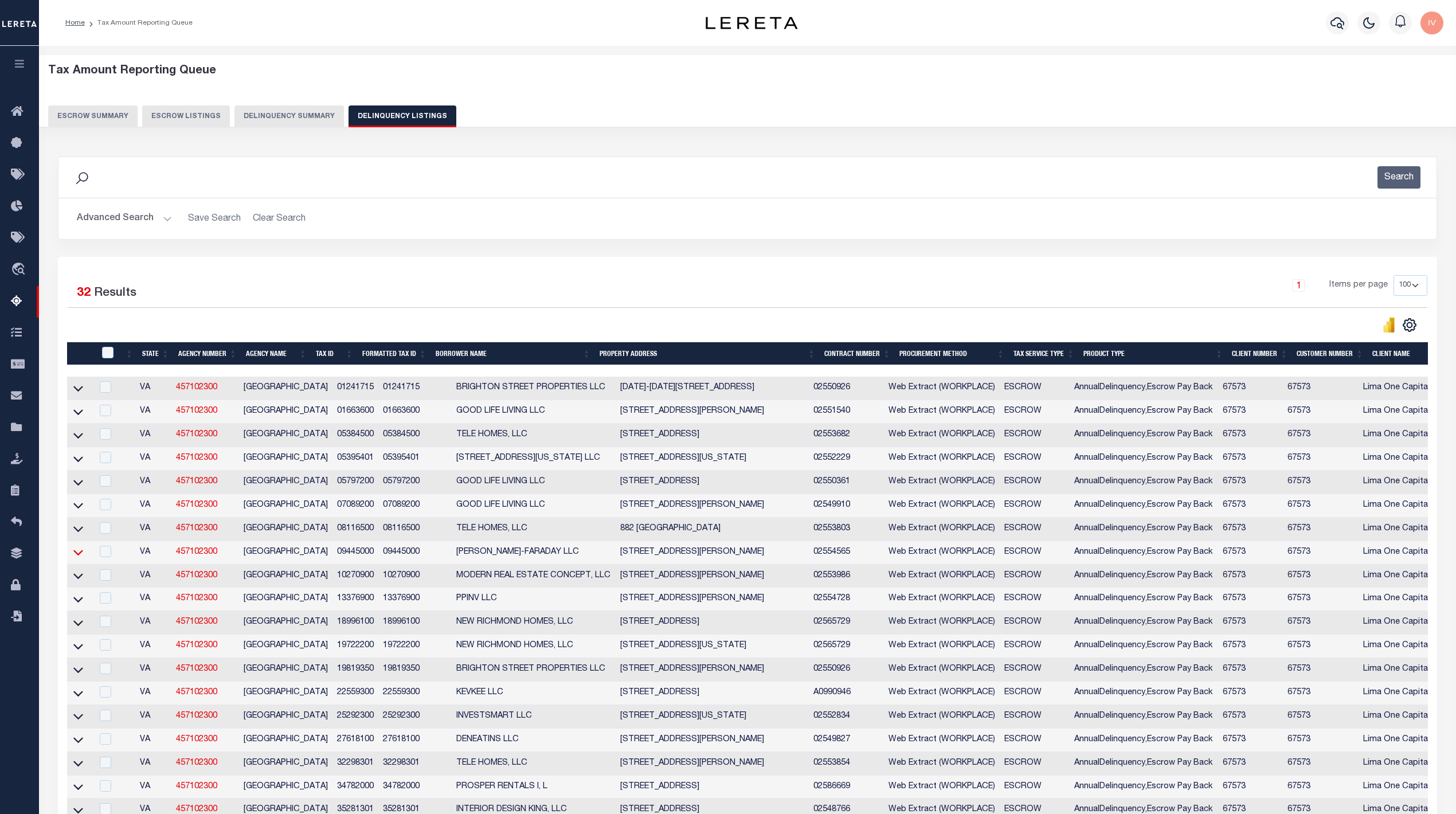
click at [78, 559] on icon at bounding box center [78, 552] width 9 height 12
click at [77, 535] on icon at bounding box center [78, 528] width 9 height 12
click at [80, 511] on icon at bounding box center [78, 505] width 9 height 12
click at [80, 489] on icon at bounding box center [78, 482] width 9 height 12
click at [78, 461] on icon at bounding box center [78, 459] width 9 height 12
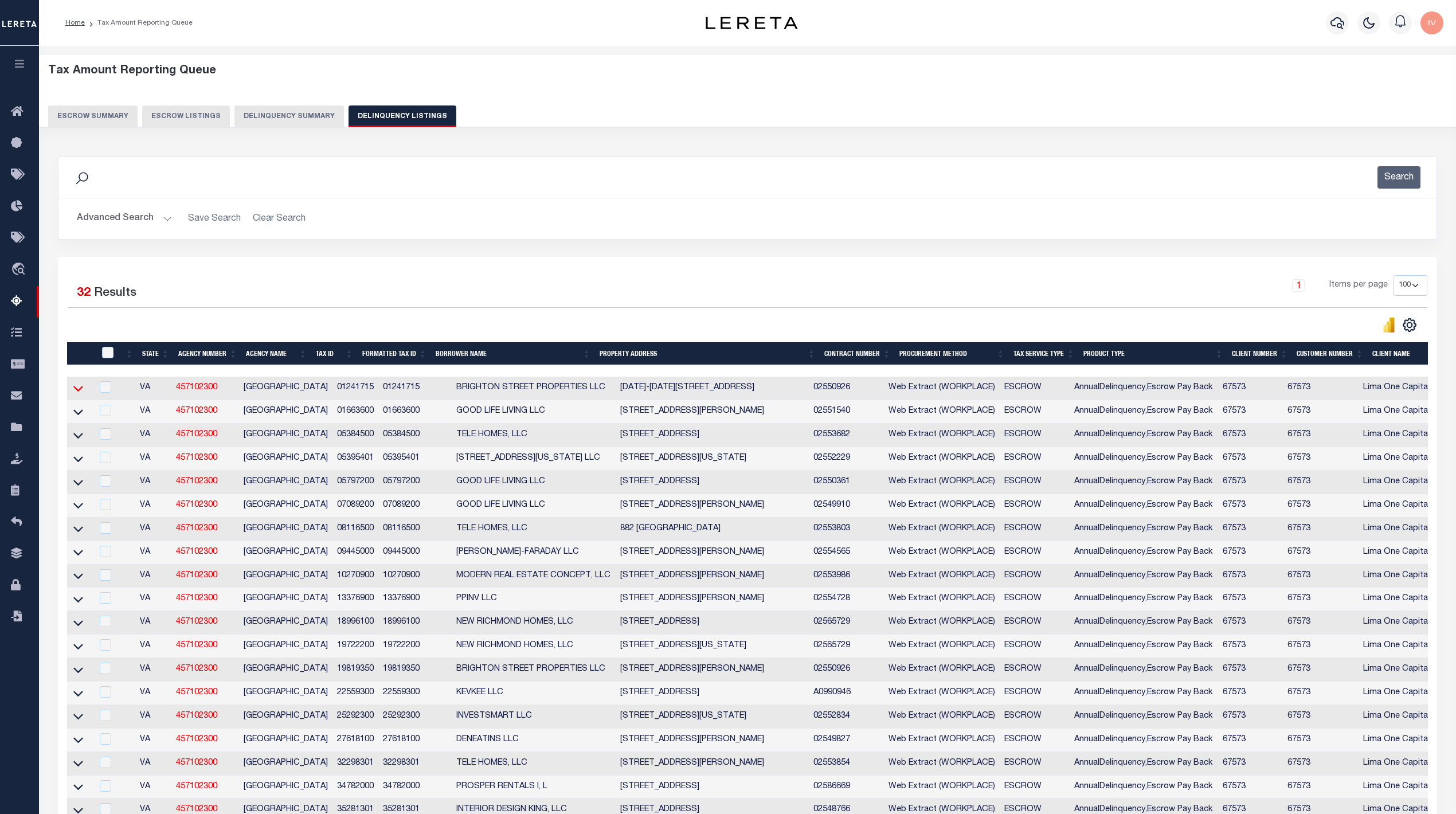
click at [78, 434] on td at bounding box center [79, 435] width 26 height 24
click at [75, 418] on icon at bounding box center [78, 411] width 9 height 12
click at [77, 392] on icon at bounding box center [78, 390] width 9 height 6
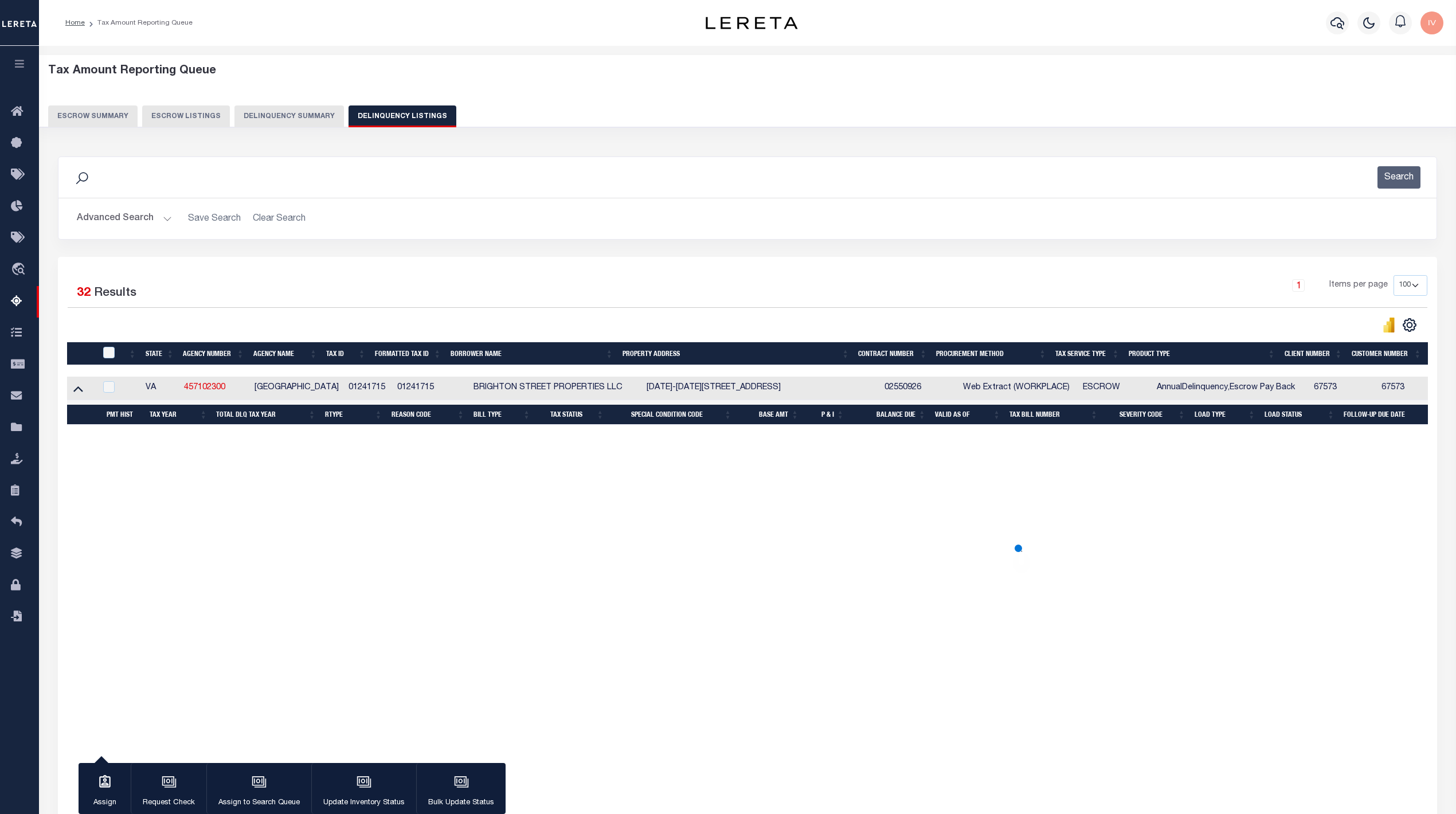
checkbox input "true"
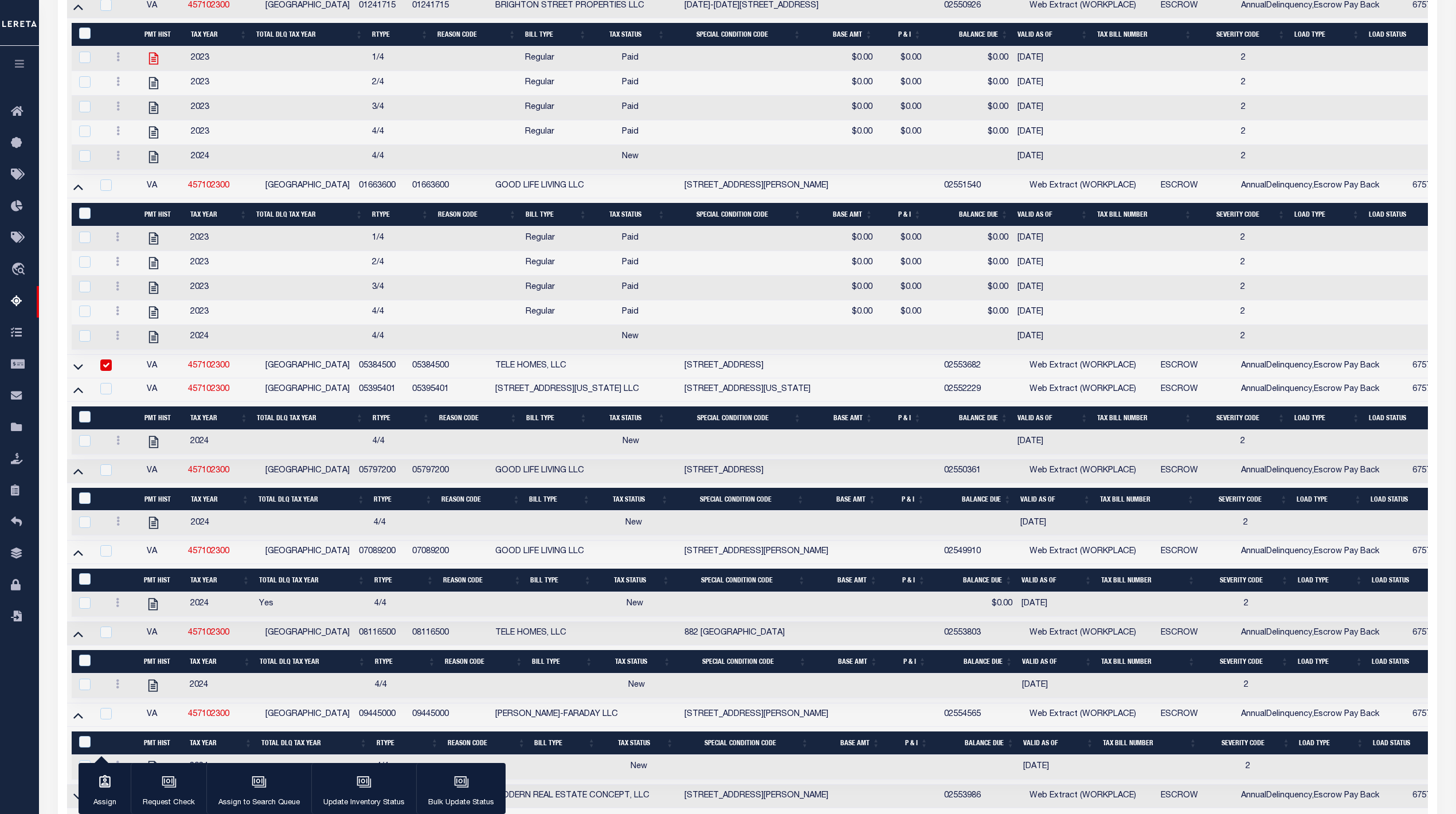
scroll to position [152, 0]
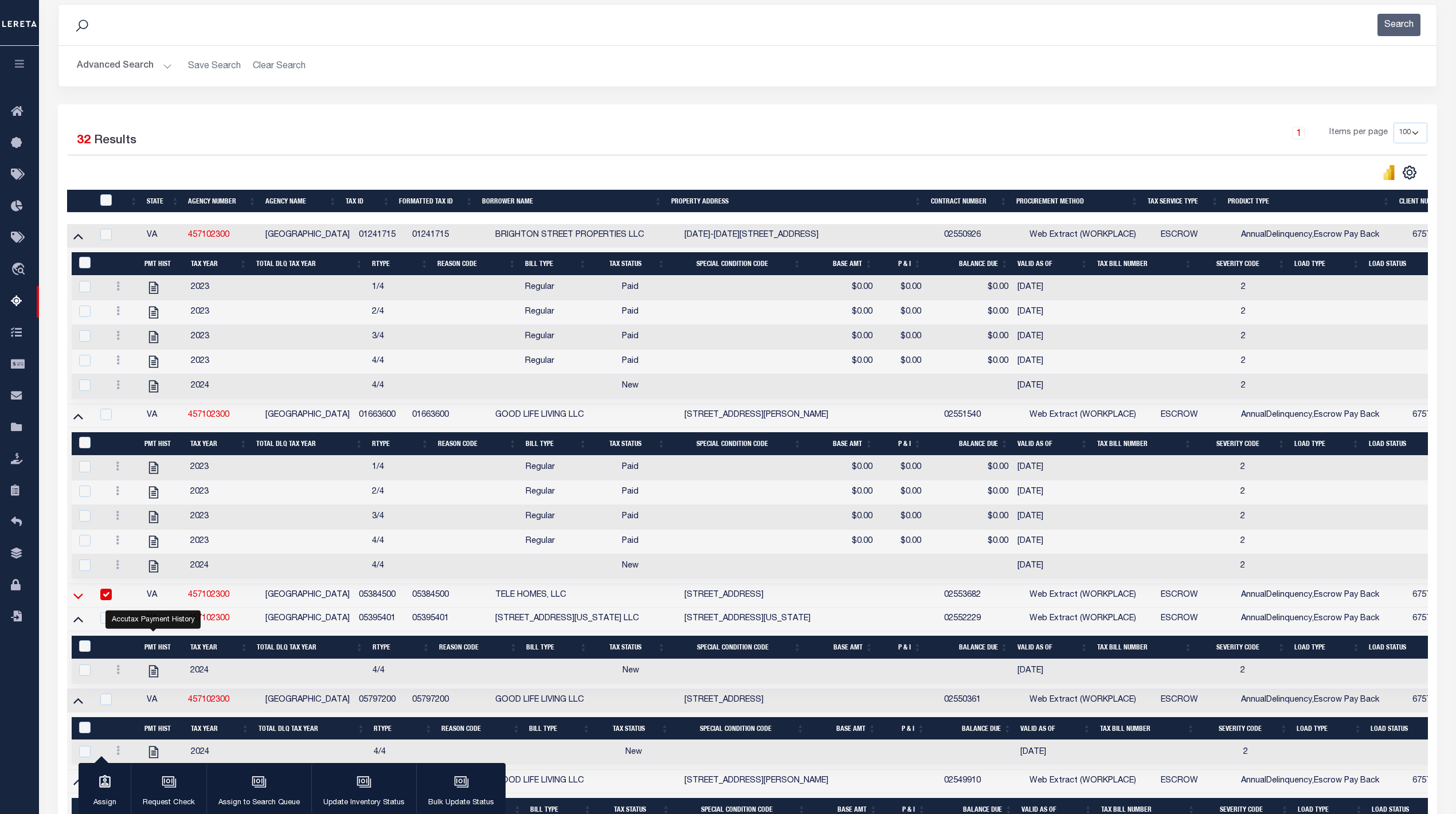
click at [77, 602] on icon at bounding box center [78, 596] width 9 height 12
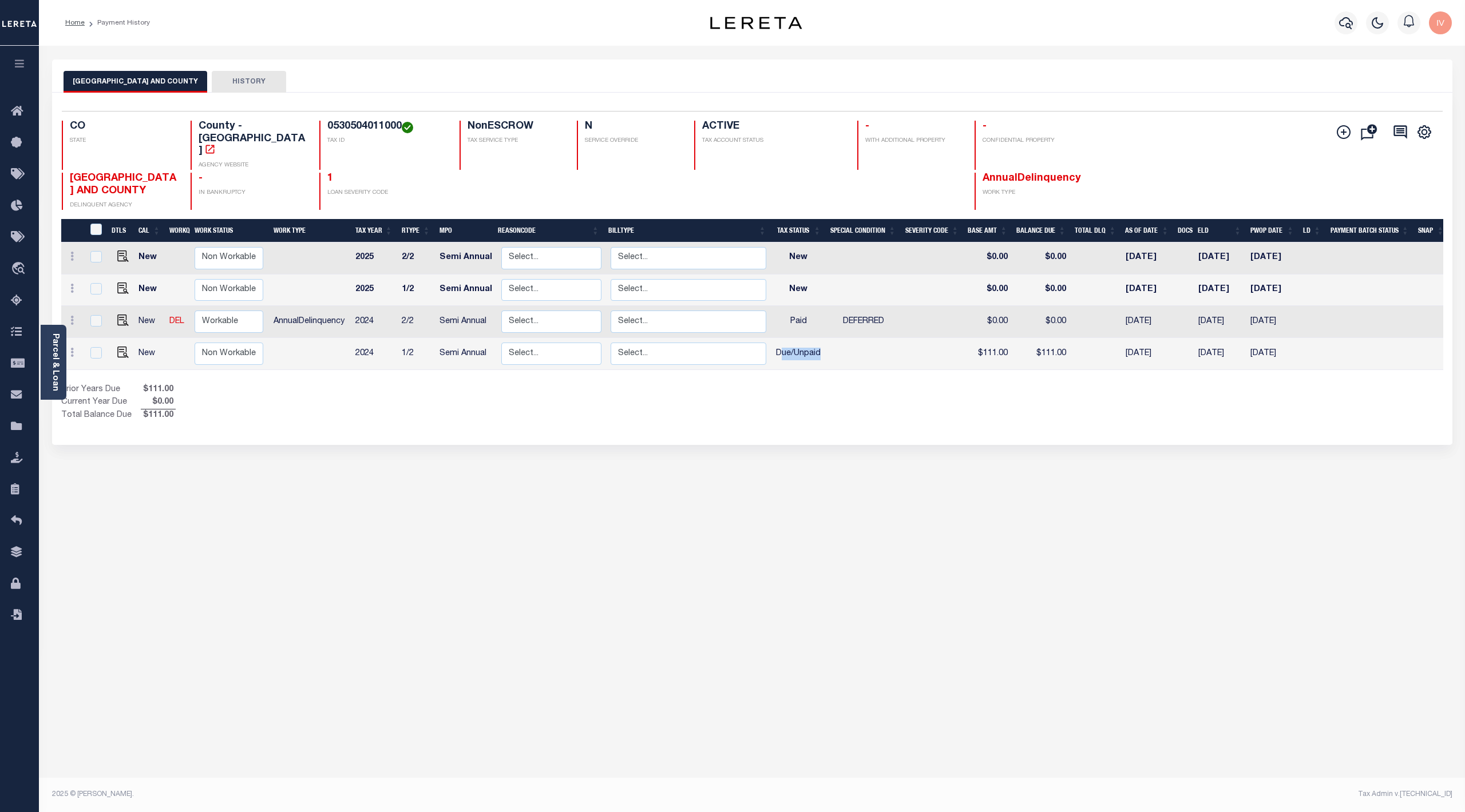
drag, startPoint x: 826, startPoint y: 335, endPoint x: 776, endPoint y: 335, distance: 50.0
click at [776, 338] on td "Due/Unpaid" at bounding box center [798, 354] width 55 height 32
checkbox input "true"
